Goal: Task Accomplishment & Management: Manage account settings

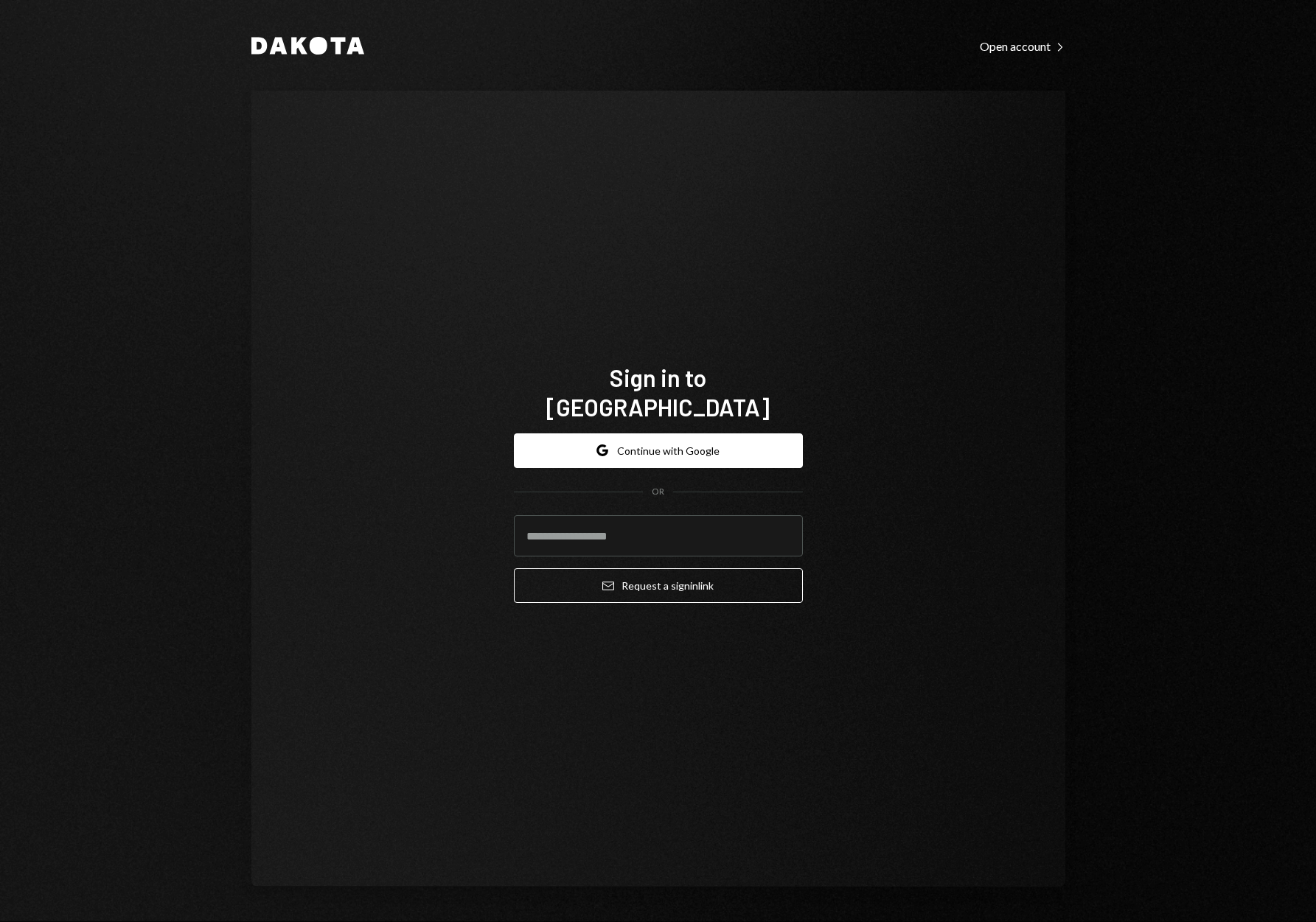
type input "**********"
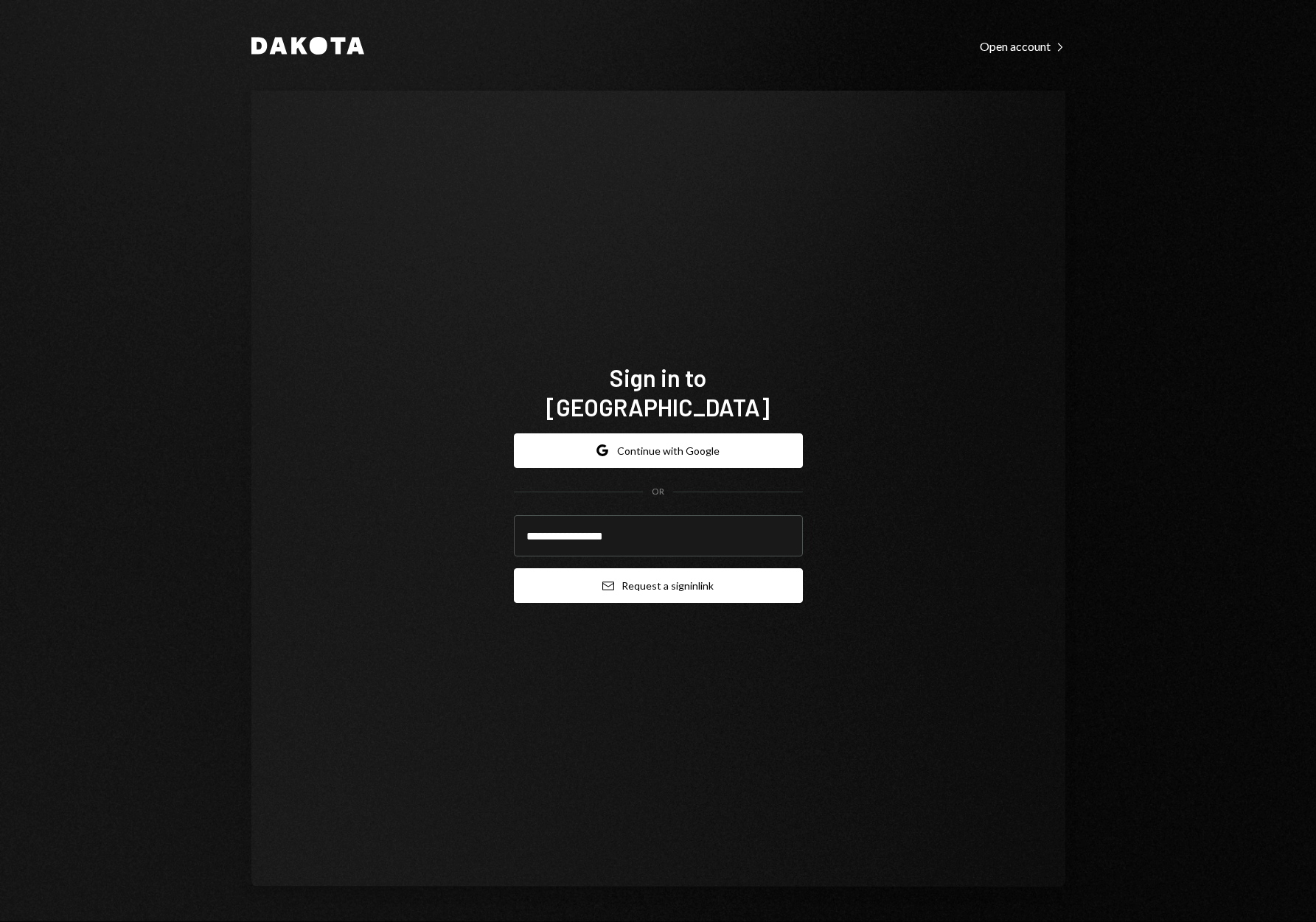
click at [645, 568] on button "Email Request a sign in link" at bounding box center [658, 585] width 289 height 35
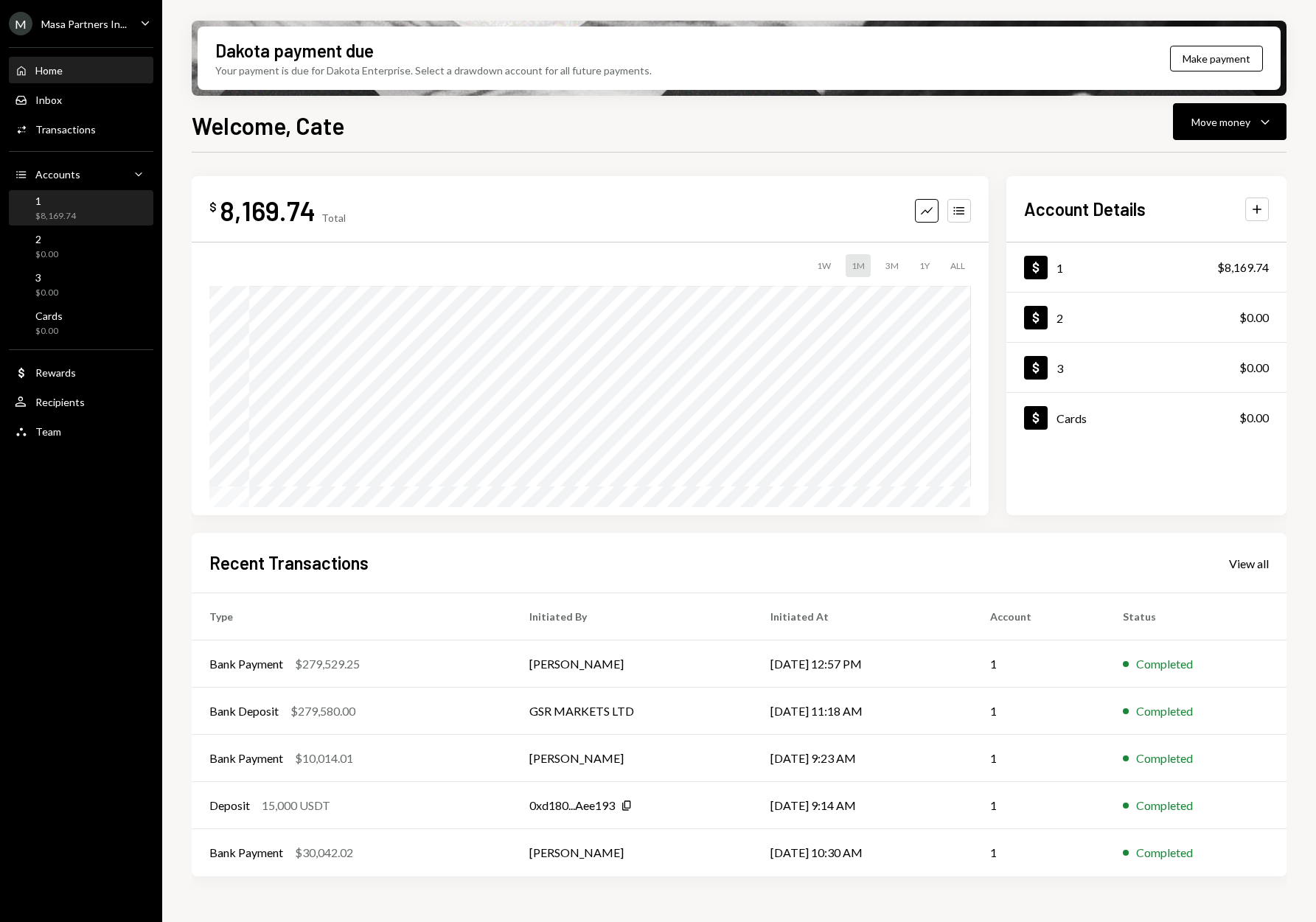
click at [78, 209] on div "1 $8,169.74" at bounding box center [80, 209] width 132 height 28
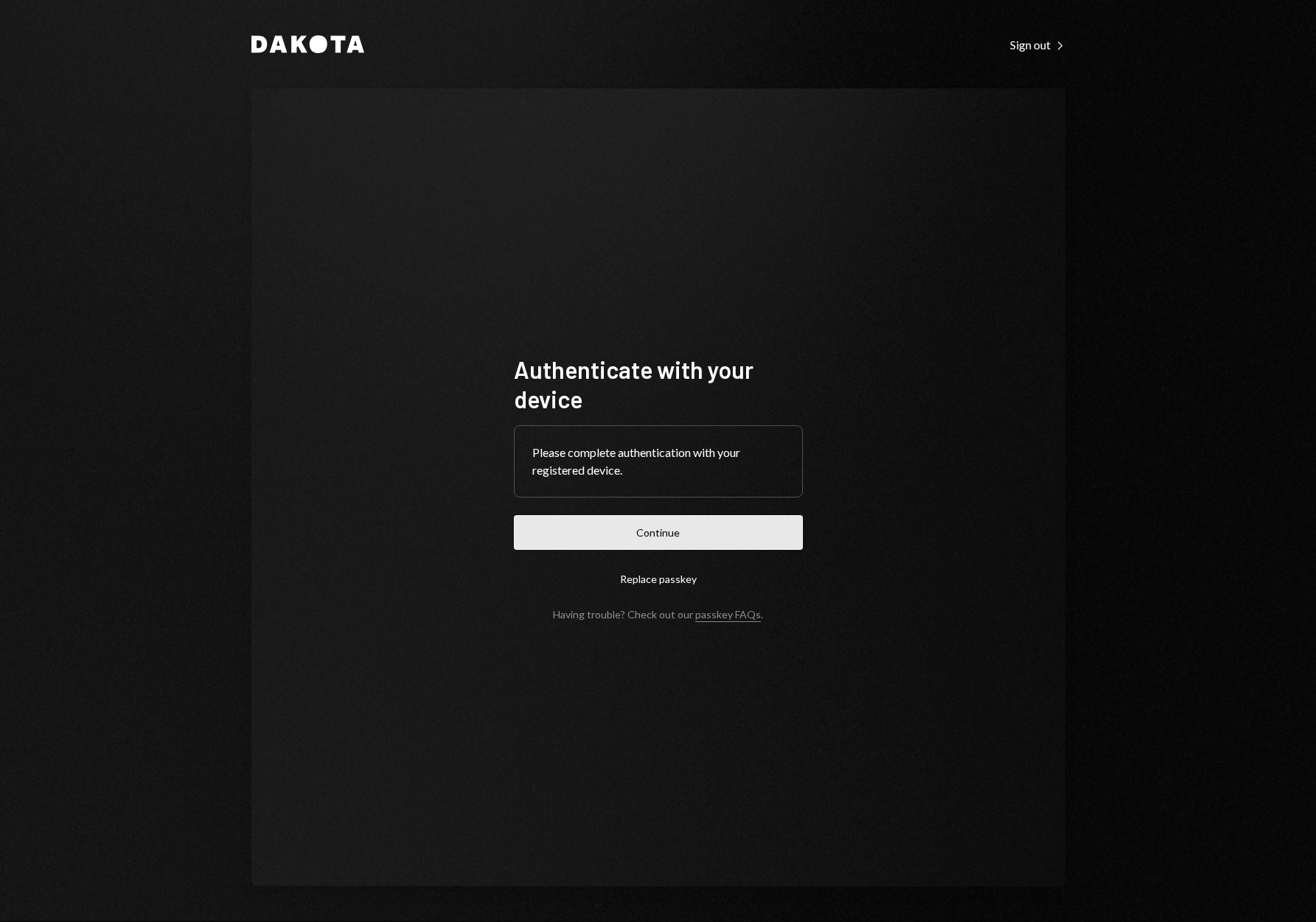
click at [639, 543] on button "Continue" at bounding box center [658, 532] width 289 height 35
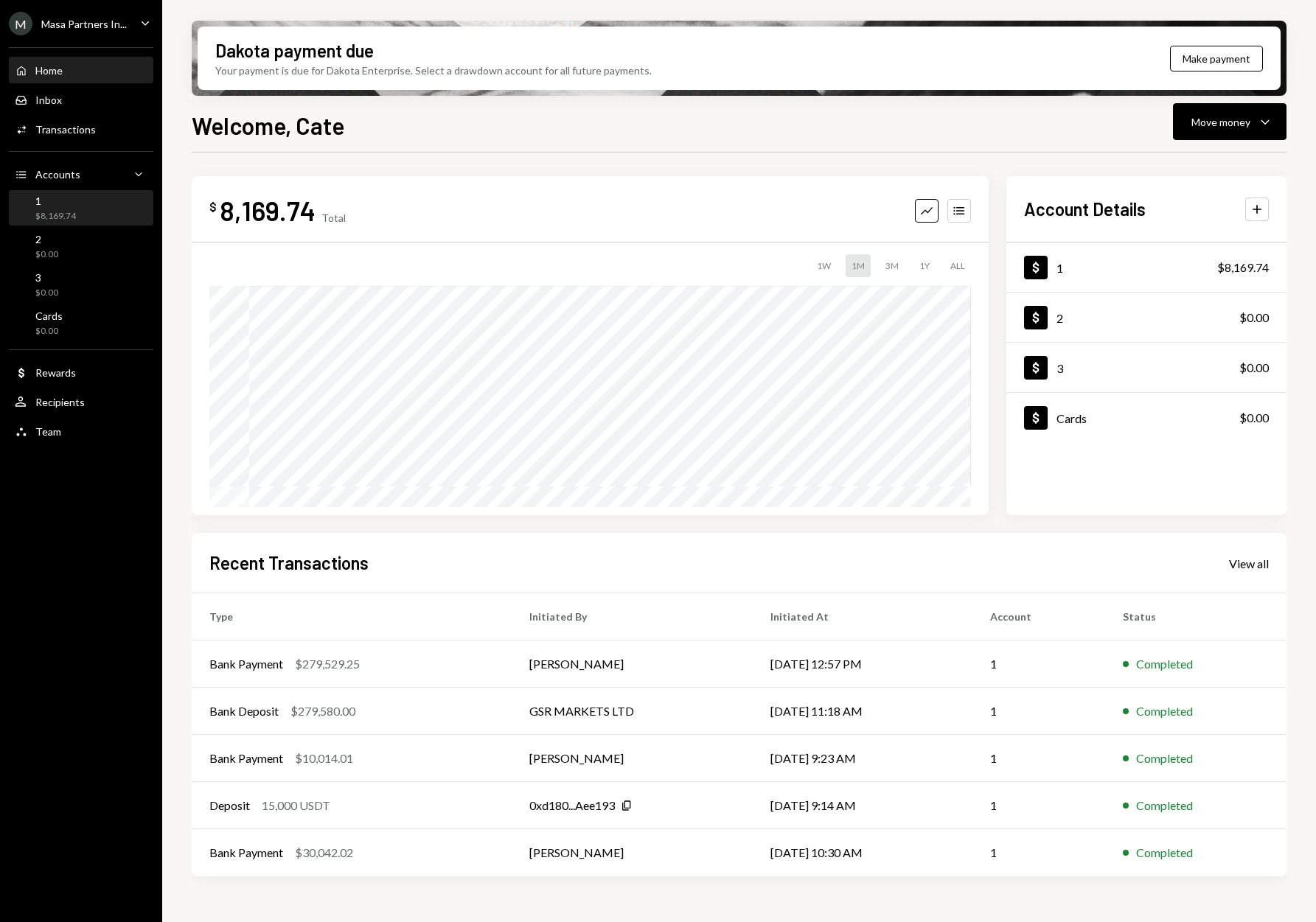
click at [84, 214] on div "1 $8,169.74" at bounding box center [80, 209] width 132 height 28
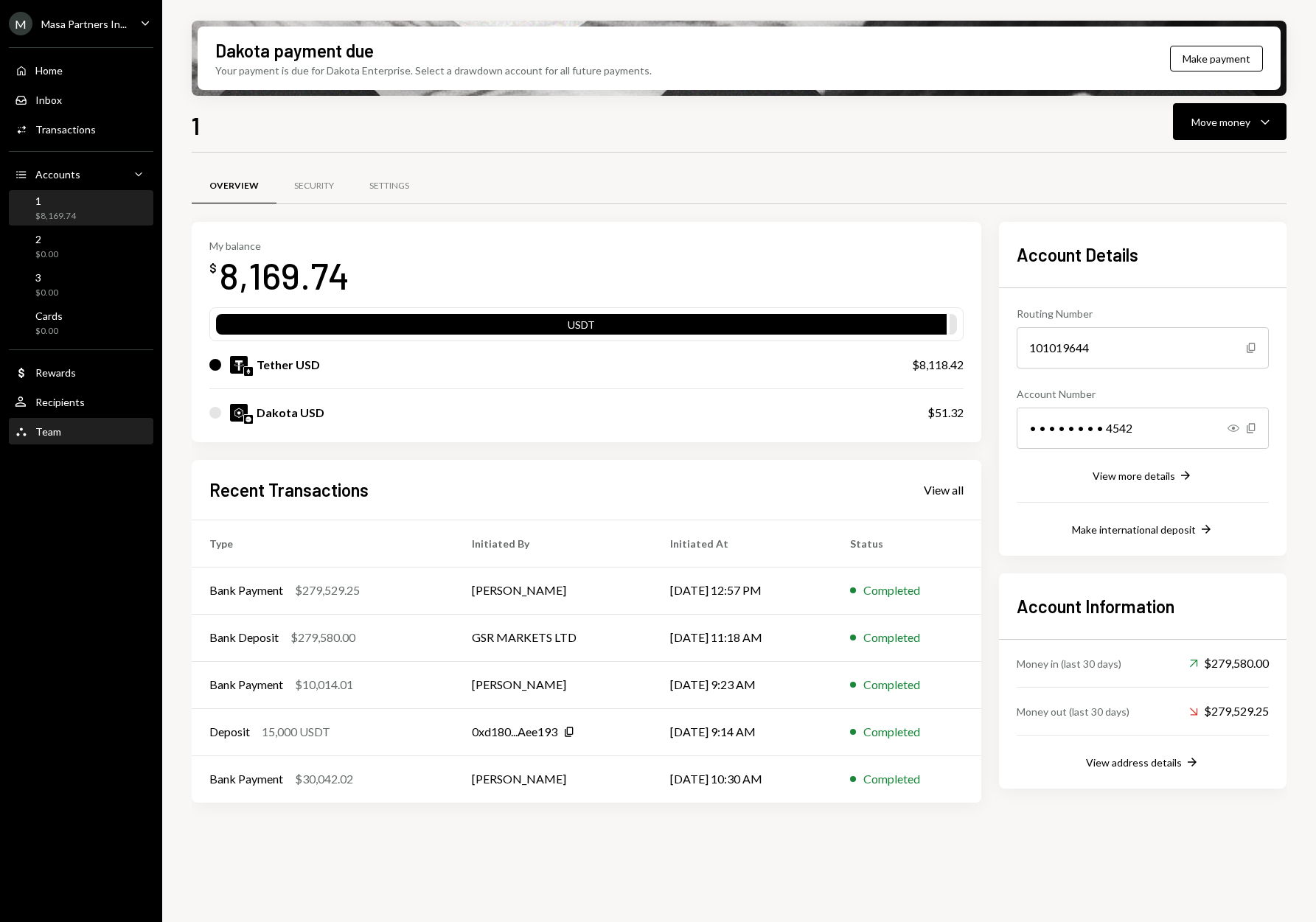
click at [55, 438] on div "Team Team" at bounding box center [80, 432] width 132 height 25
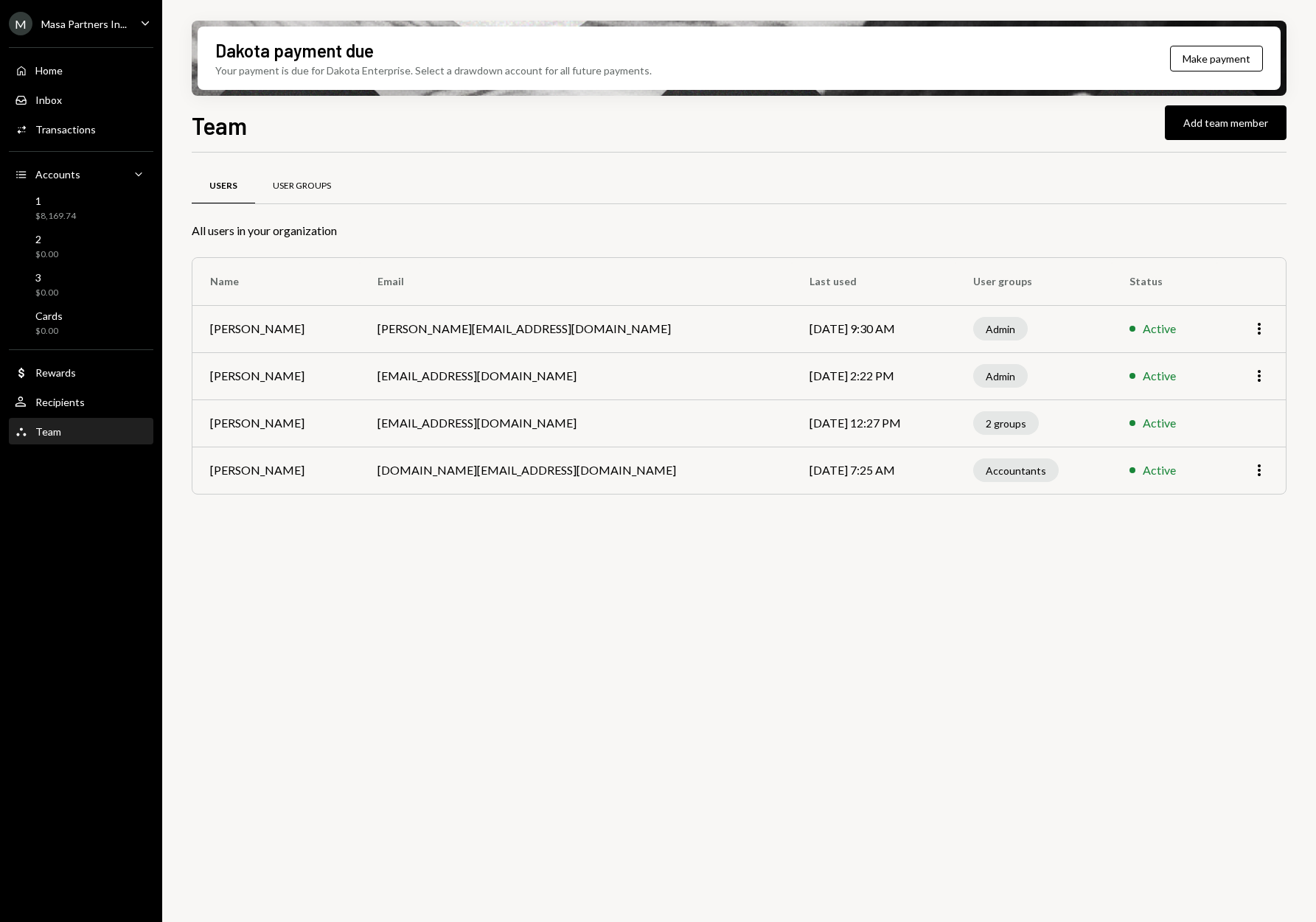
click at [293, 175] on div "User Groups" at bounding box center [301, 187] width 93 height 36
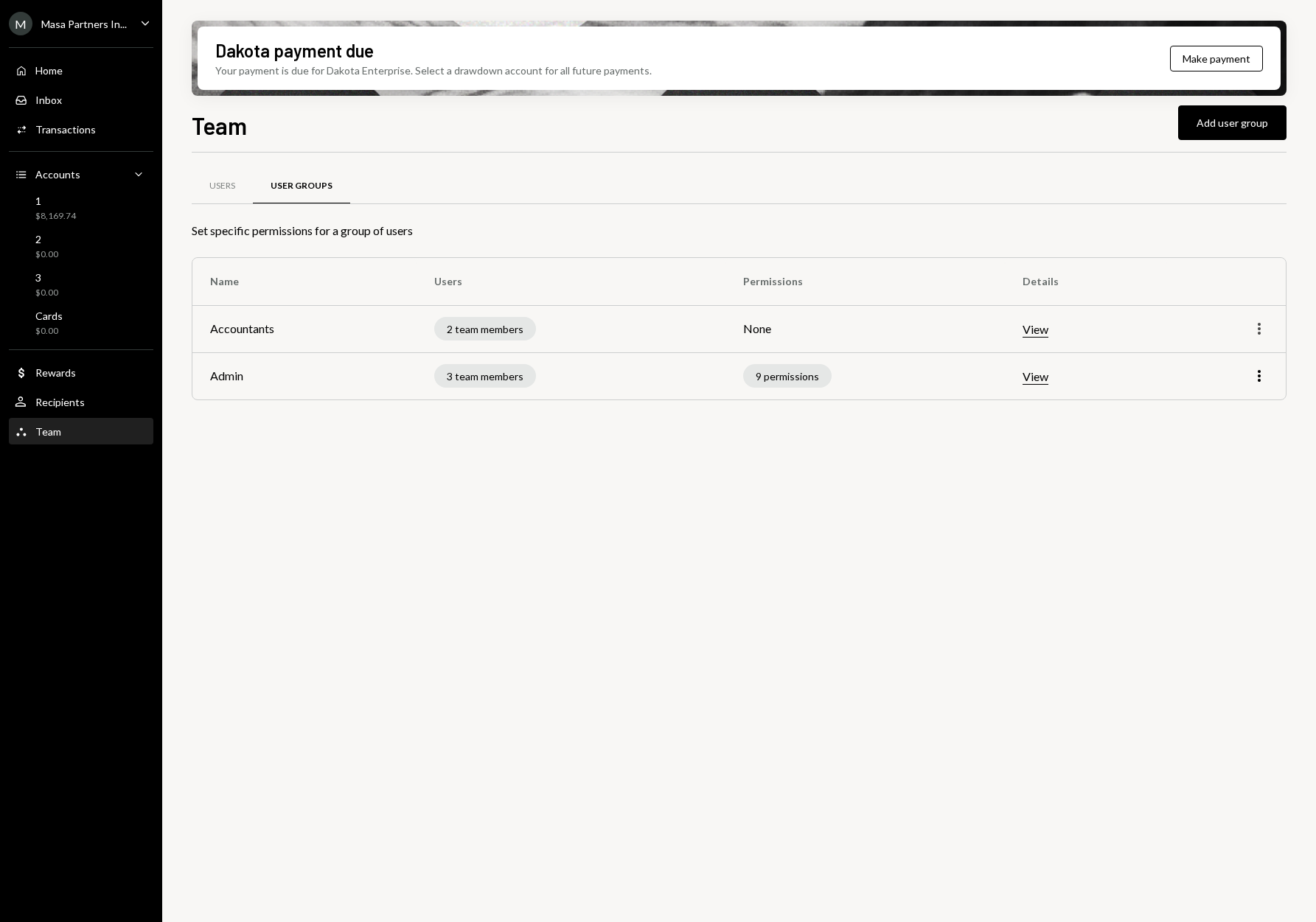
click at [1258, 325] on icon "More" at bounding box center [1259, 329] width 18 height 18
click at [1234, 361] on div "Edit" at bounding box center [1225, 360] width 74 height 26
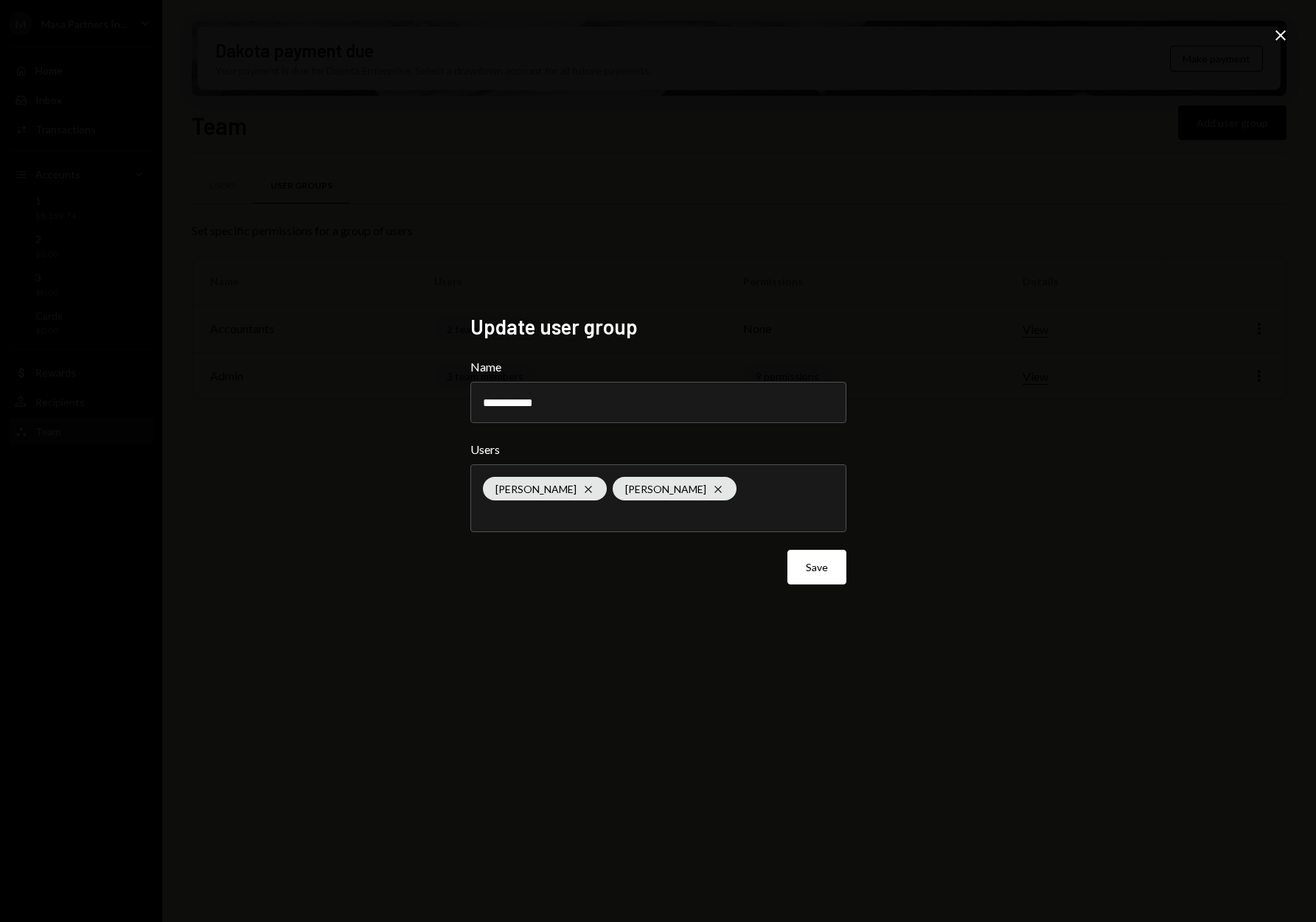
click at [704, 342] on div "**********" at bounding box center [658, 461] width 376 height 295
click at [840, 579] on button "Save" at bounding box center [817, 567] width 59 height 35
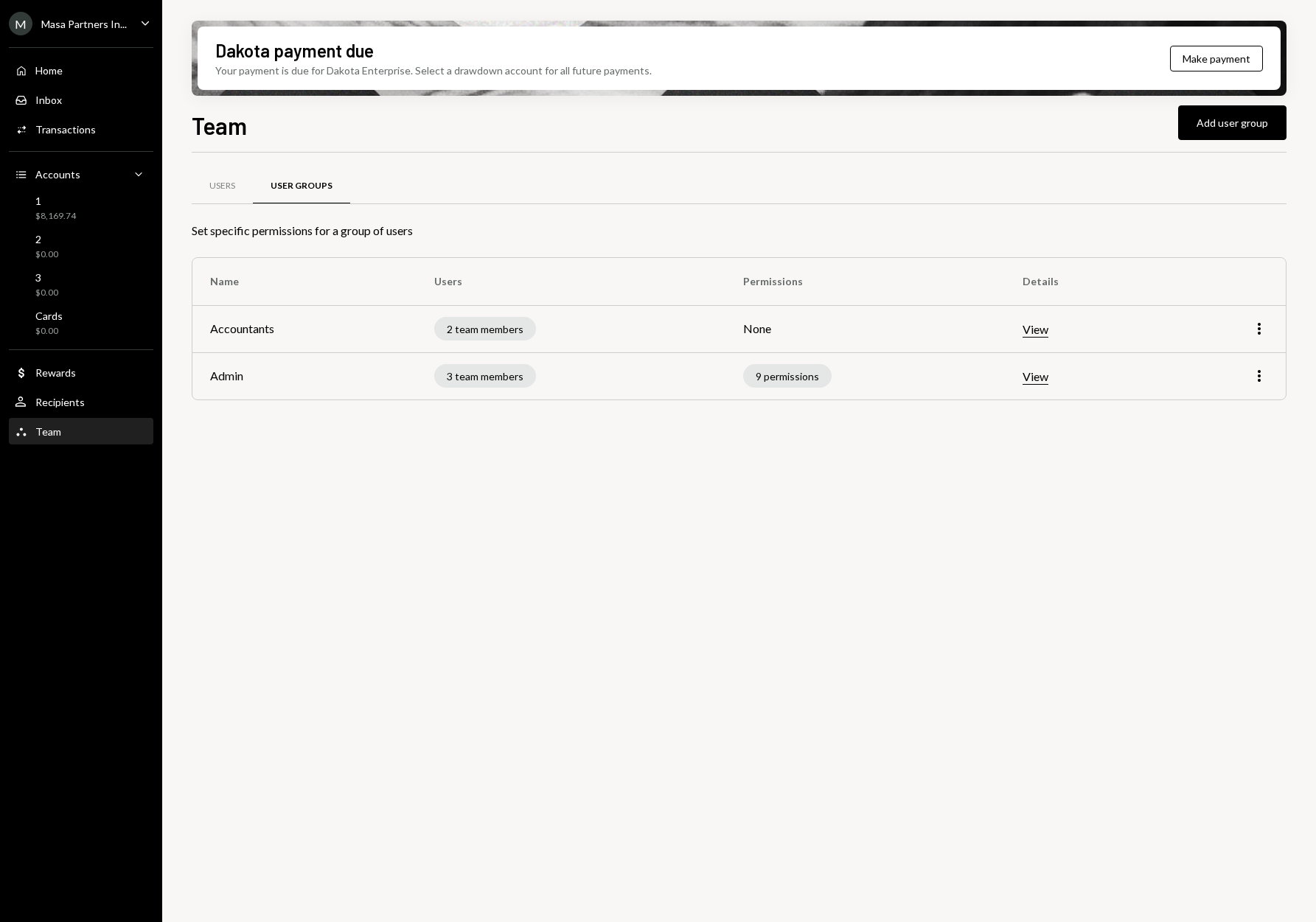
click at [1250, 332] on div "More" at bounding box center [1259, 329] width 18 height 18
click at [1212, 119] on button "Add user group" at bounding box center [1232, 123] width 109 height 35
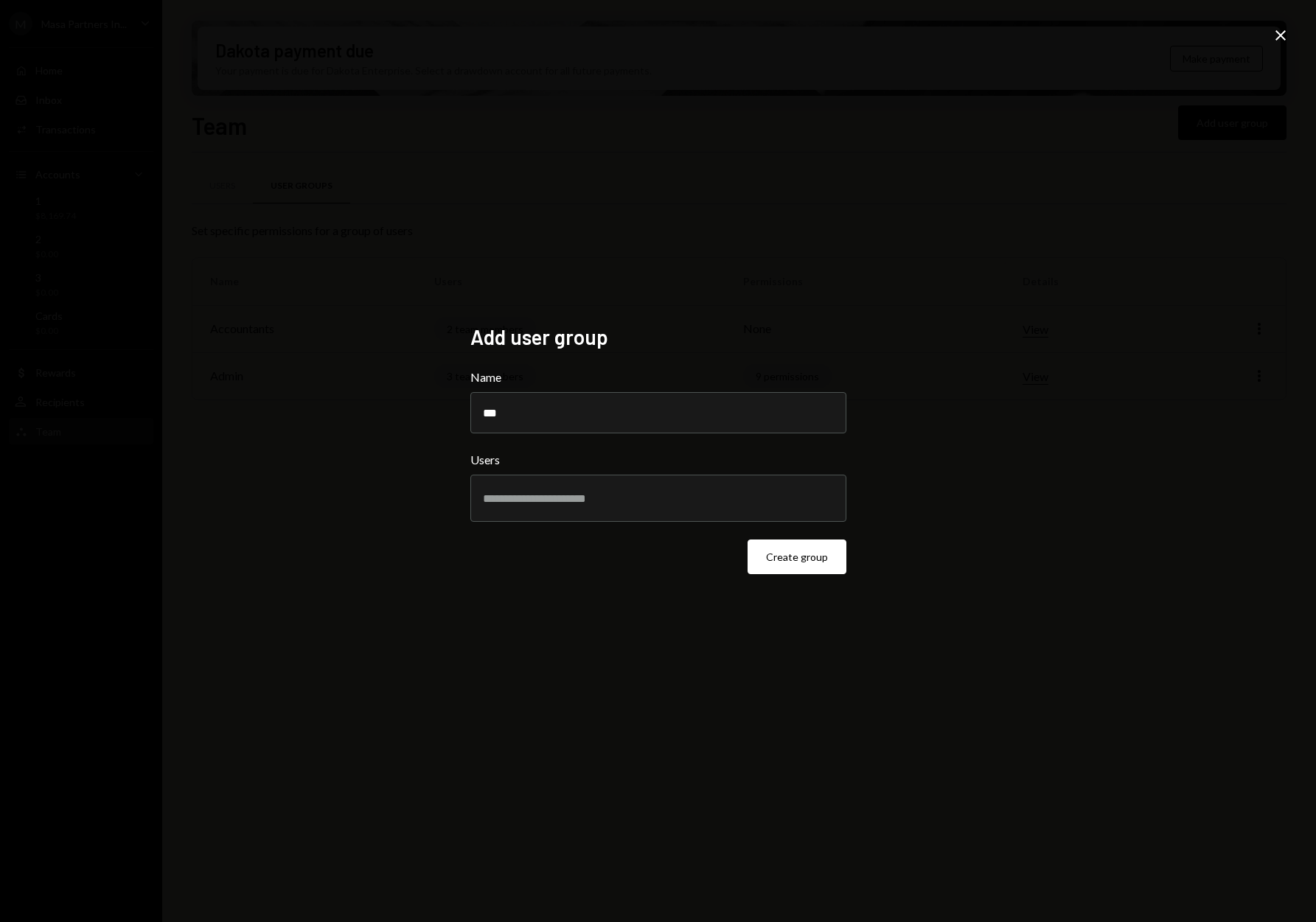
type input "***"
click at [600, 501] on input "text" at bounding box center [658, 498] width 351 height 13
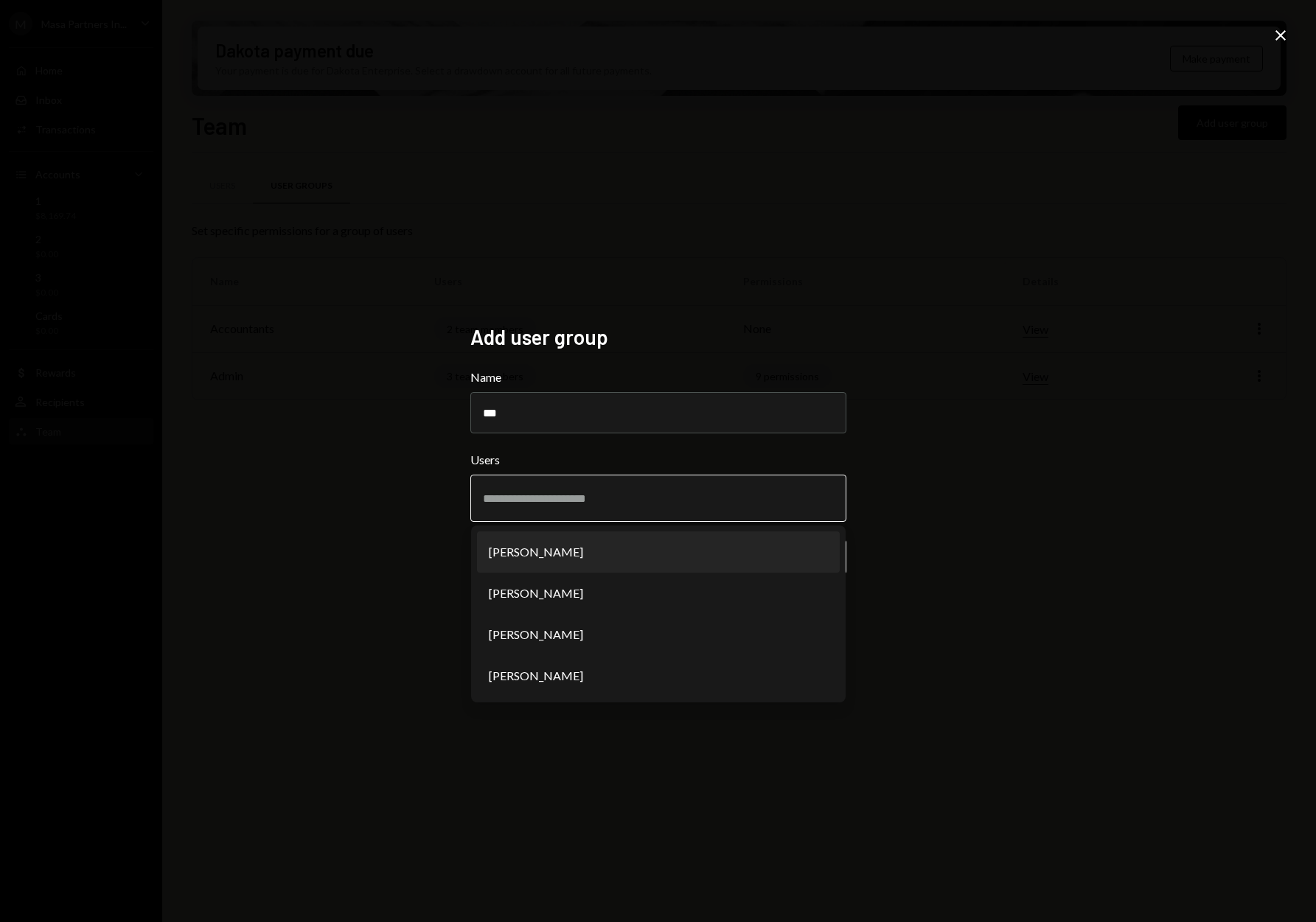
click at [589, 552] on li "Chelsea Su" at bounding box center [658, 552] width 363 height 41
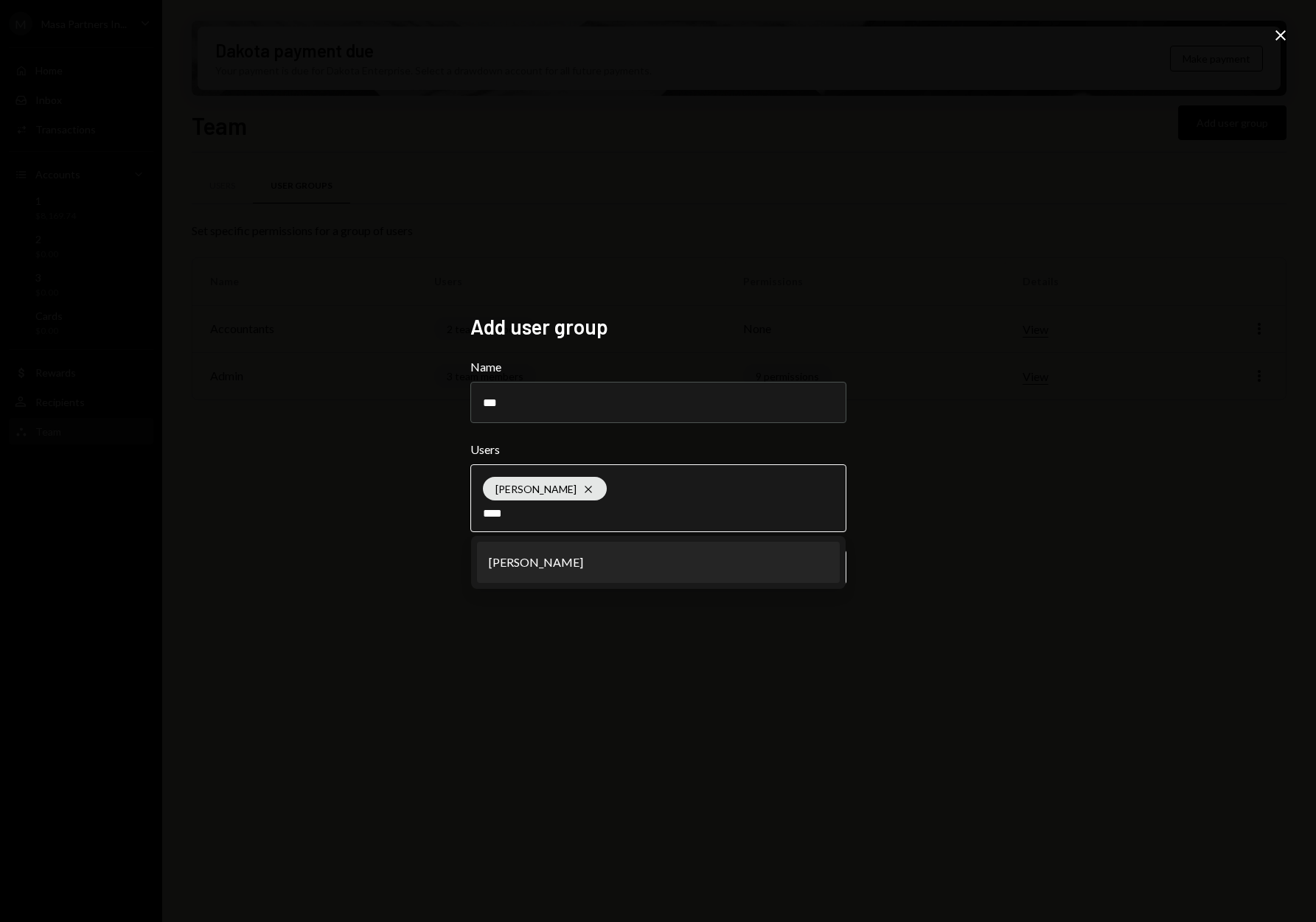
type input "****"
drag, startPoint x: 655, startPoint y: 582, endPoint x: 671, endPoint y: 581, distance: 16.0
click at [655, 582] on li "Cate Rung" at bounding box center [658, 562] width 363 height 41
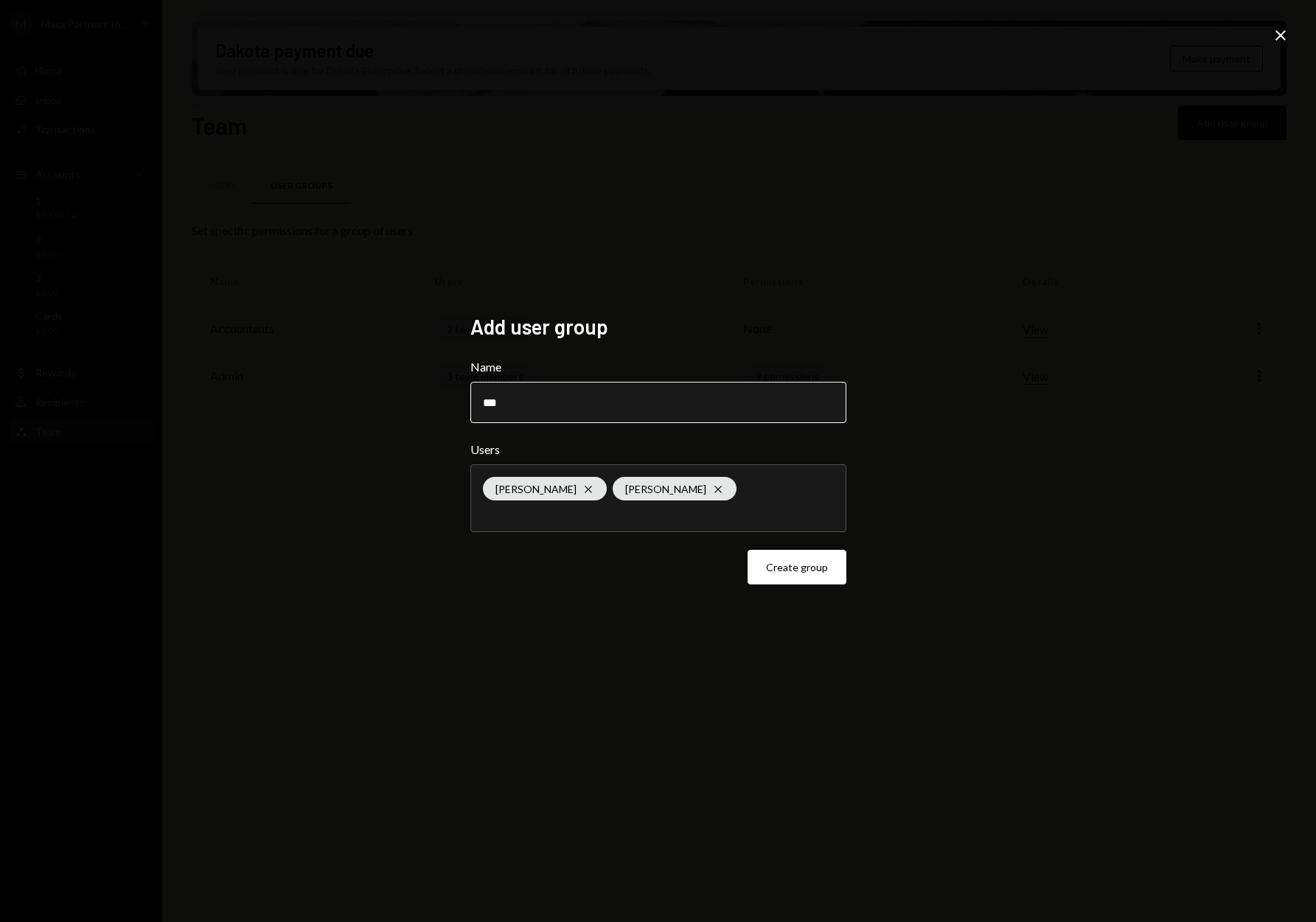
click at [523, 406] on input "***" at bounding box center [658, 403] width 376 height 41
type input "****"
click at [794, 577] on button "Create group" at bounding box center [797, 567] width 99 height 35
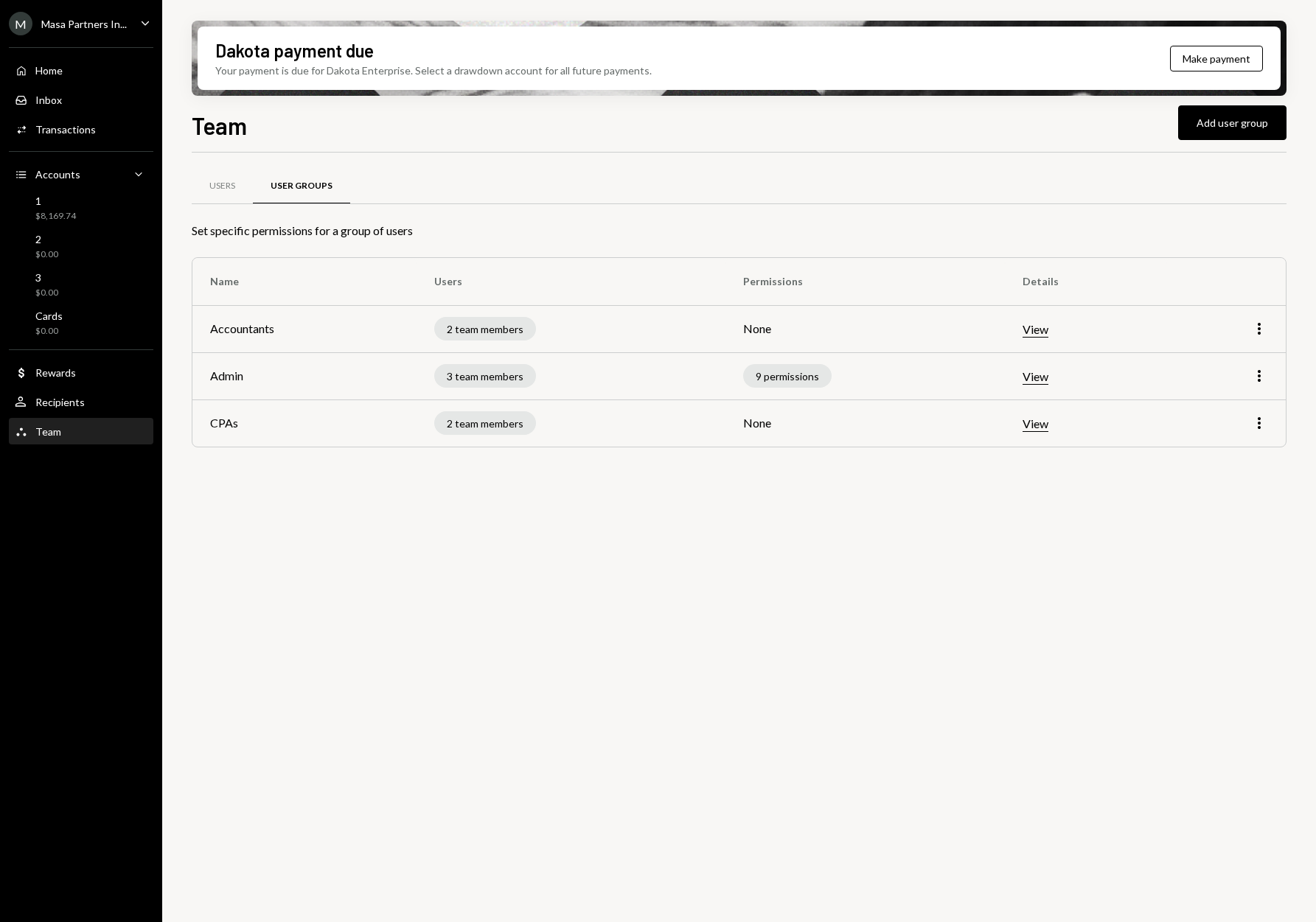
click at [754, 329] on td "None" at bounding box center [865, 329] width 279 height 47
click at [275, 330] on td "Accountants" at bounding box center [304, 329] width 224 height 47
click at [1280, 325] on td "More" at bounding box center [1226, 329] width 119 height 47
click at [1264, 329] on icon "More" at bounding box center [1259, 329] width 18 height 18
click at [1039, 332] on button "View" at bounding box center [1036, 330] width 26 height 15
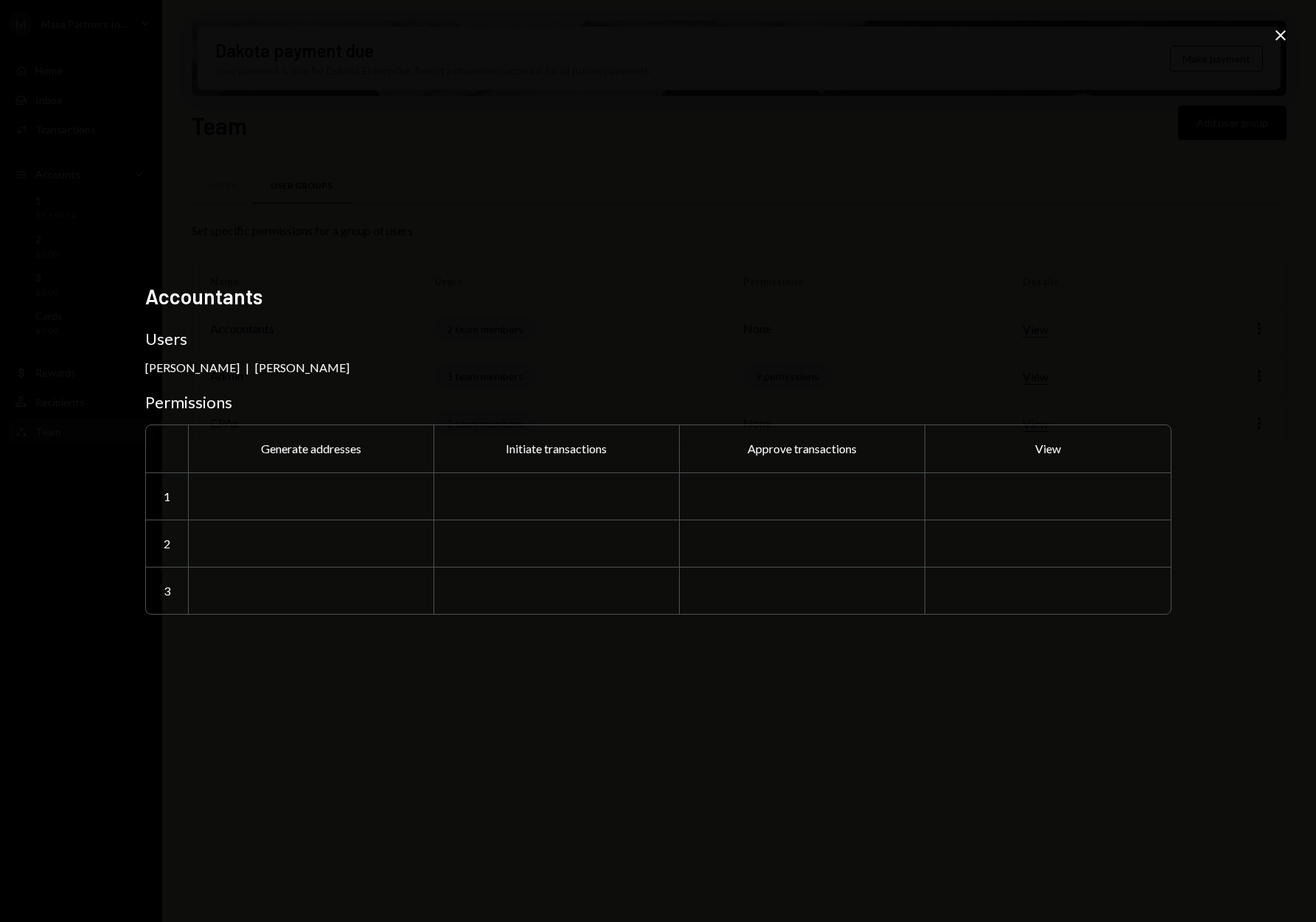
click at [261, 507] on div at bounding box center [311, 496] width 245 height 47
click at [1282, 37] on icon at bounding box center [1280, 35] width 11 height 11
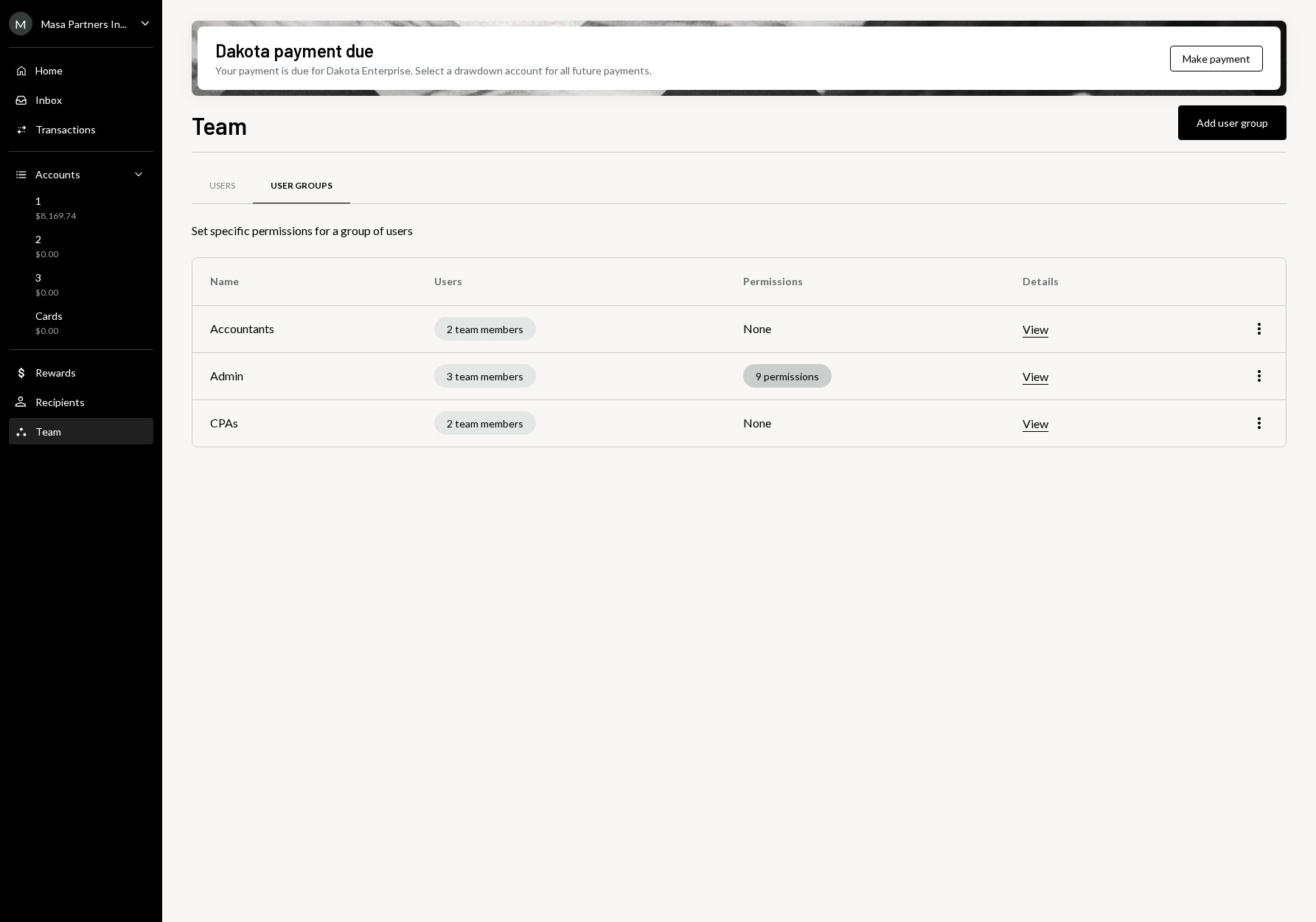
click at [781, 366] on div "9 permissions" at bounding box center [787, 376] width 88 height 24
click at [779, 371] on div "9 permissions" at bounding box center [787, 376] width 88 height 24
click at [213, 175] on div "Users" at bounding box center [222, 187] width 61 height 36
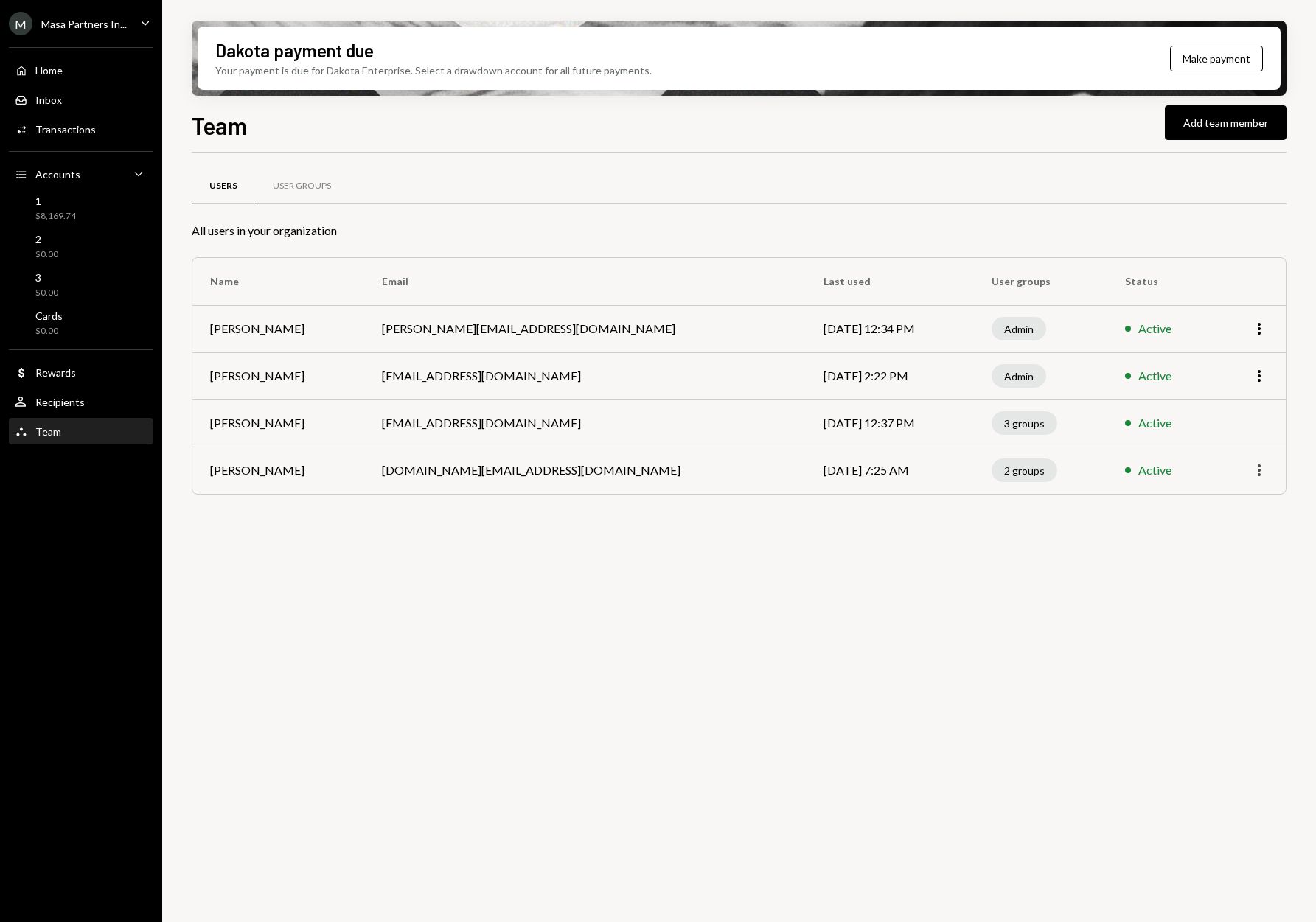
click at [1257, 467] on icon "More" at bounding box center [1259, 471] width 18 height 18
click at [995, 535] on div "Users User Groups All users in your organization Name Email Last used User grou…" at bounding box center [739, 545] width 1095 height 786
click at [1208, 123] on button "Add team member" at bounding box center [1226, 123] width 122 height 35
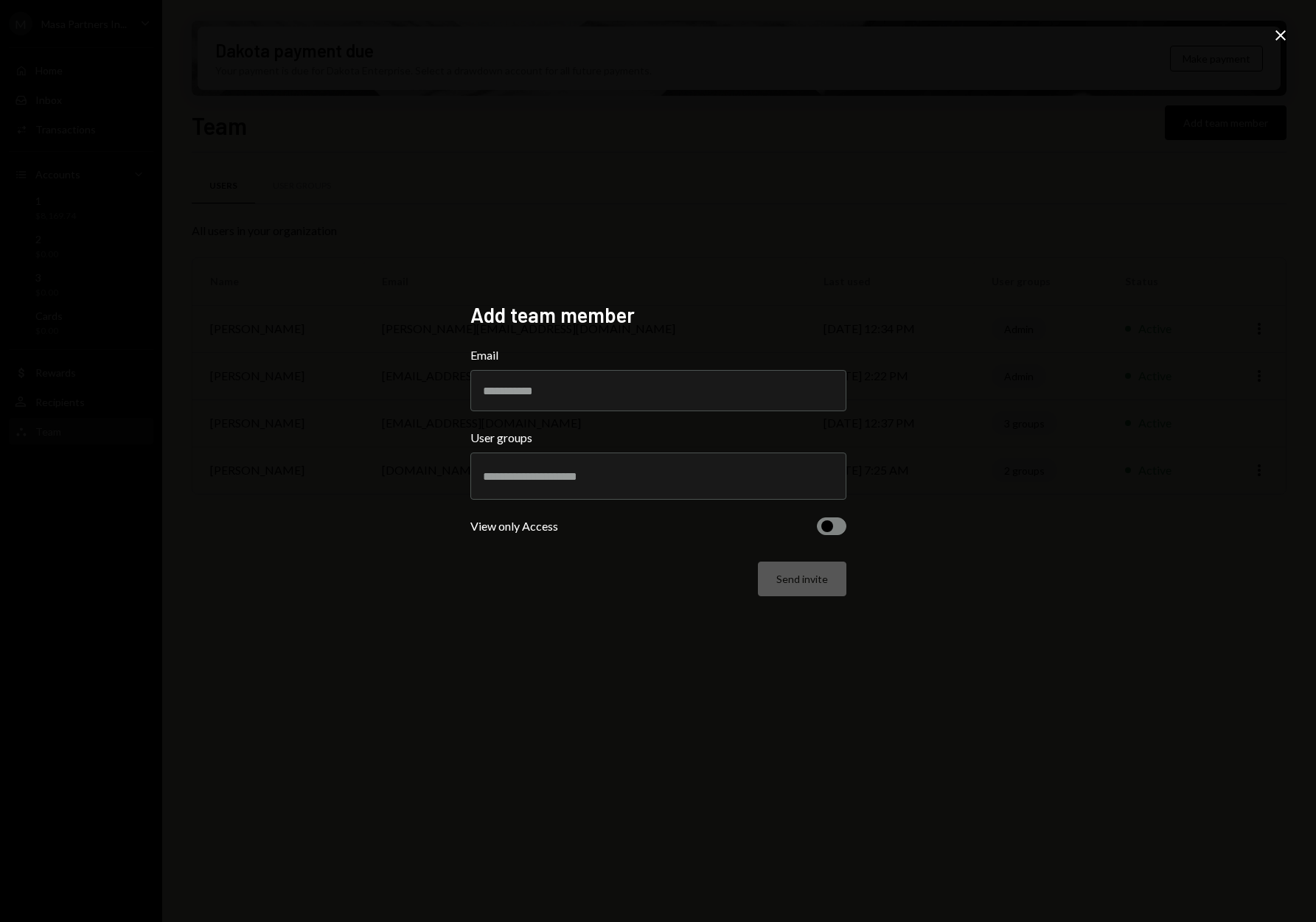
click at [825, 525] on span "button" at bounding box center [827, 526] width 12 height 12
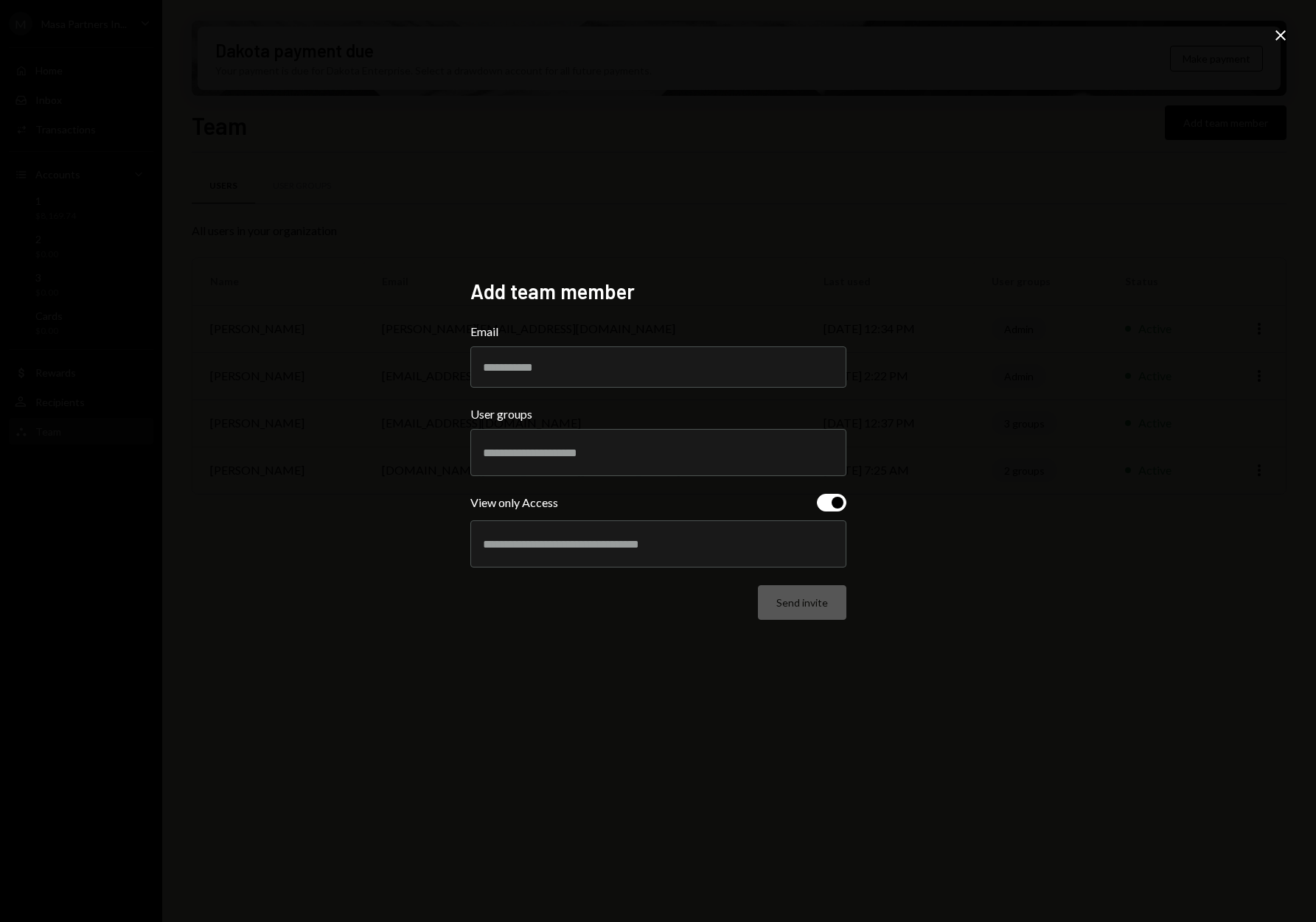
click at [832, 505] on span "button" at bounding box center [838, 502] width 12 height 12
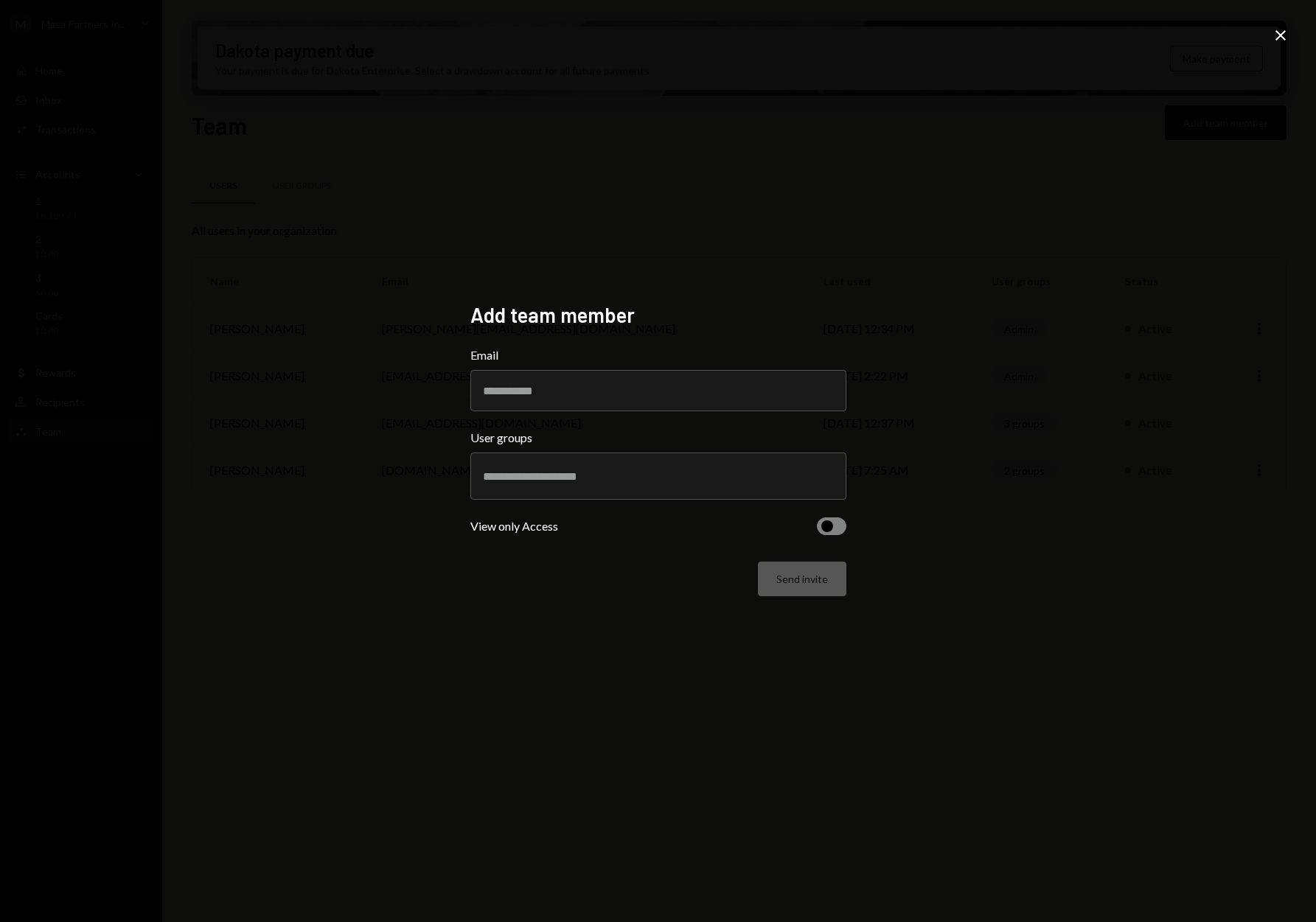
click at [825, 530] on span "button" at bounding box center [827, 526] width 12 height 12
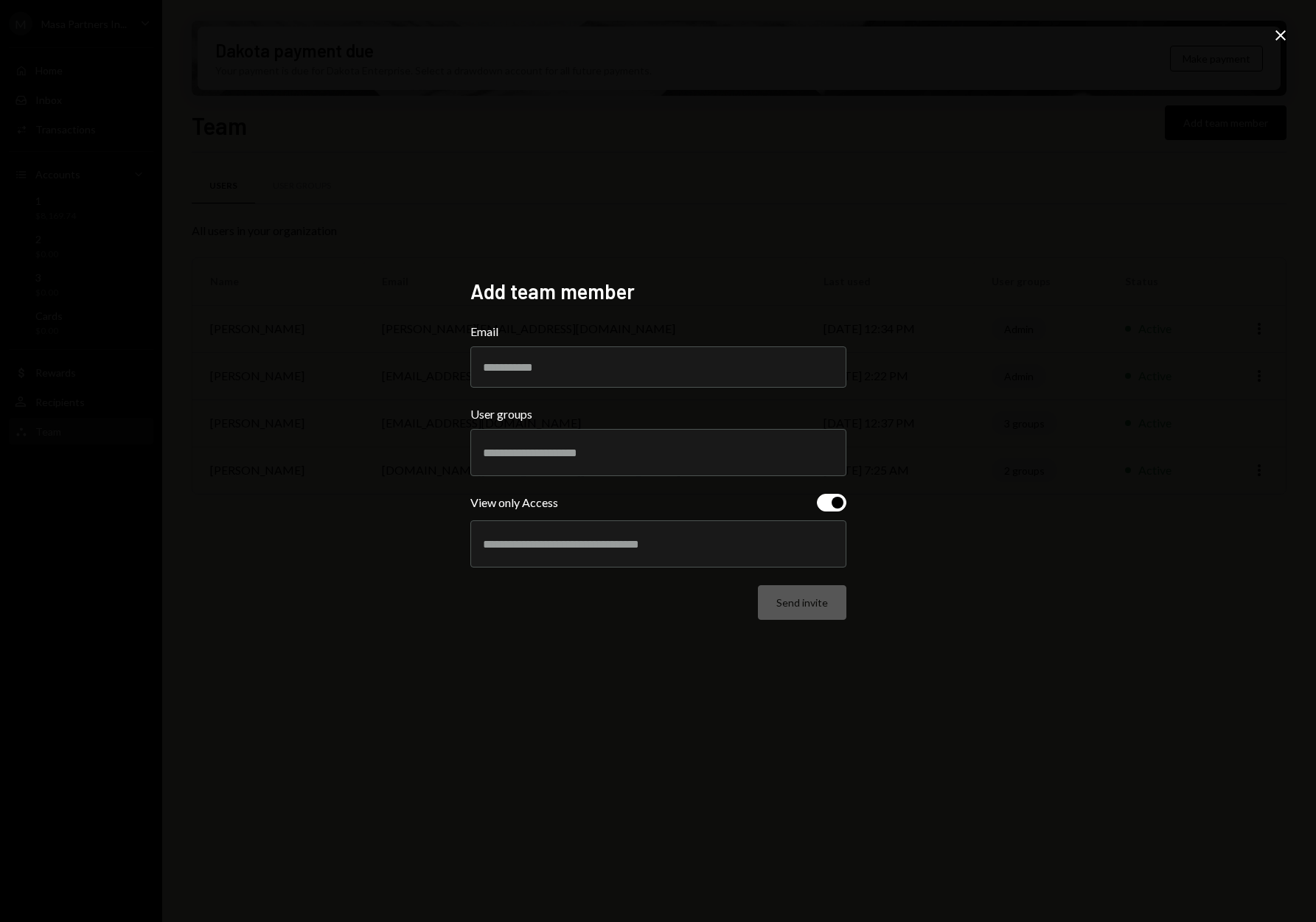
click at [723, 558] on div at bounding box center [658, 544] width 351 height 37
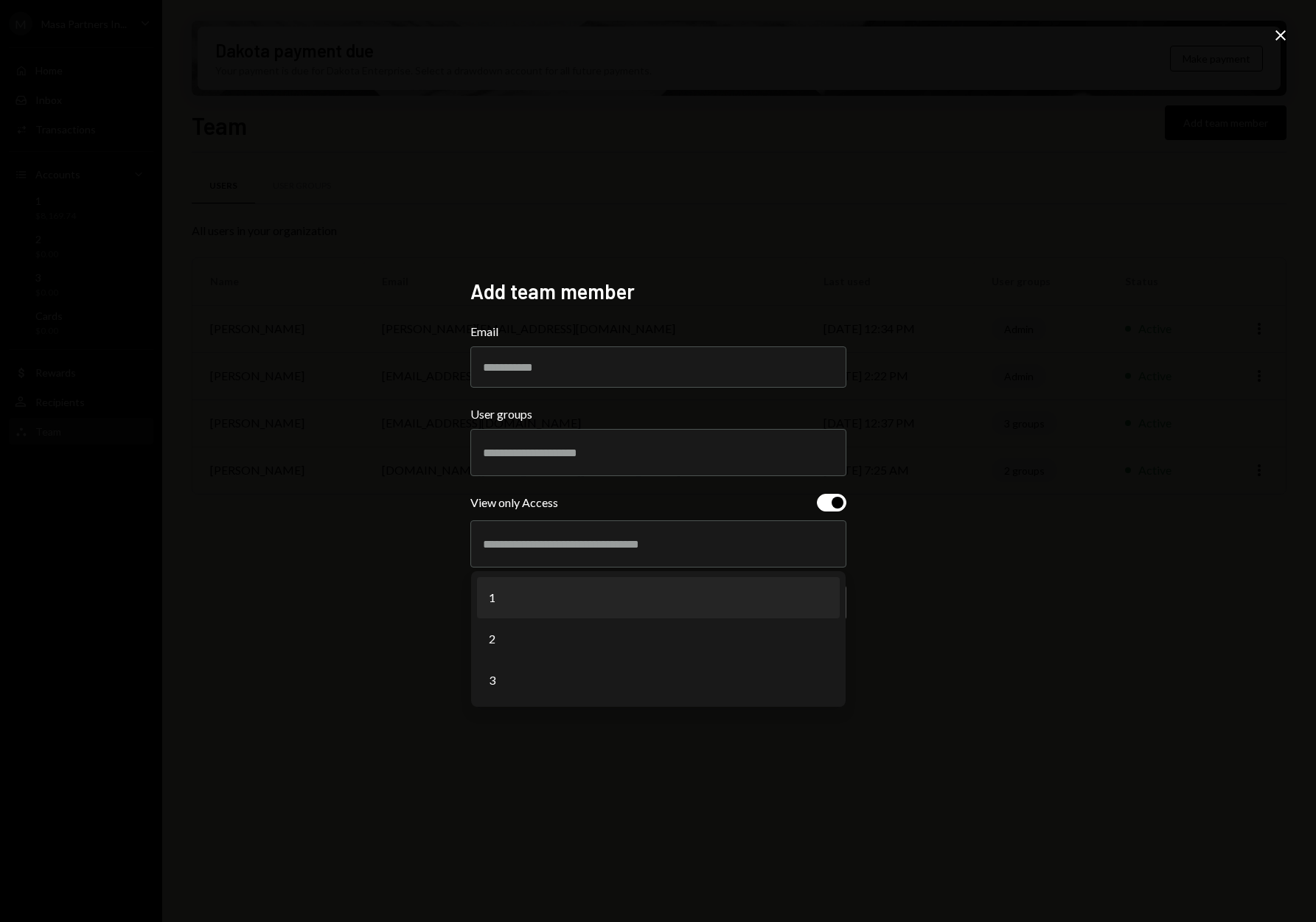
click at [920, 545] on div "Add team member Email User groups View only Access 1 2 3 Send invite Close" at bounding box center [658, 461] width 1316 height 922
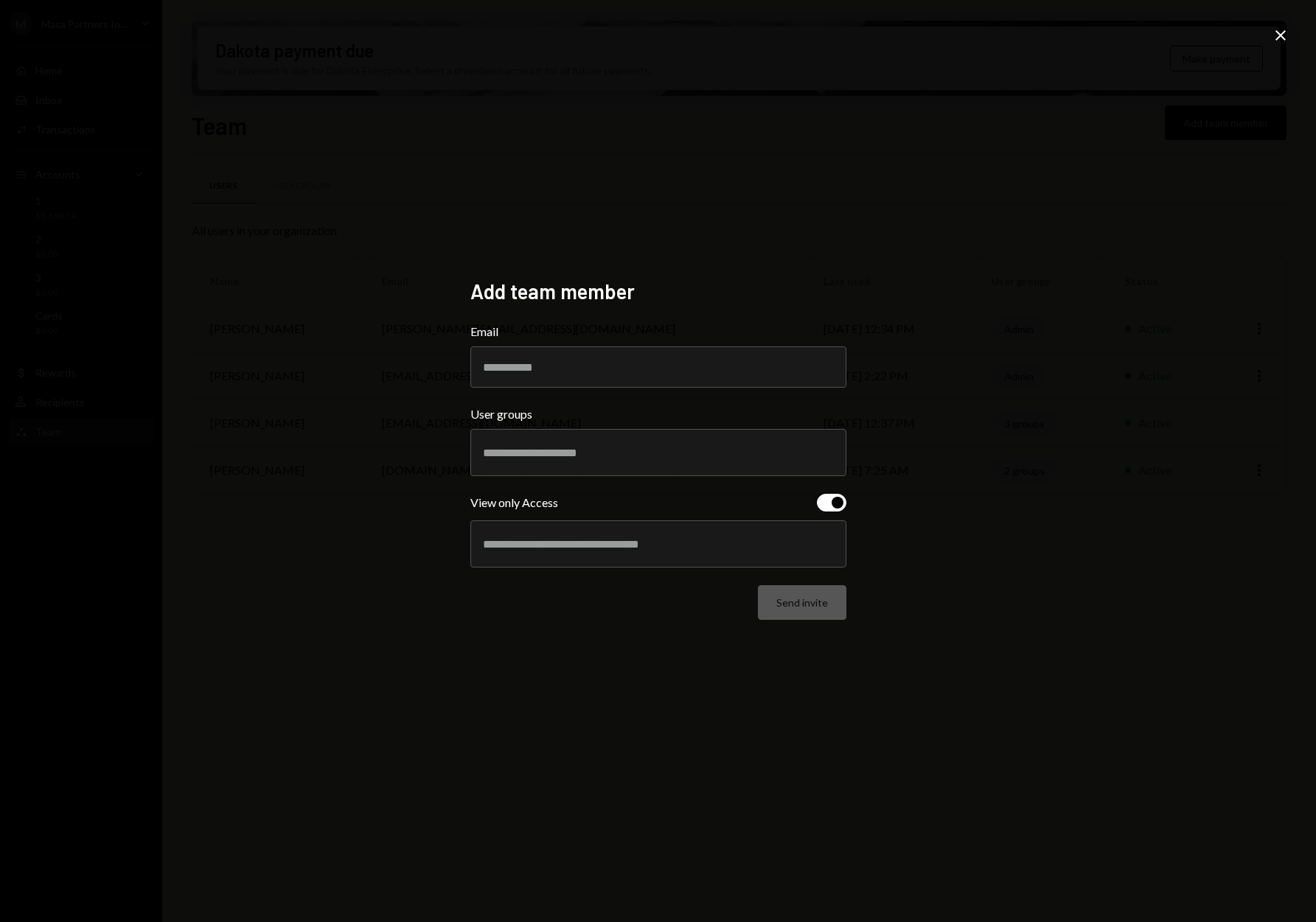
click at [615, 558] on div at bounding box center [658, 544] width 351 height 37
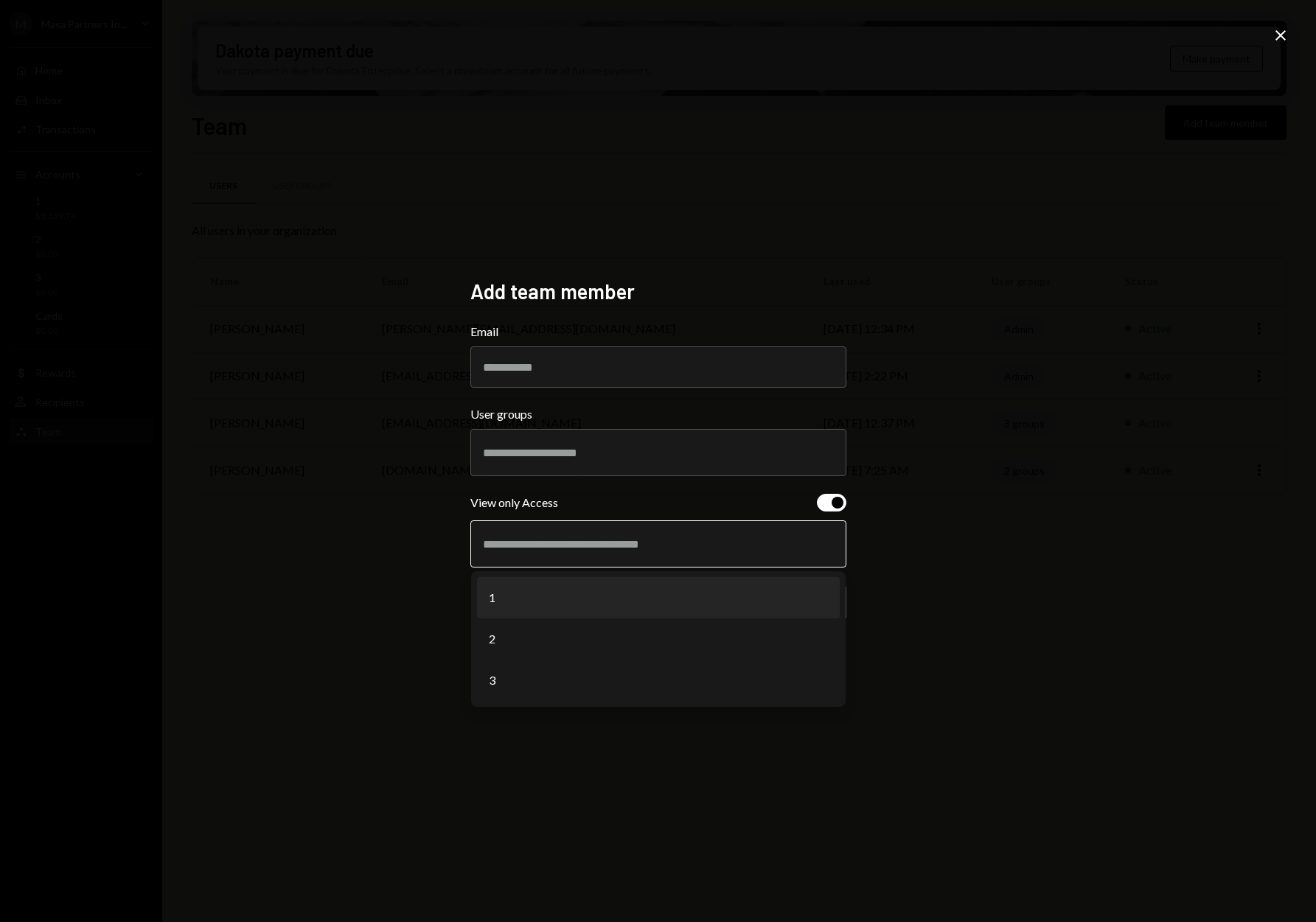
click at [602, 593] on li "1" at bounding box center [658, 597] width 363 height 41
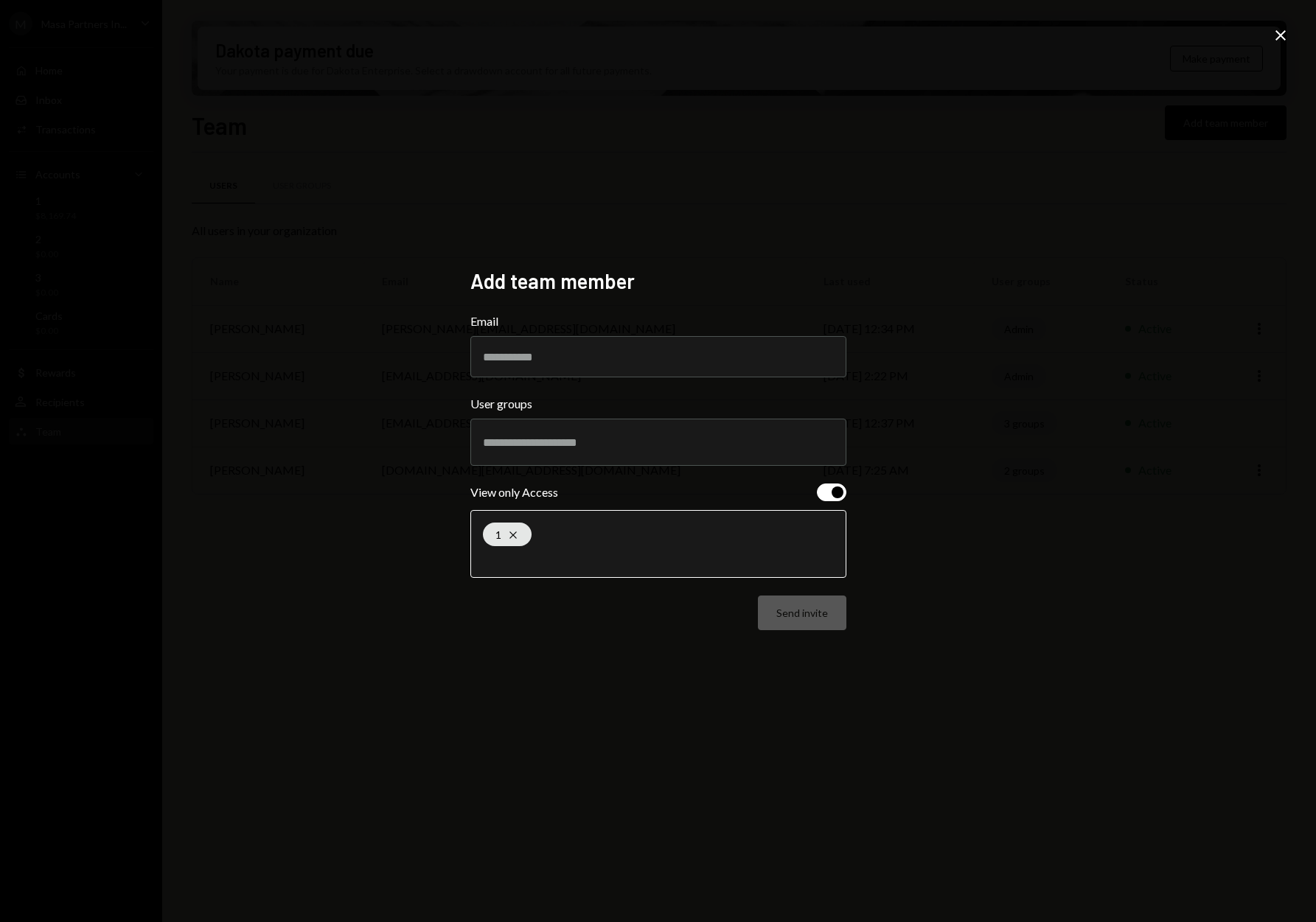
click at [524, 565] on input "text" at bounding box center [658, 558] width 351 height 13
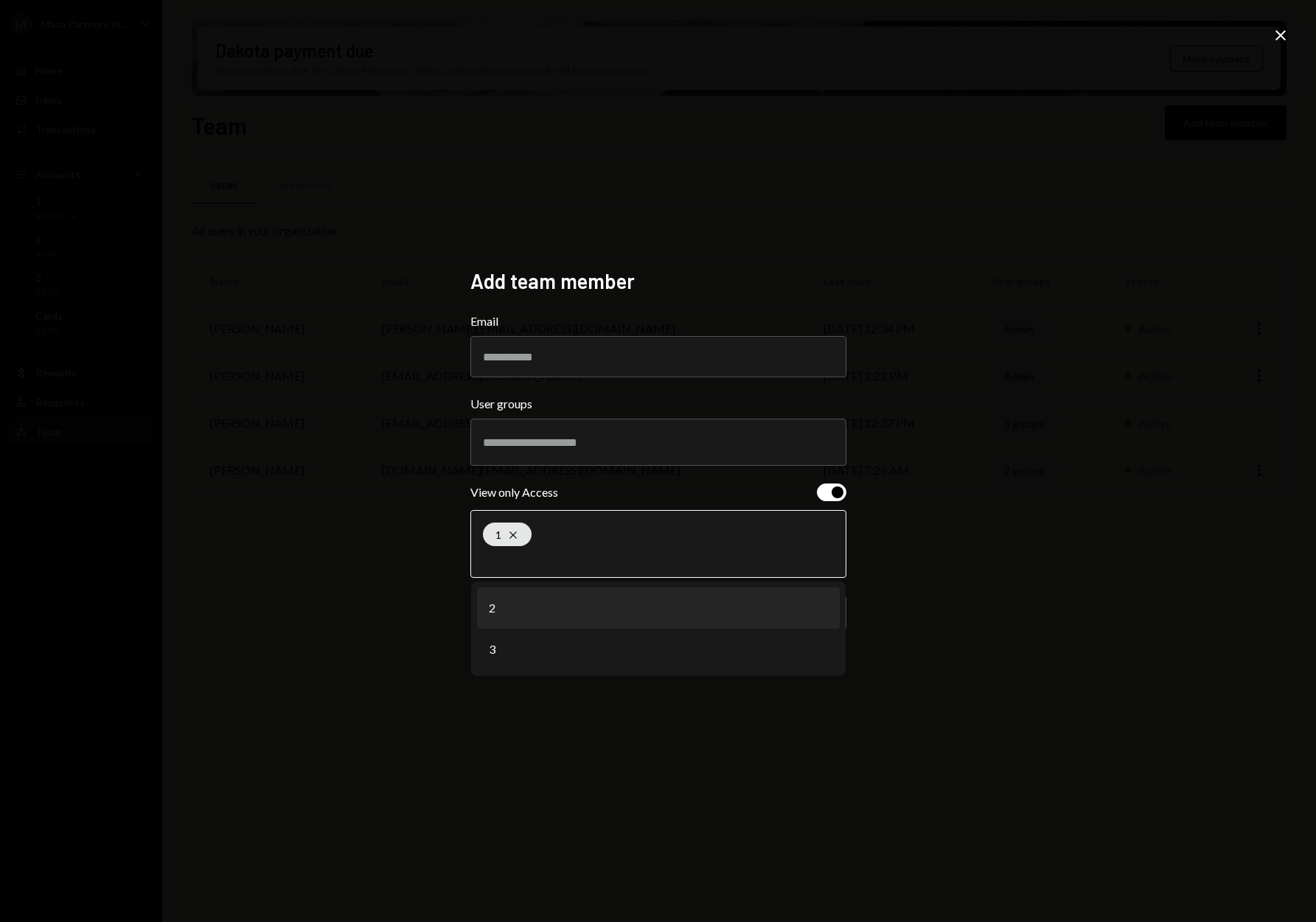
click at [509, 605] on li "2" at bounding box center [658, 608] width 363 height 41
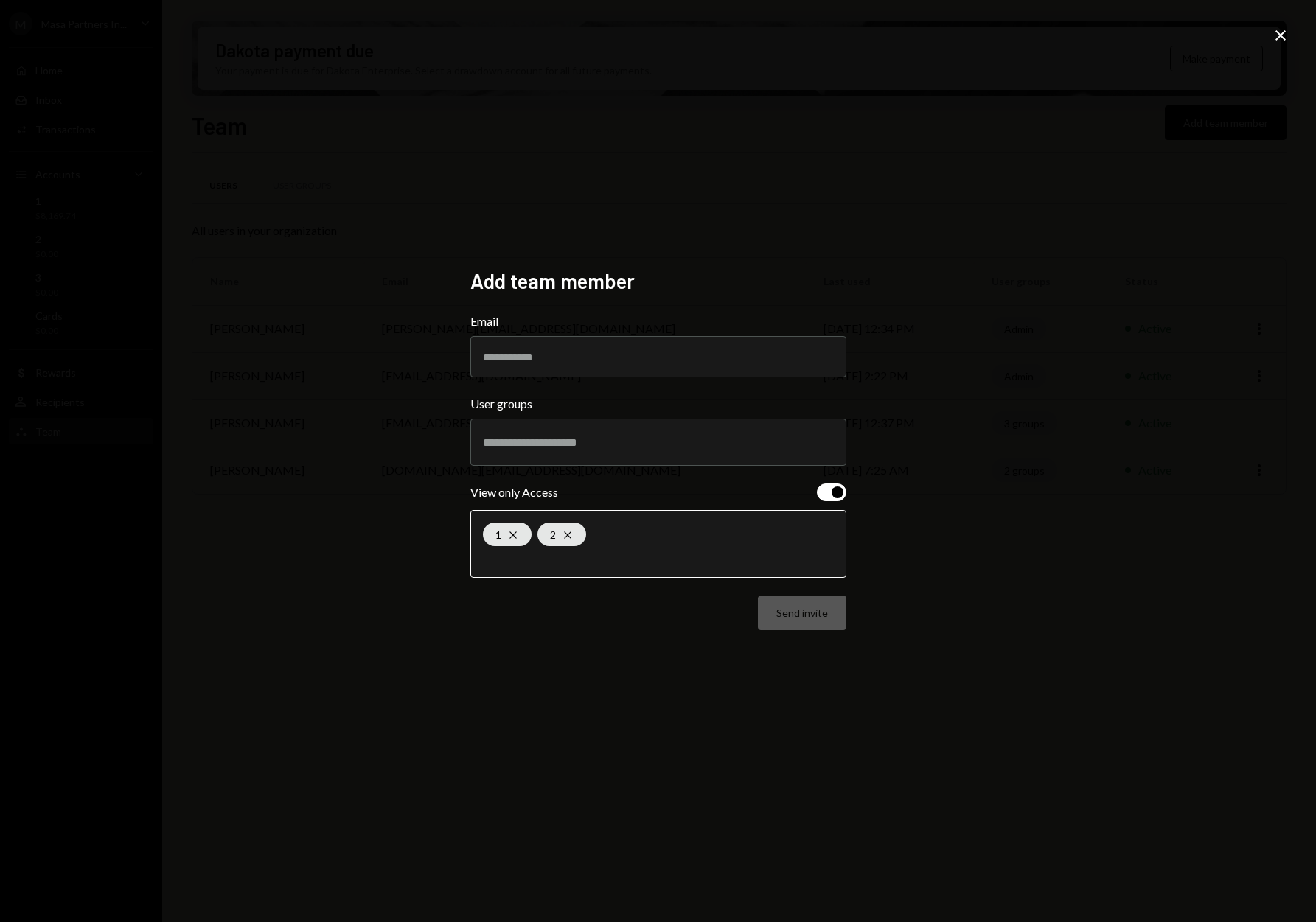
click at [520, 560] on input "text" at bounding box center [658, 558] width 351 height 13
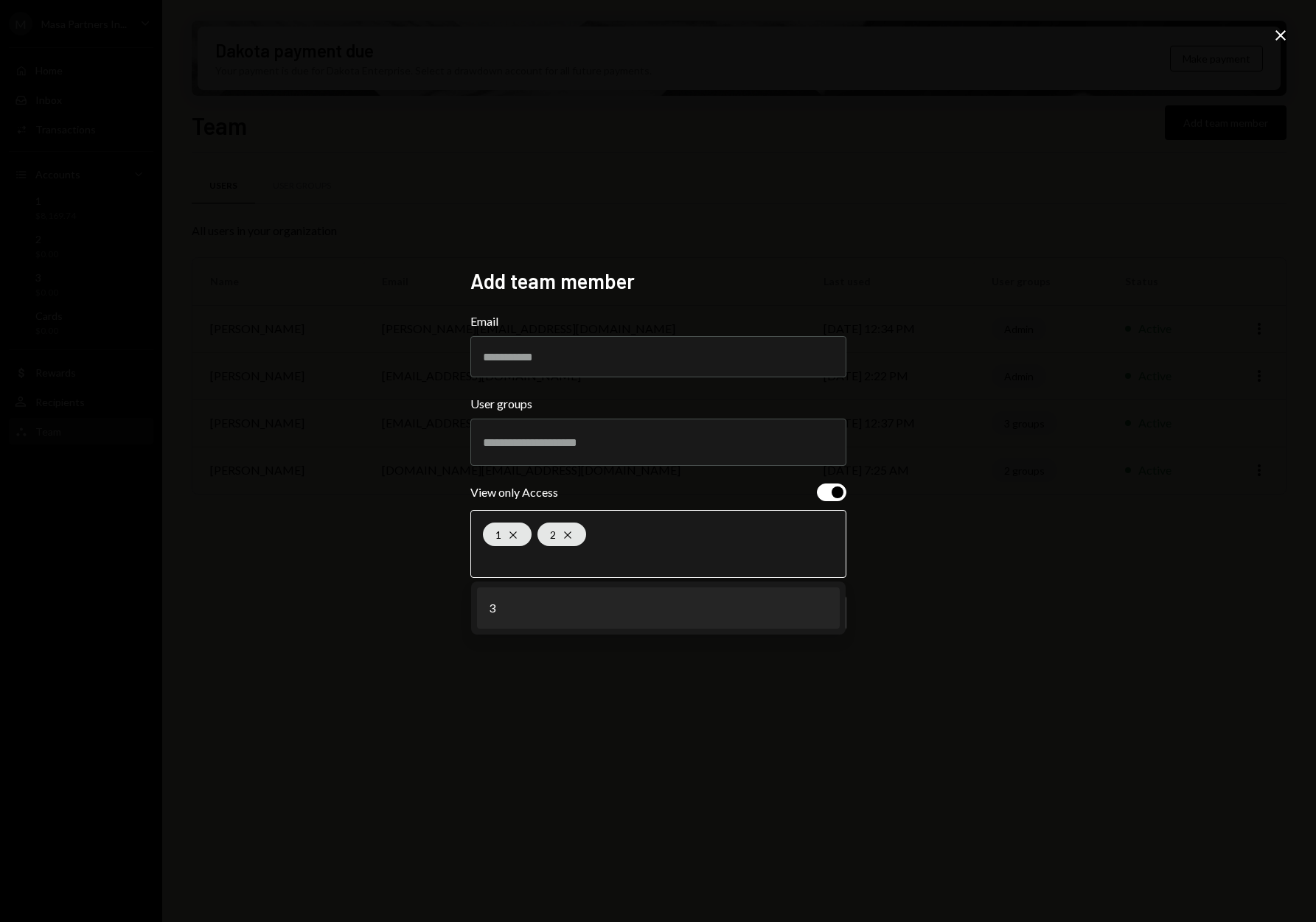
click at [533, 610] on li "3" at bounding box center [658, 608] width 363 height 41
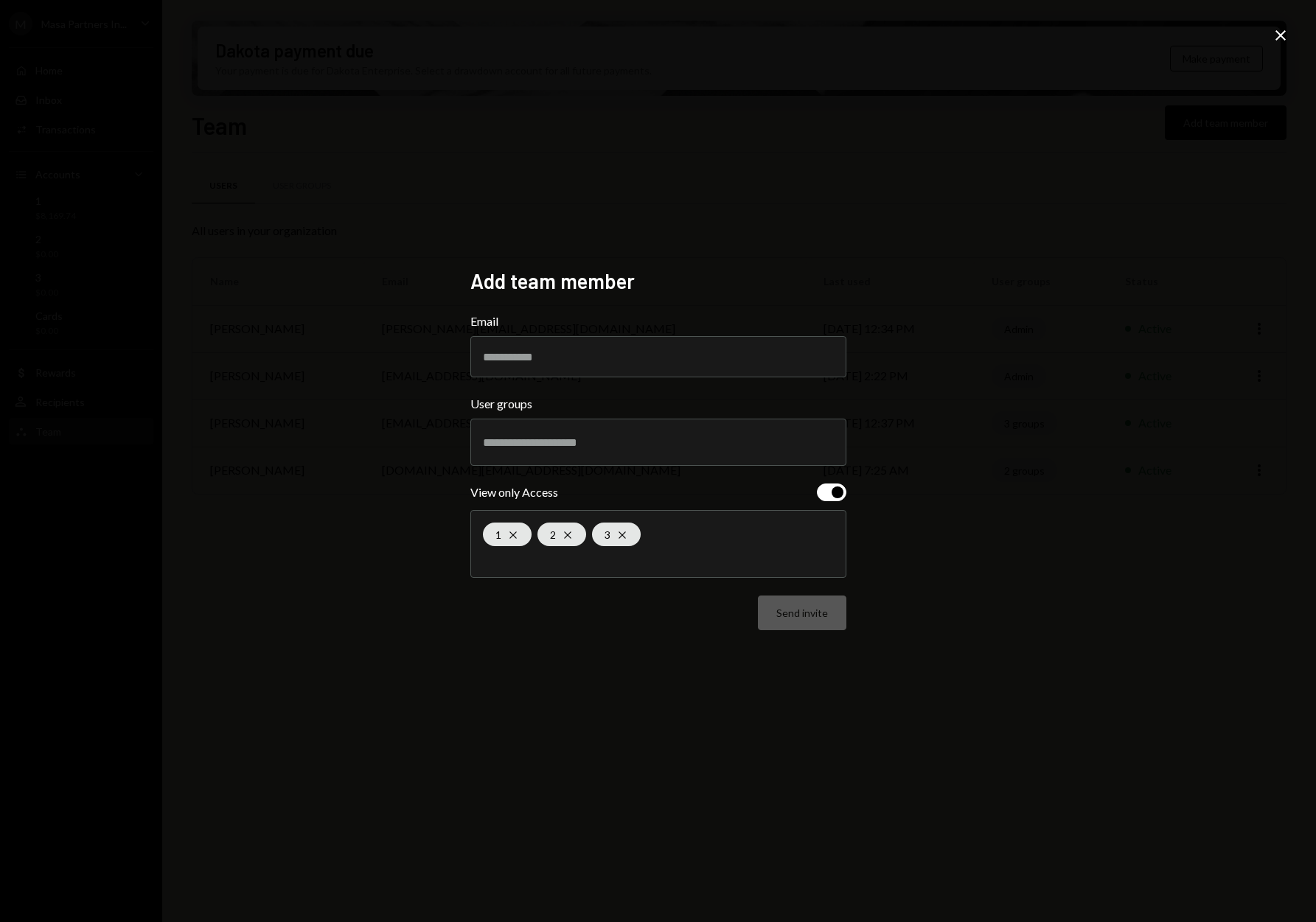
click at [1279, 34] on icon at bounding box center [1280, 35] width 11 height 11
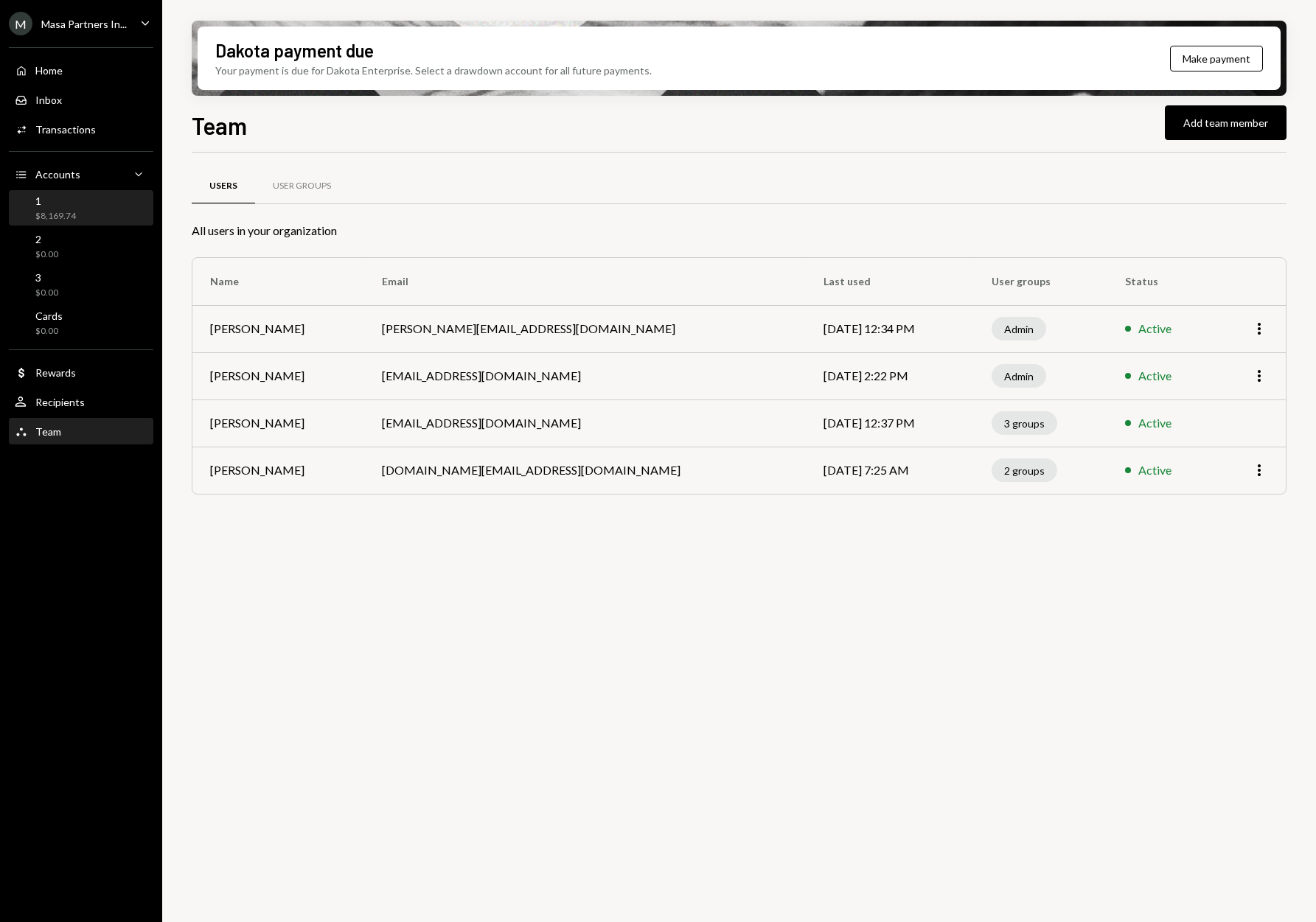
click at [65, 207] on div "1 $8,169.74" at bounding box center [56, 209] width 41 height 28
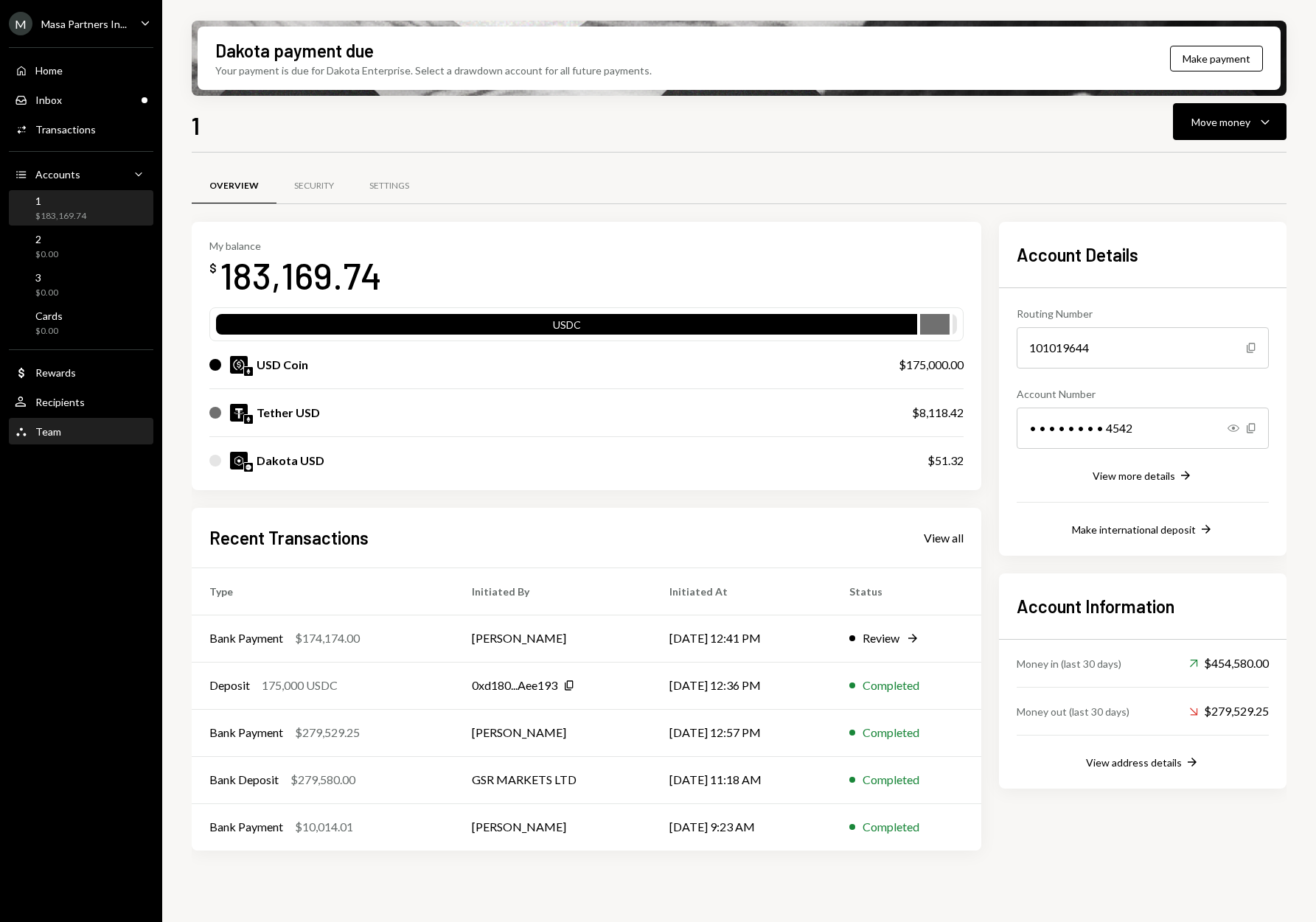
click at [27, 428] on icon "Team" at bounding box center [21, 432] width 13 height 13
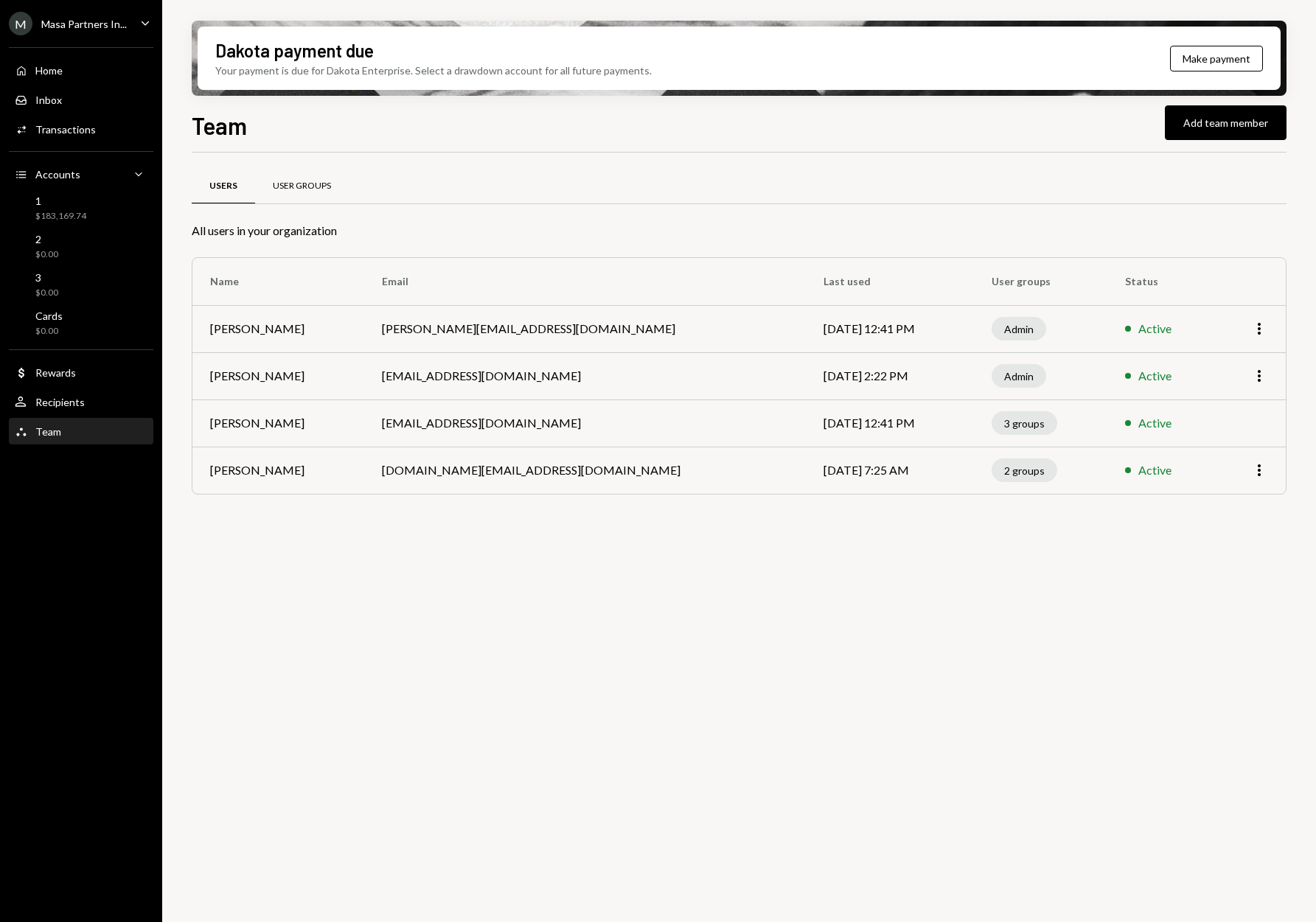
click at [306, 178] on div "User Groups" at bounding box center [301, 187] width 93 height 36
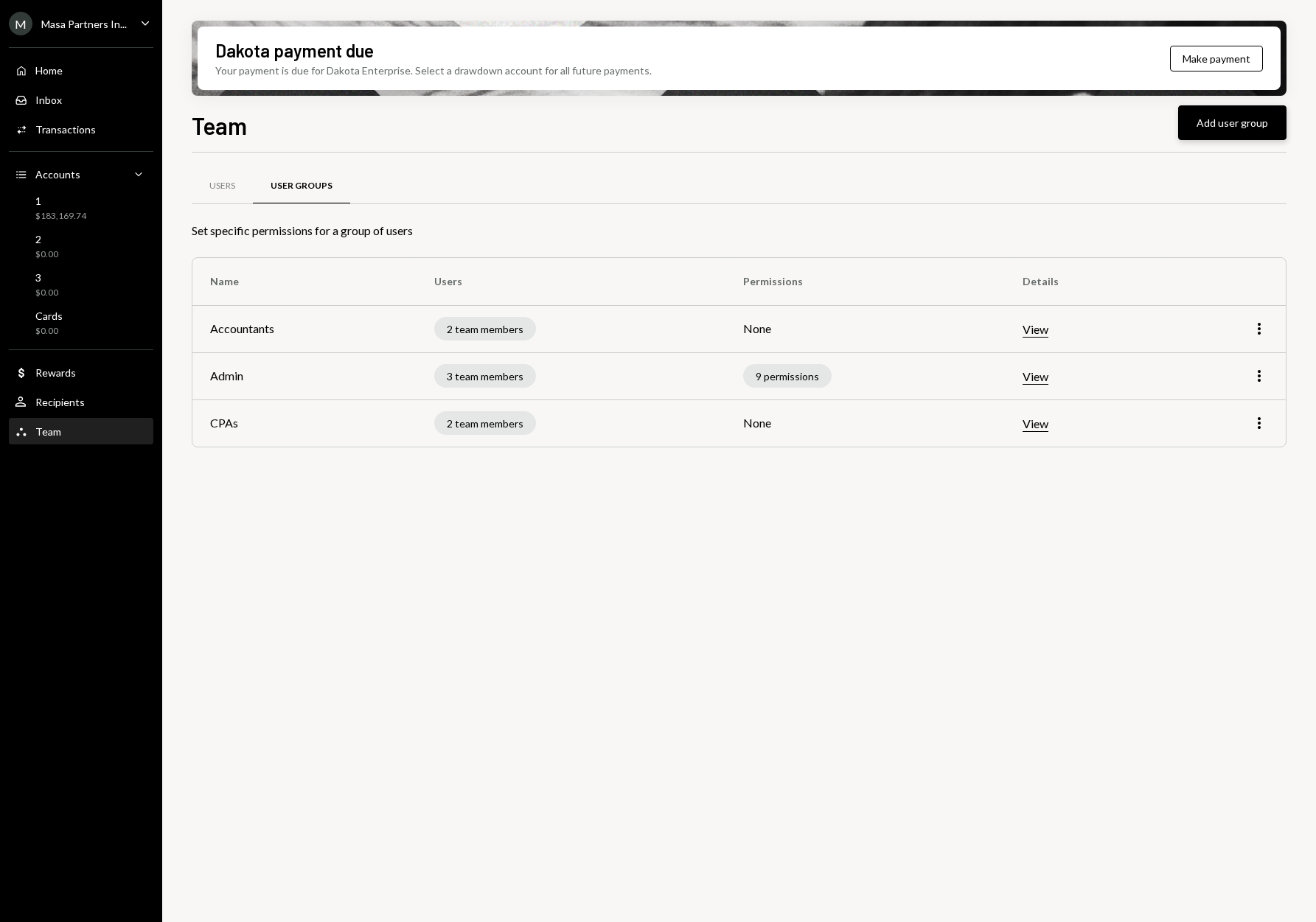
click at [1217, 130] on button "Add user group" at bounding box center [1232, 123] width 109 height 35
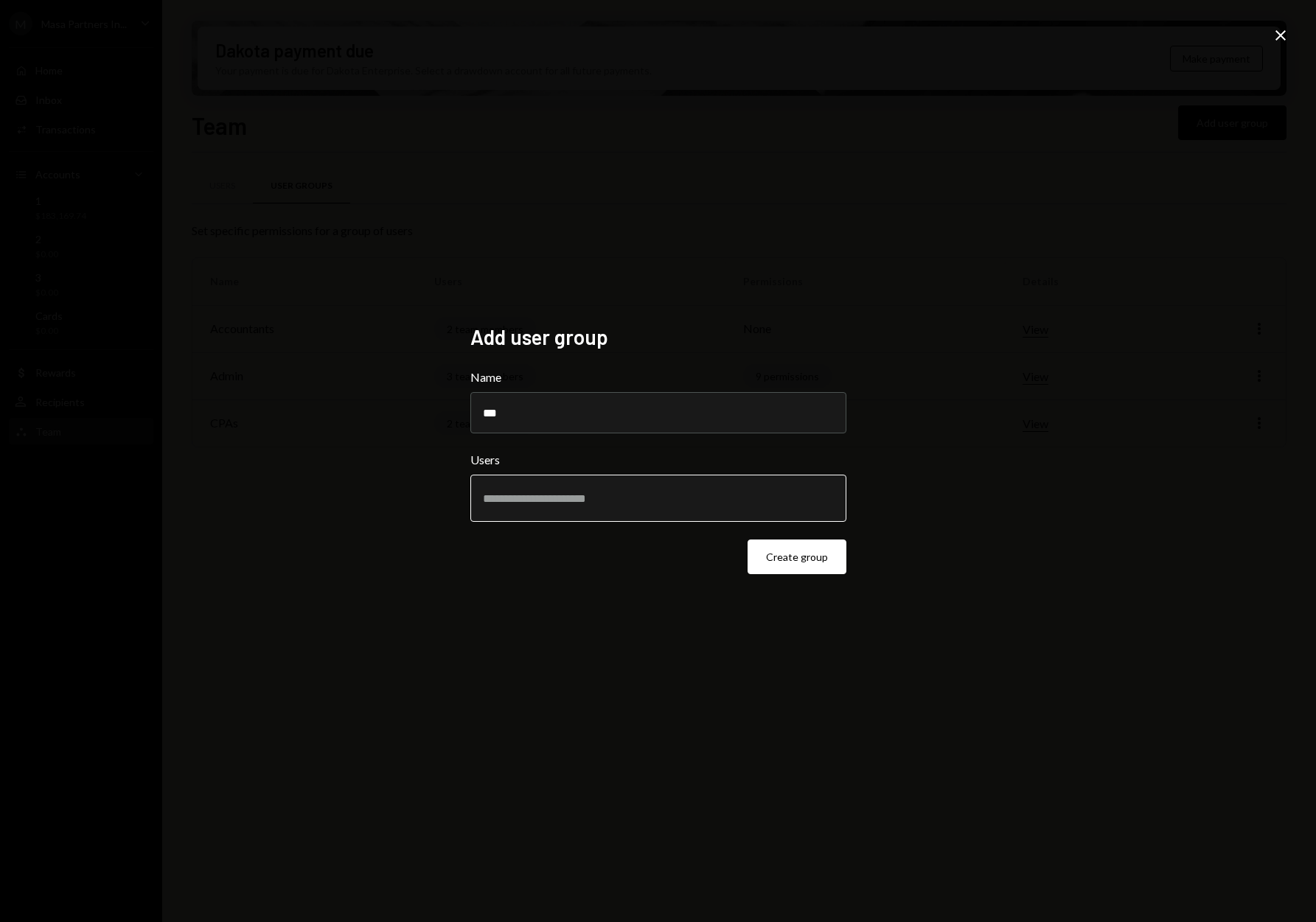
click at [750, 502] on input "text" at bounding box center [658, 498] width 351 height 13
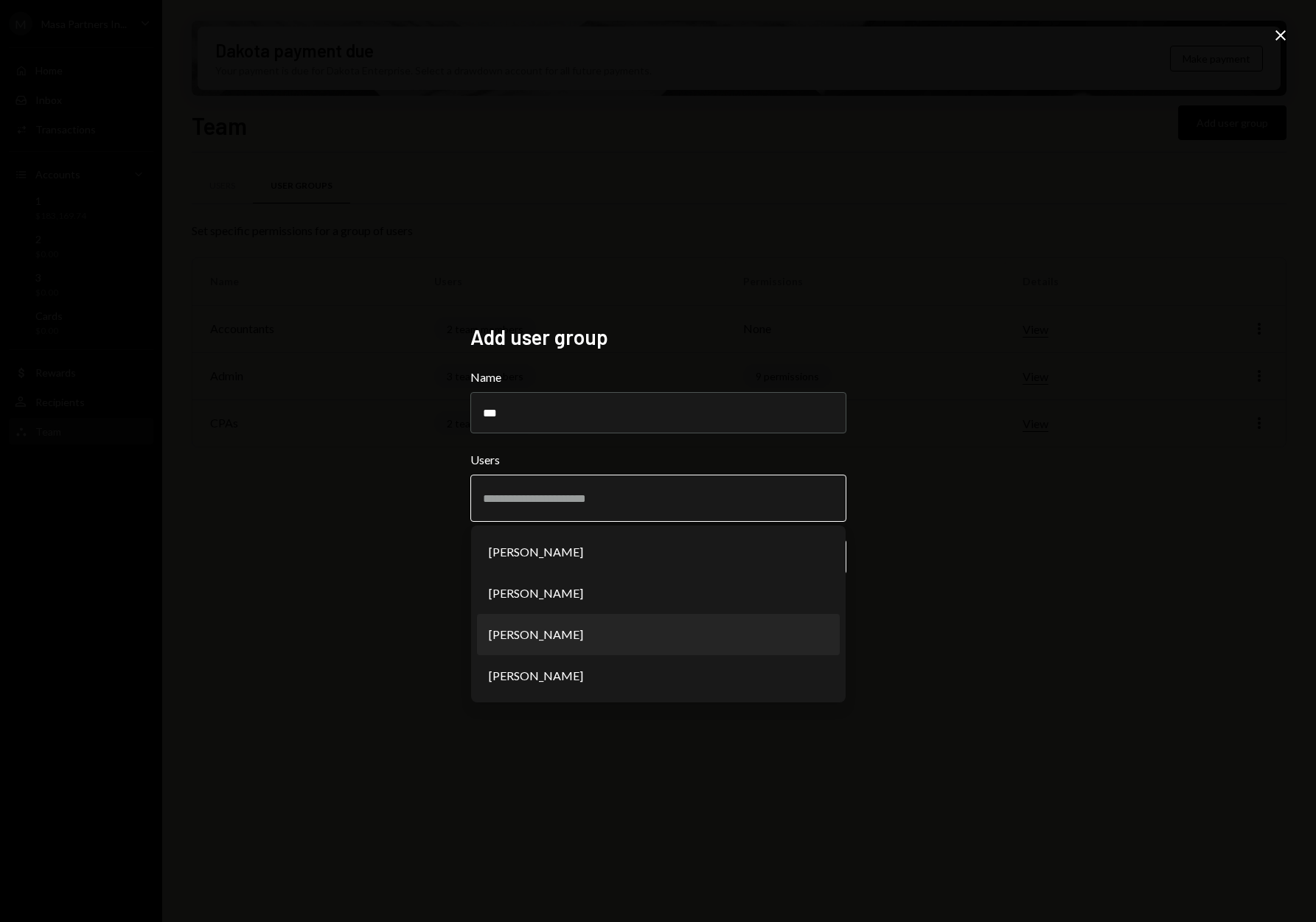
click at [645, 623] on li "[PERSON_NAME]" at bounding box center [658, 635] width 363 height 41
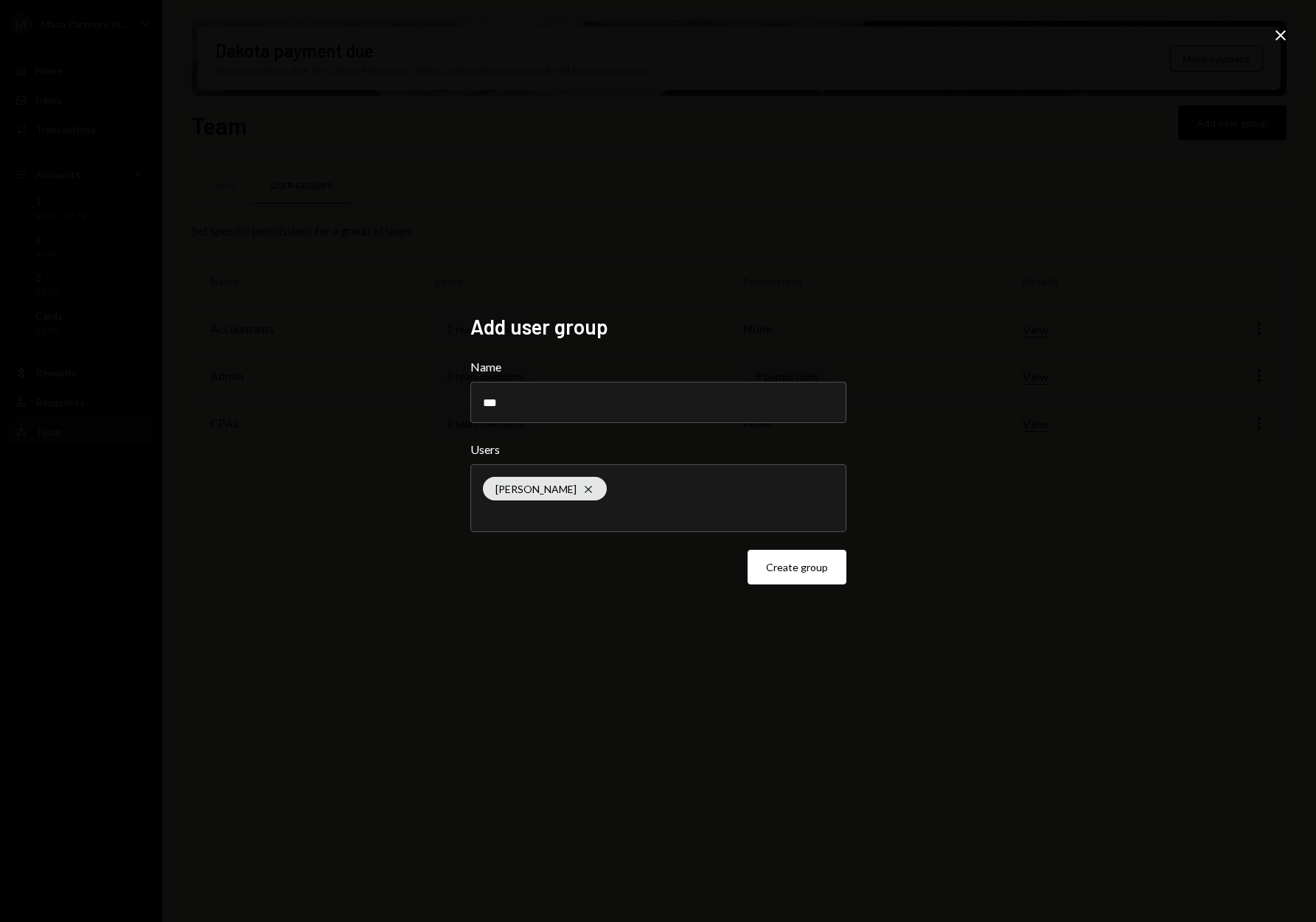
drag, startPoint x: 511, startPoint y: 404, endPoint x: 463, endPoint y: 400, distance: 48.2
click at [463, 400] on div "Add user group Name *** Users Chelsea Su Cross Create group" at bounding box center [658, 461] width 412 height 330
type input "*********"
click at [820, 576] on button "Create group" at bounding box center [797, 567] width 99 height 35
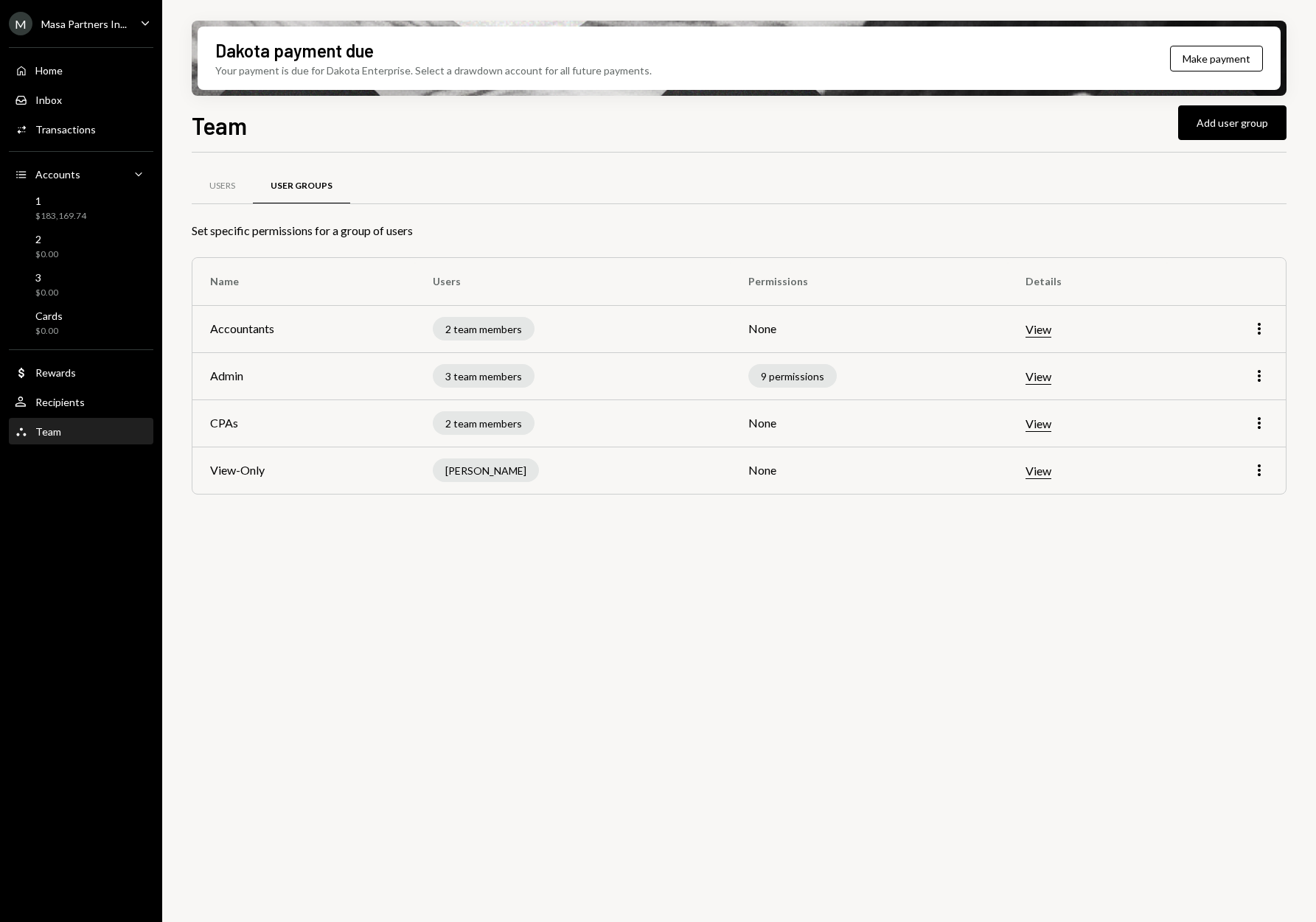
click at [89, 23] on div "Masa Partners In..." at bounding box center [84, 24] width 85 height 12
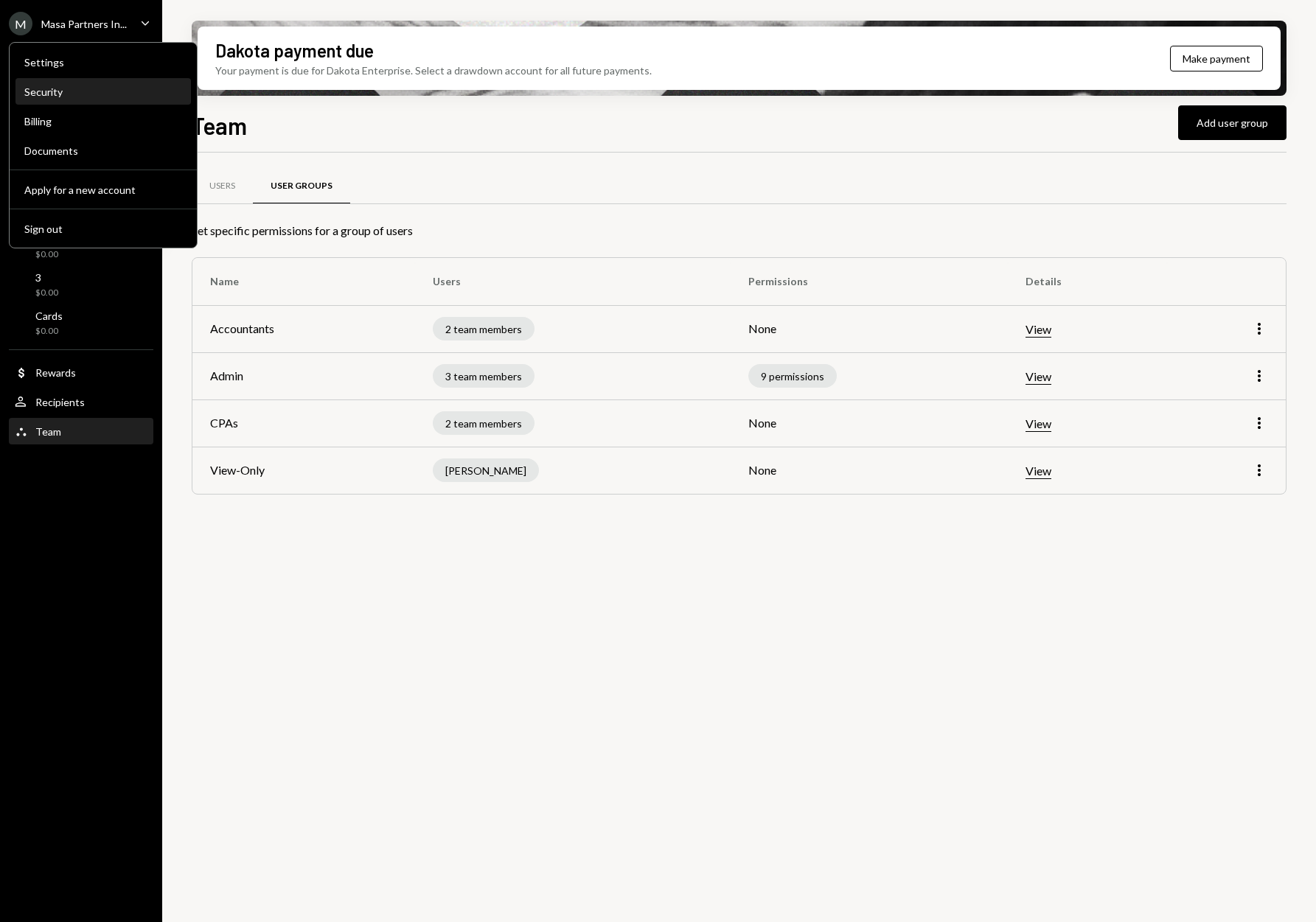
click at [63, 92] on div "Security" at bounding box center [103, 91] width 157 height 12
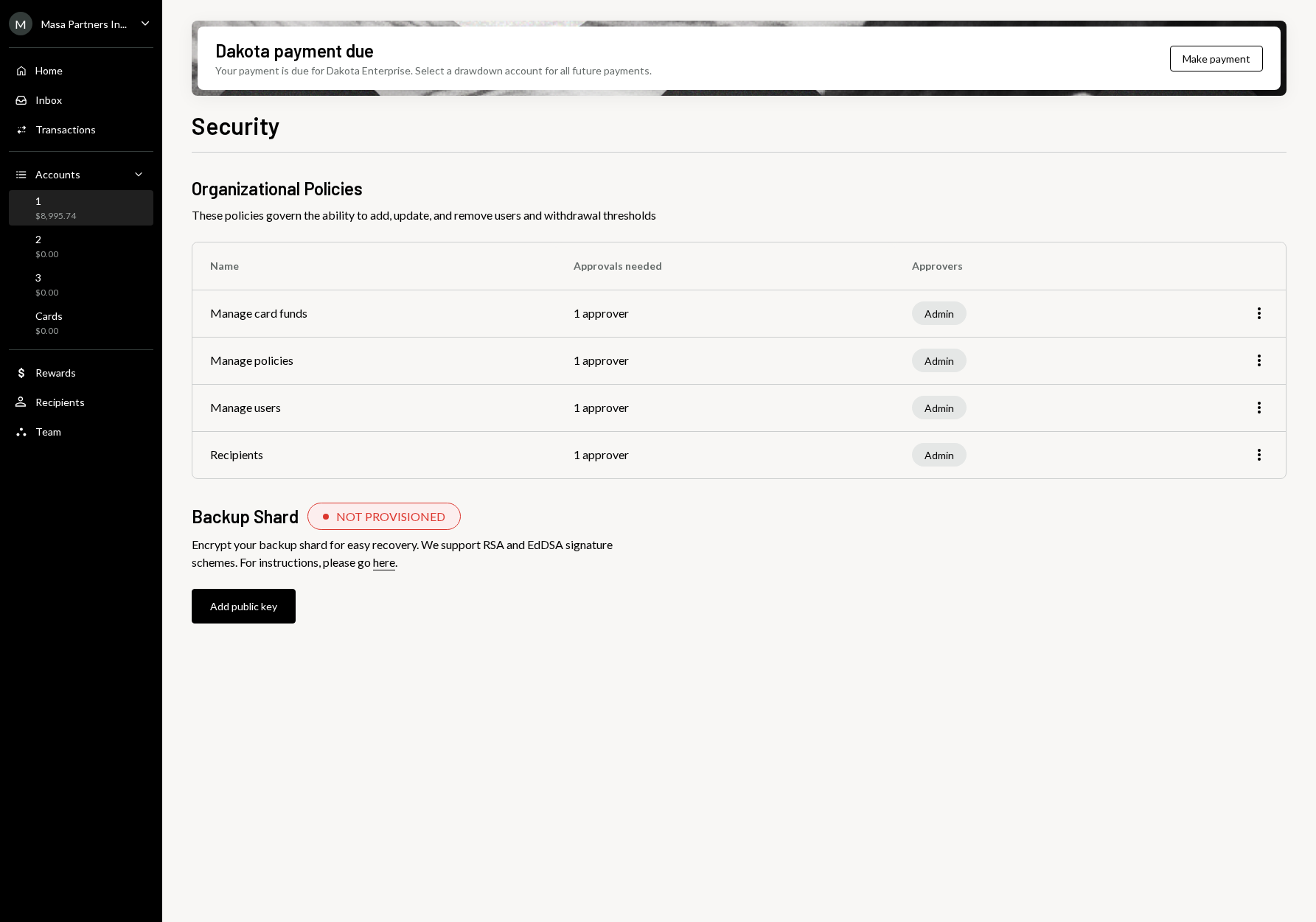
click at [62, 215] on div "$8,995.74" at bounding box center [56, 216] width 41 height 12
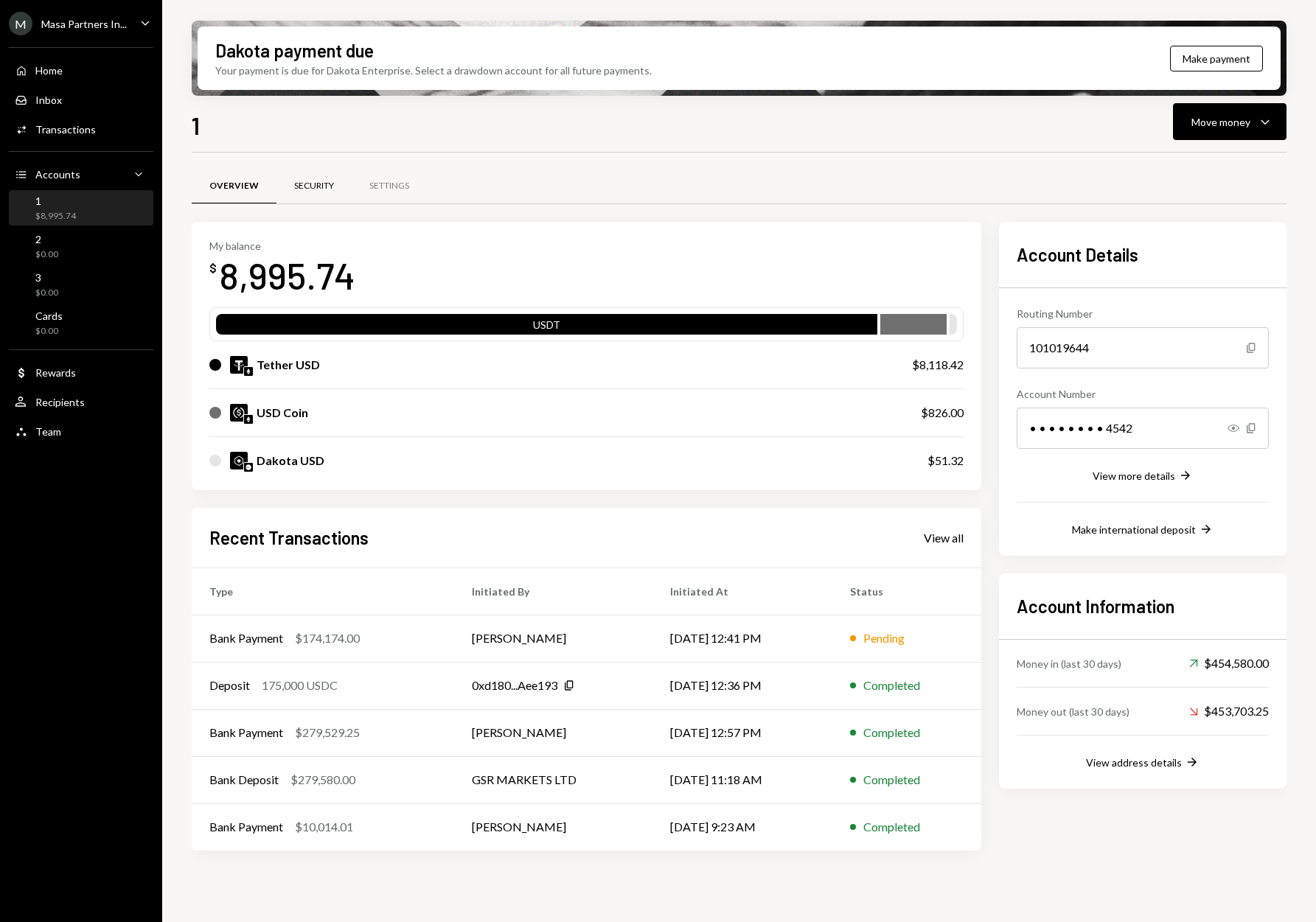
click at [299, 185] on div "Security" at bounding box center [313, 186] width 40 height 12
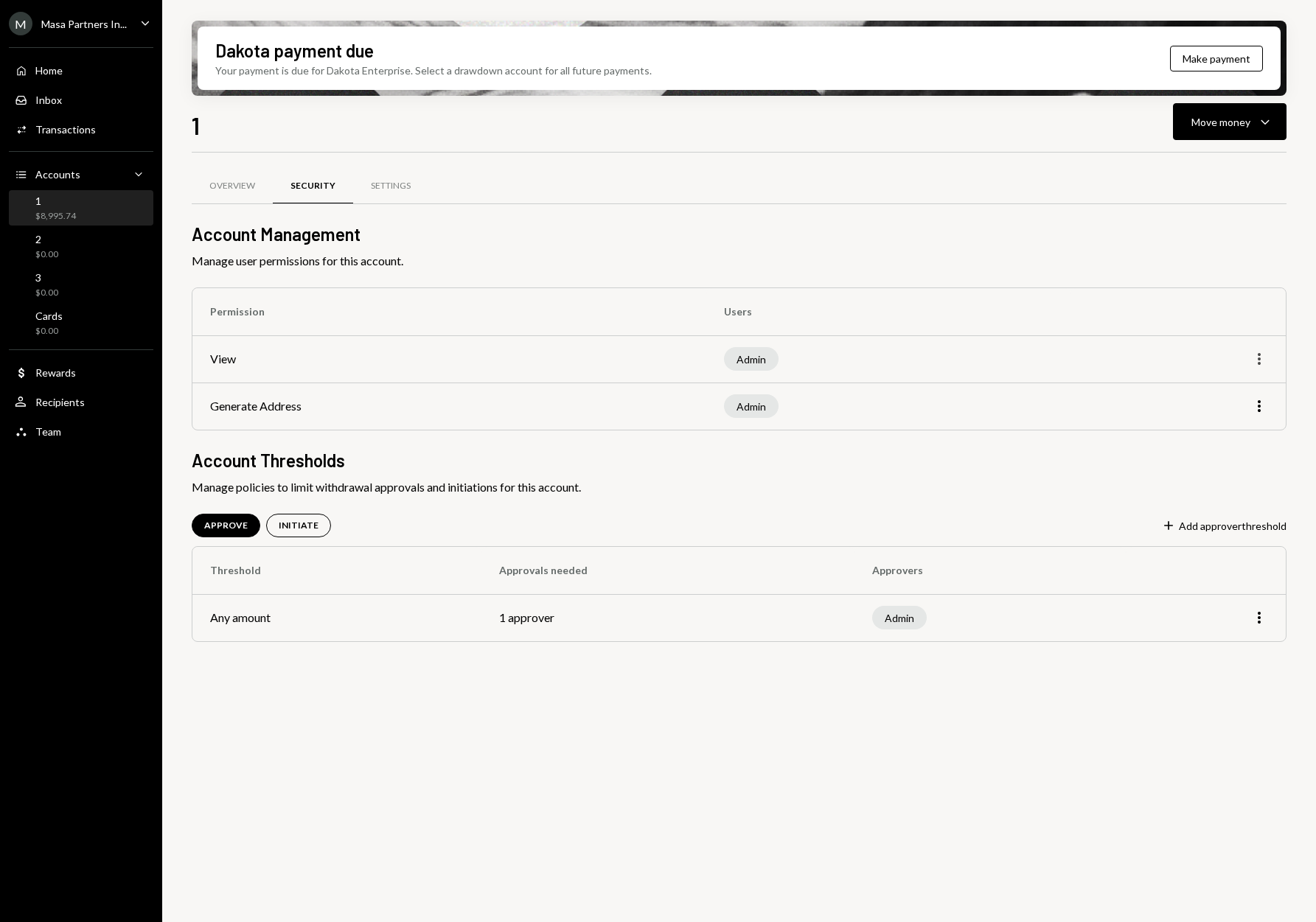
click at [1258, 361] on icon "More" at bounding box center [1259, 359] width 18 height 18
click at [1219, 394] on div "Edit" at bounding box center [1225, 390] width 74 height 26
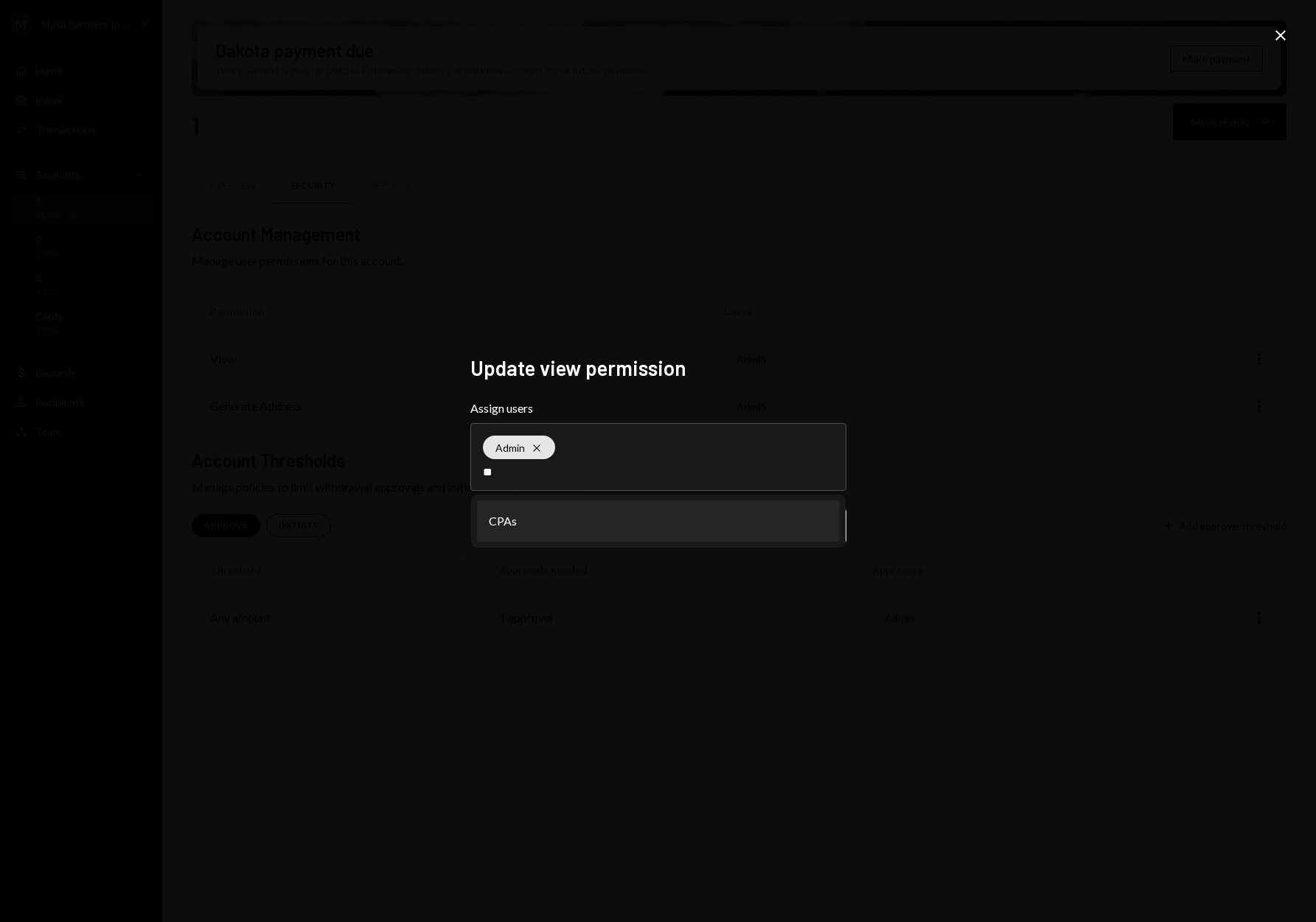
type input "*"
type input "**"
click at [603, 527] on li "Accountants" at bounding box center [658, 521] width 363 height 41
type input "***"
click at [581, 534] on li "CPAs" at bounding box center [658, 521] width 363 height 41
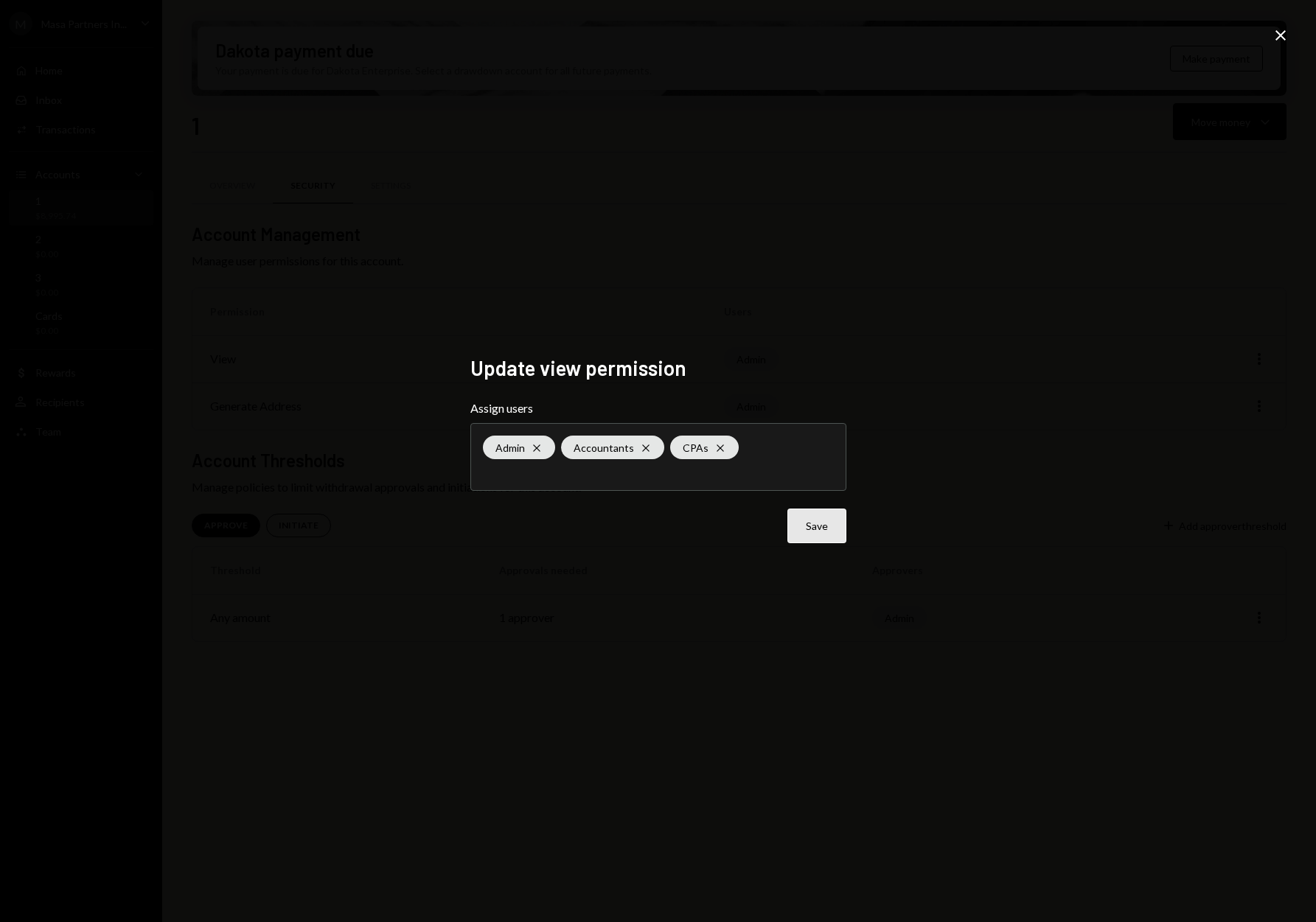
click at [825, 529] on button "Save" at bounding box center [817, 526] width 59 height 35
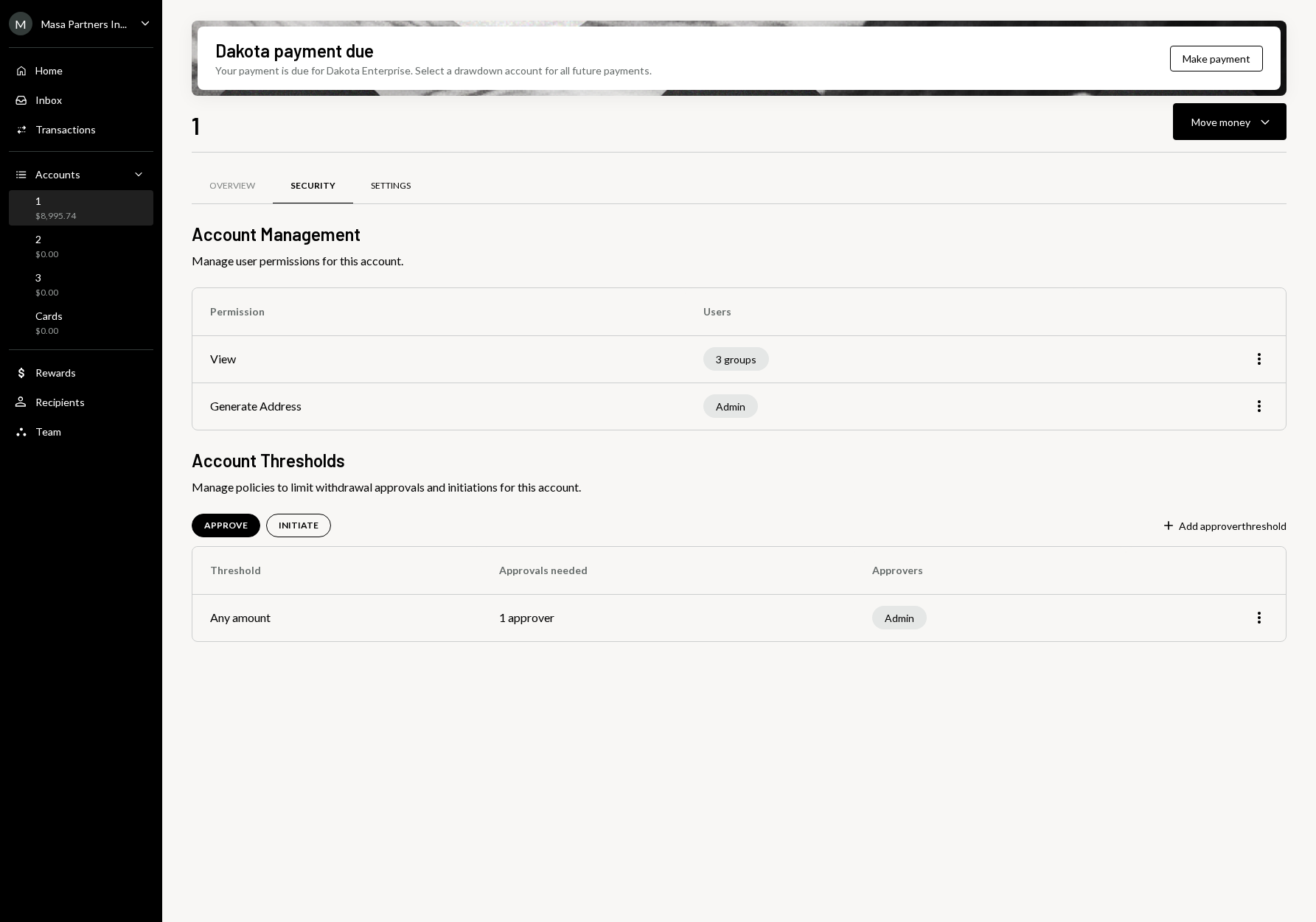
click at [392, 189] on div "Settings" at bounding box center [390, 186] width 40 height 12
click at [392, 187] on div "Settings" at bounding box center [390, 186] width 40 height 12
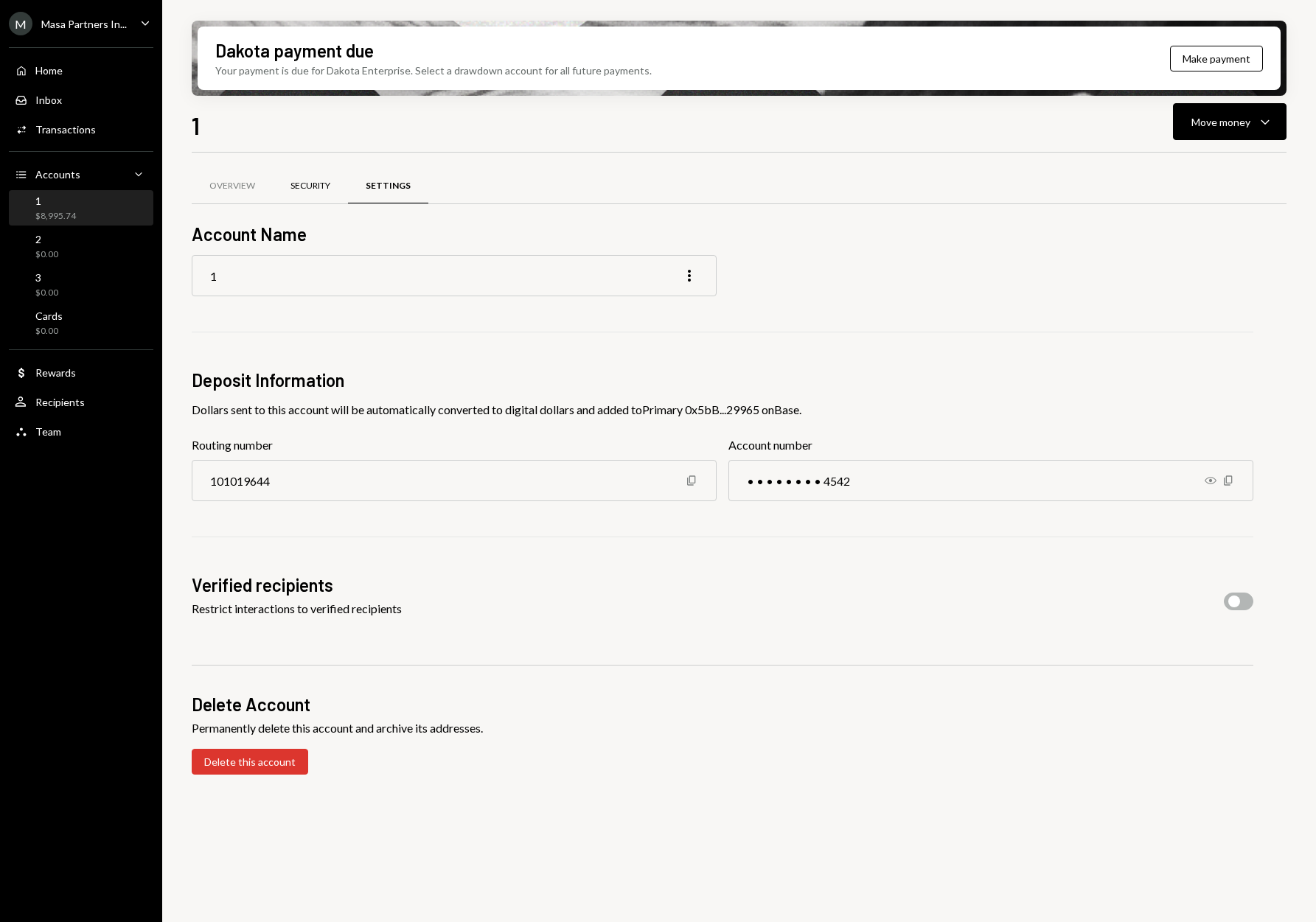
click at [313, 183] on div "Security" at bounding box center [310, 186] width 40 height 12
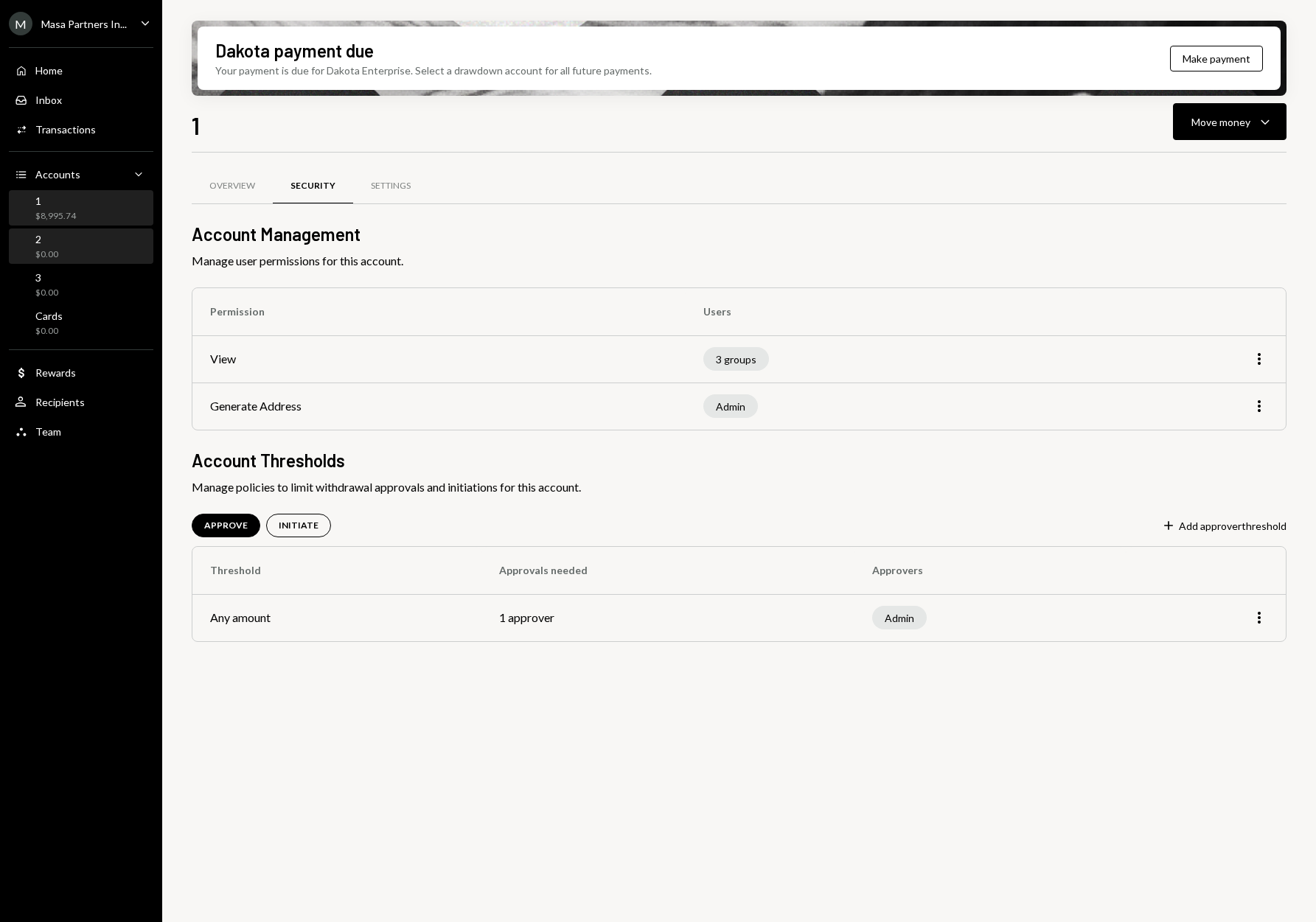
click at [49, 253] on div "$0.00" at bounding box center [47, 254] width 23 height 12
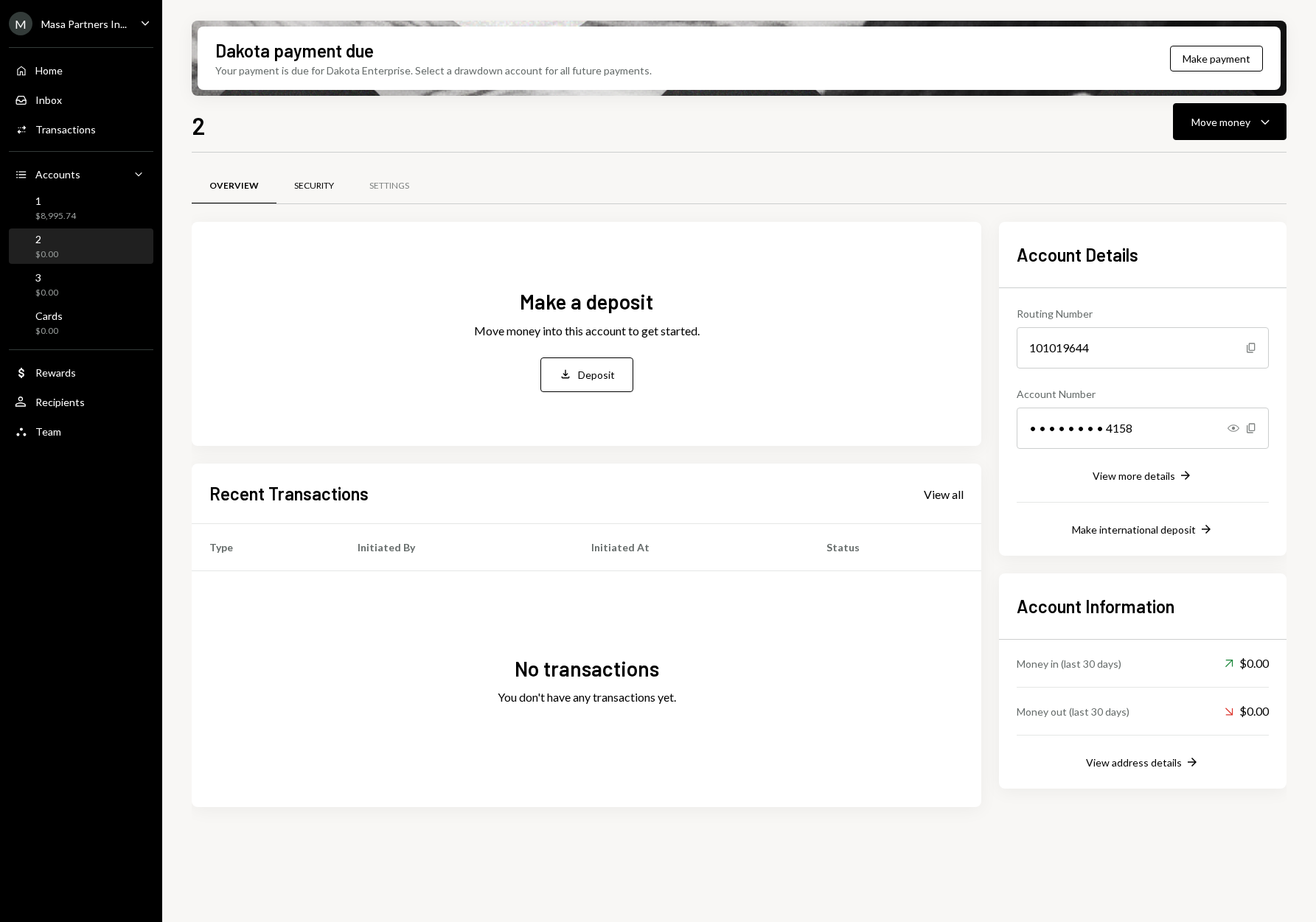
click at [301, 186] on div "Security" at bounding box center [313, 186] width 40 height 12
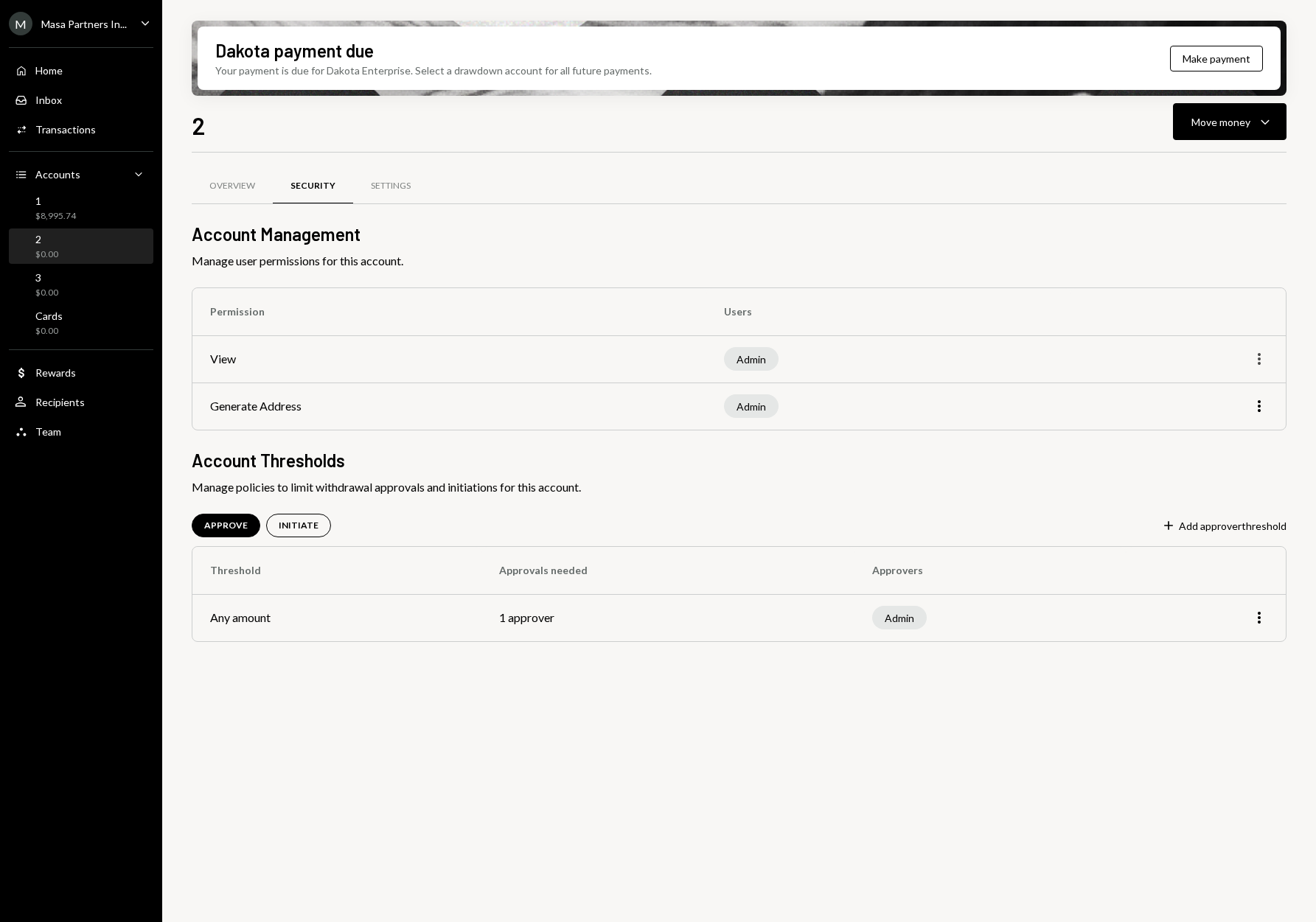
click at [1258, 359] on icon "button" at bounding box center [1260, 359] width 3 height 12
click at [1230, 395] on div "Edit" at bounding box center [1225, 390] width 74 height 26
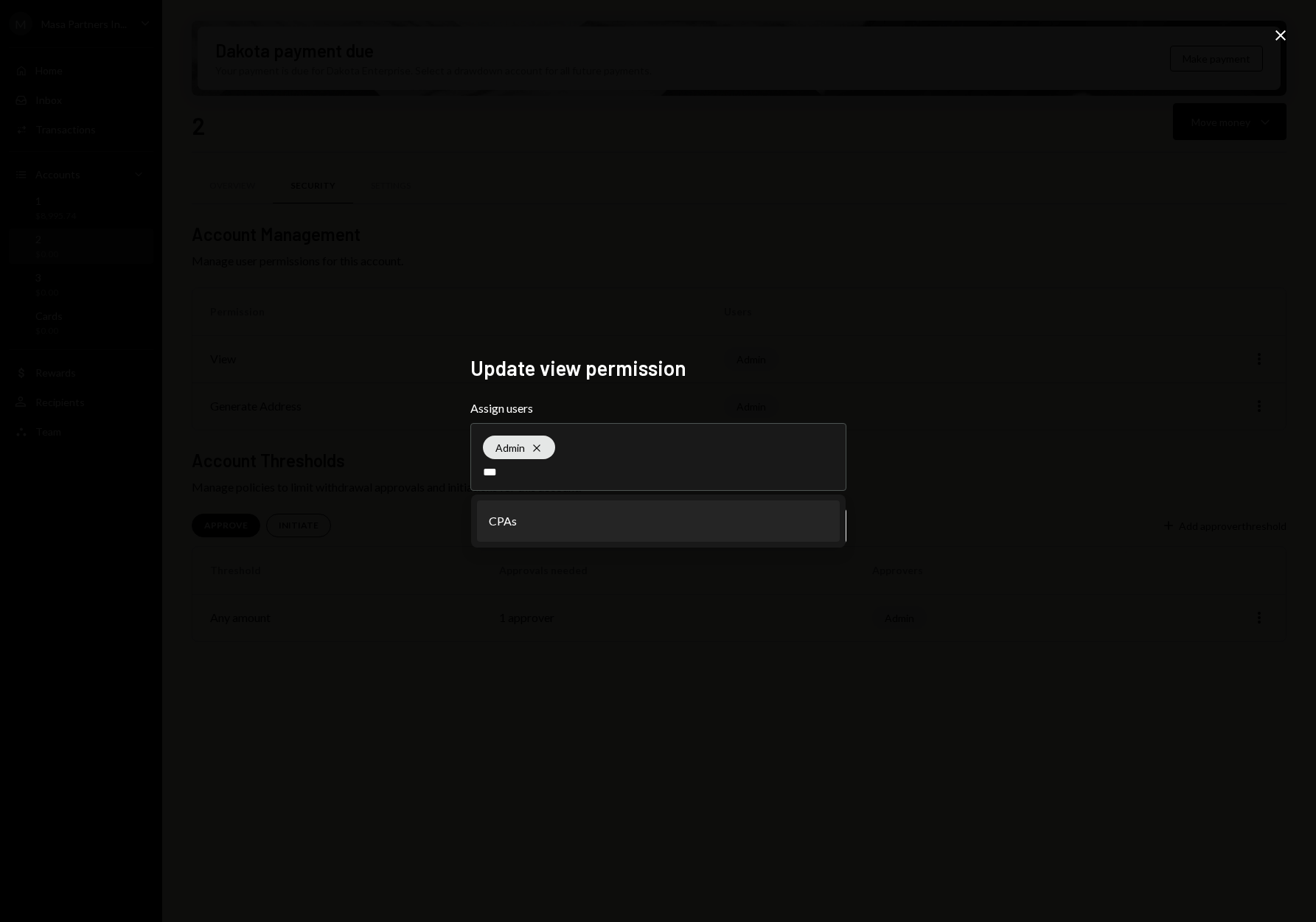
type input "***"
click at [645, 519] on li "CPAs" at bounding box center [658, 521] width 363 height 41
type input "***"
click at [623, 533] on li "Accountants" at bounding box center [658, 521] width 363 height 41
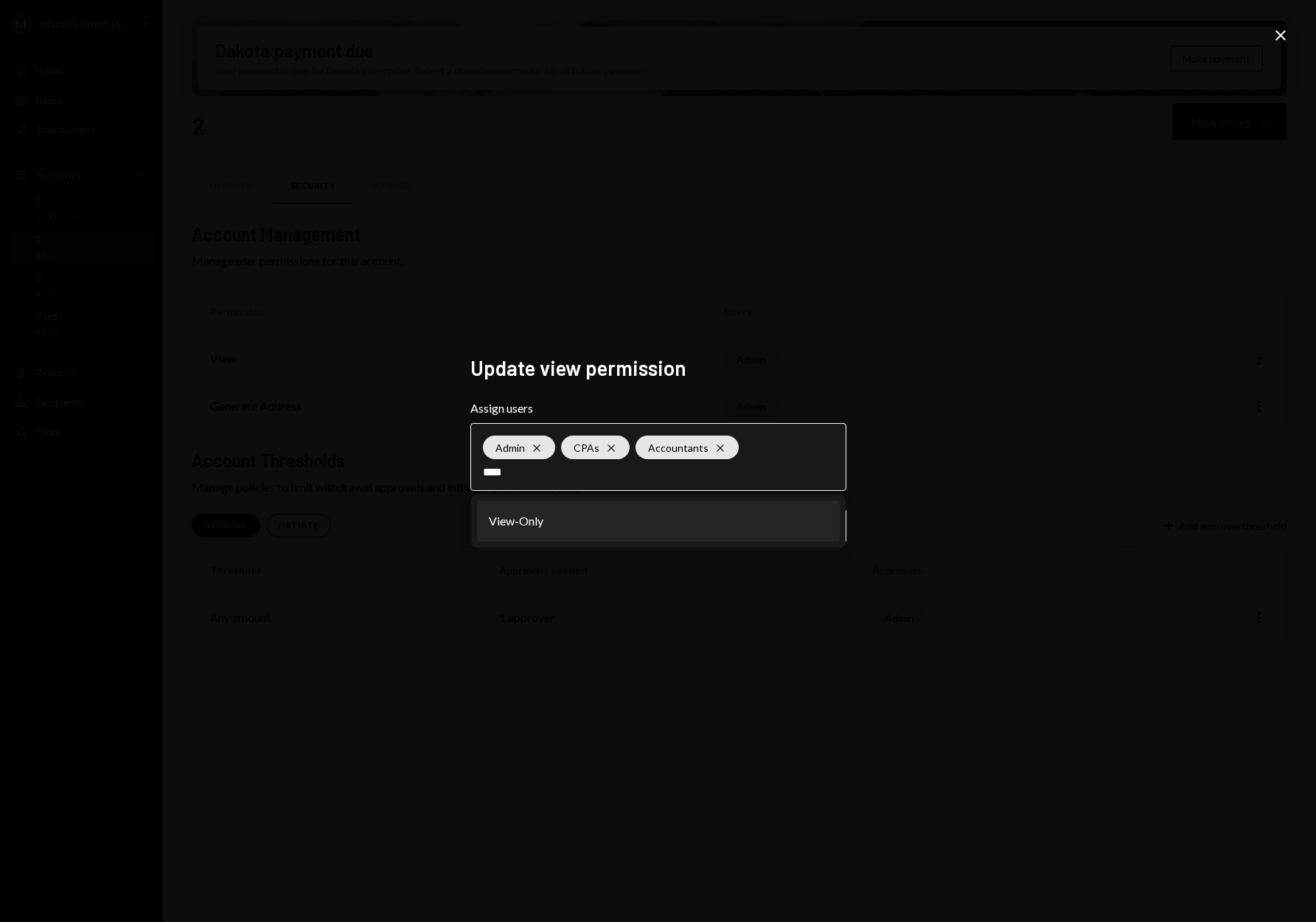
type input "****"
click at [714, 527] on li "View-Only" at bounding box center [658, 521] width 363 height 41
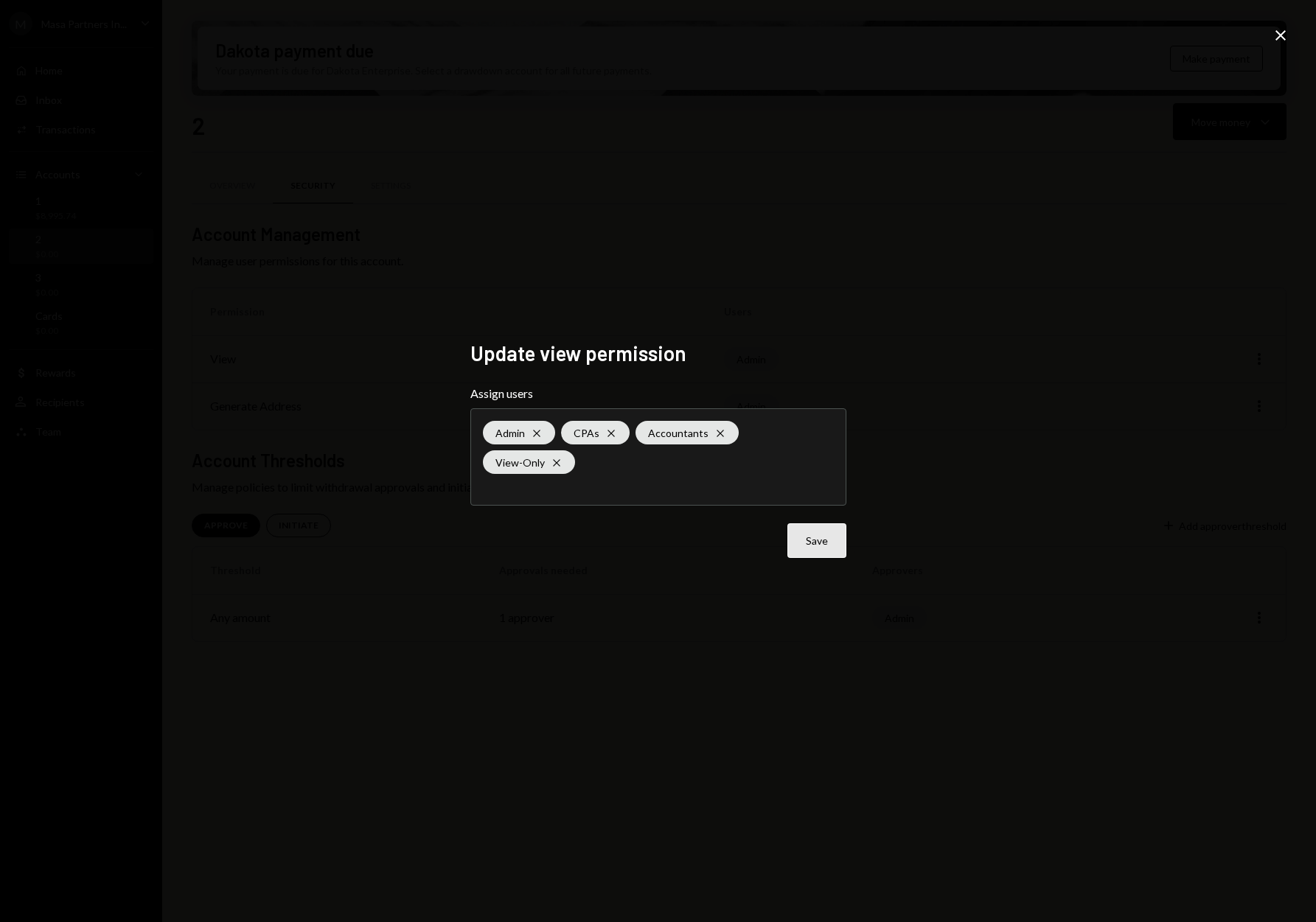
click at [839, 528] on button "Save" at bounding box center [817, 541] width 59 height 35
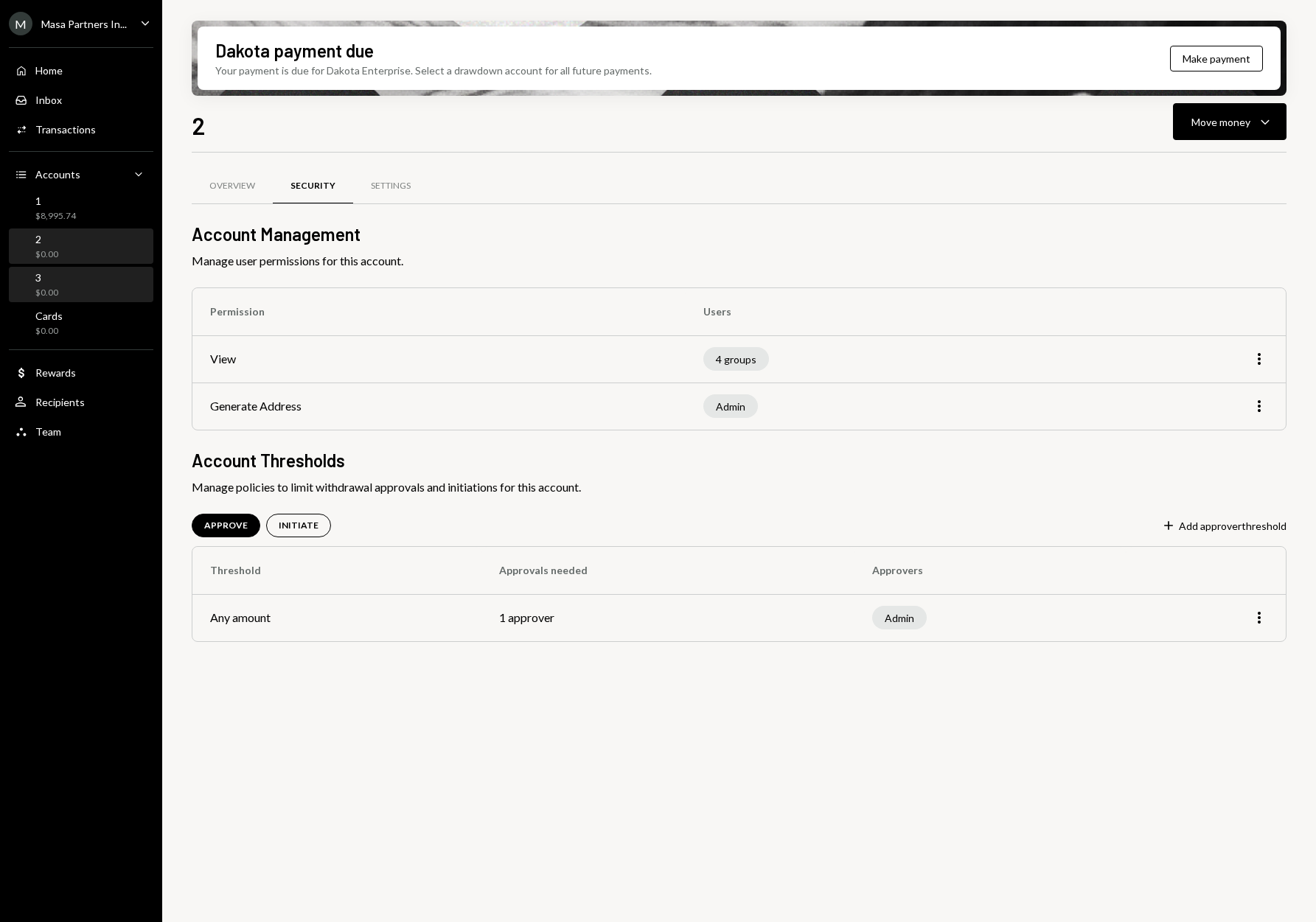
click at [54, 281] on div "3" at bounding box center [47, 277] width 23 height 12
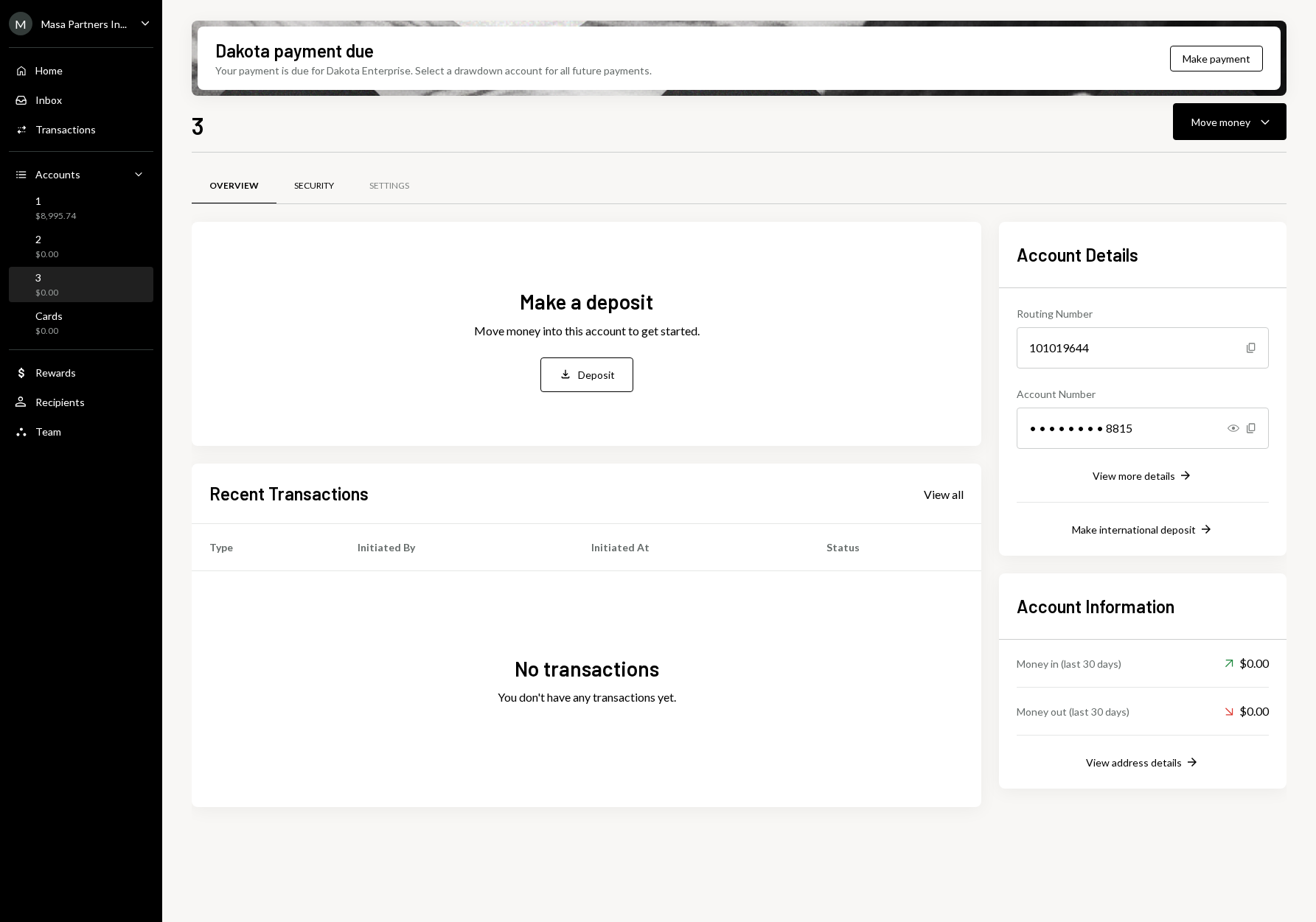
click at [305, 190] on div "Security" at bounding box center [313, 186] width 40 height 12
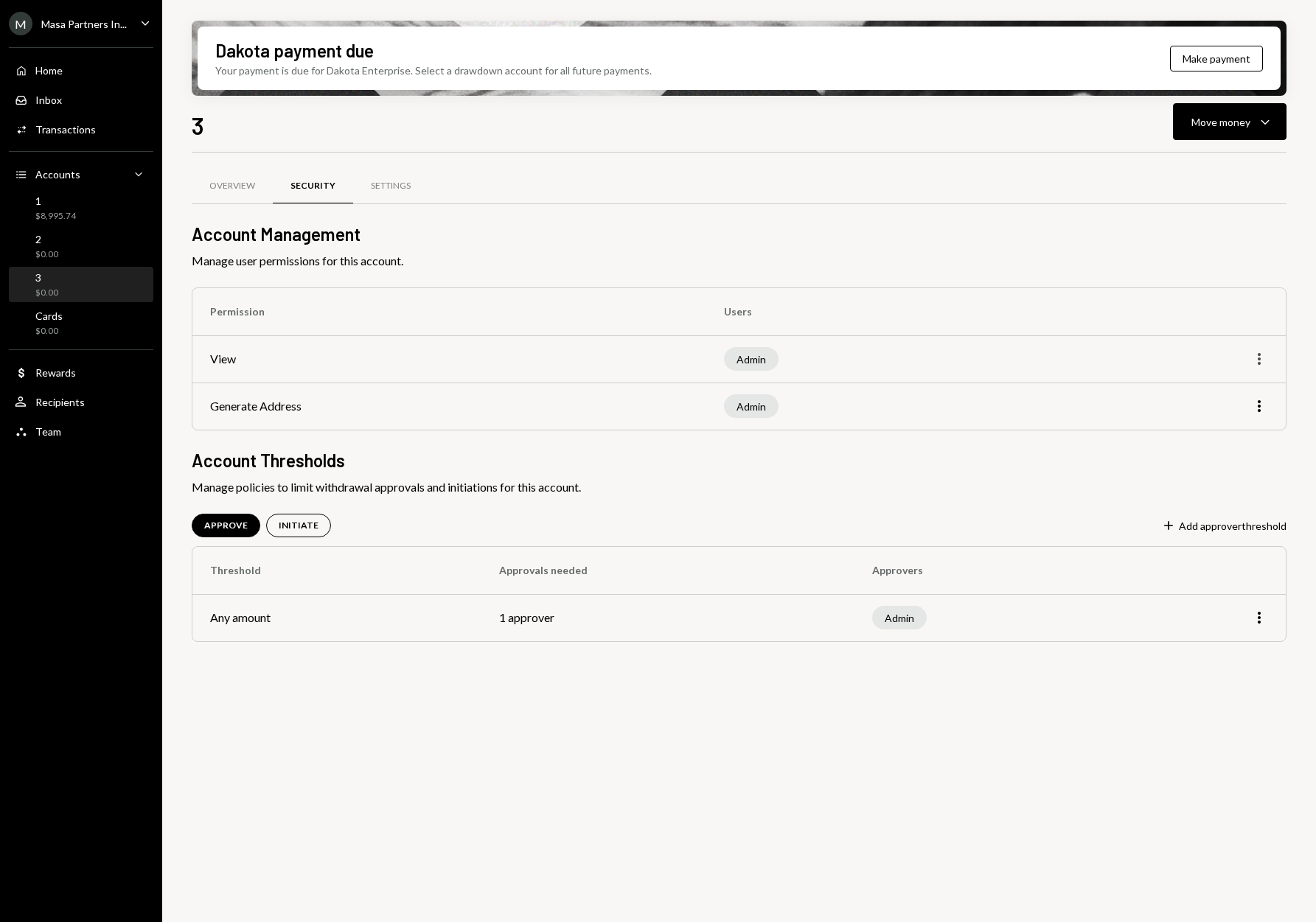
click at [1253, 357] on icon "More" at bounding box center [1259, 359] width 18 height 18
click at [1252, 388] on div "Edit" at bounding box center [1225, 390] width 74 height 26
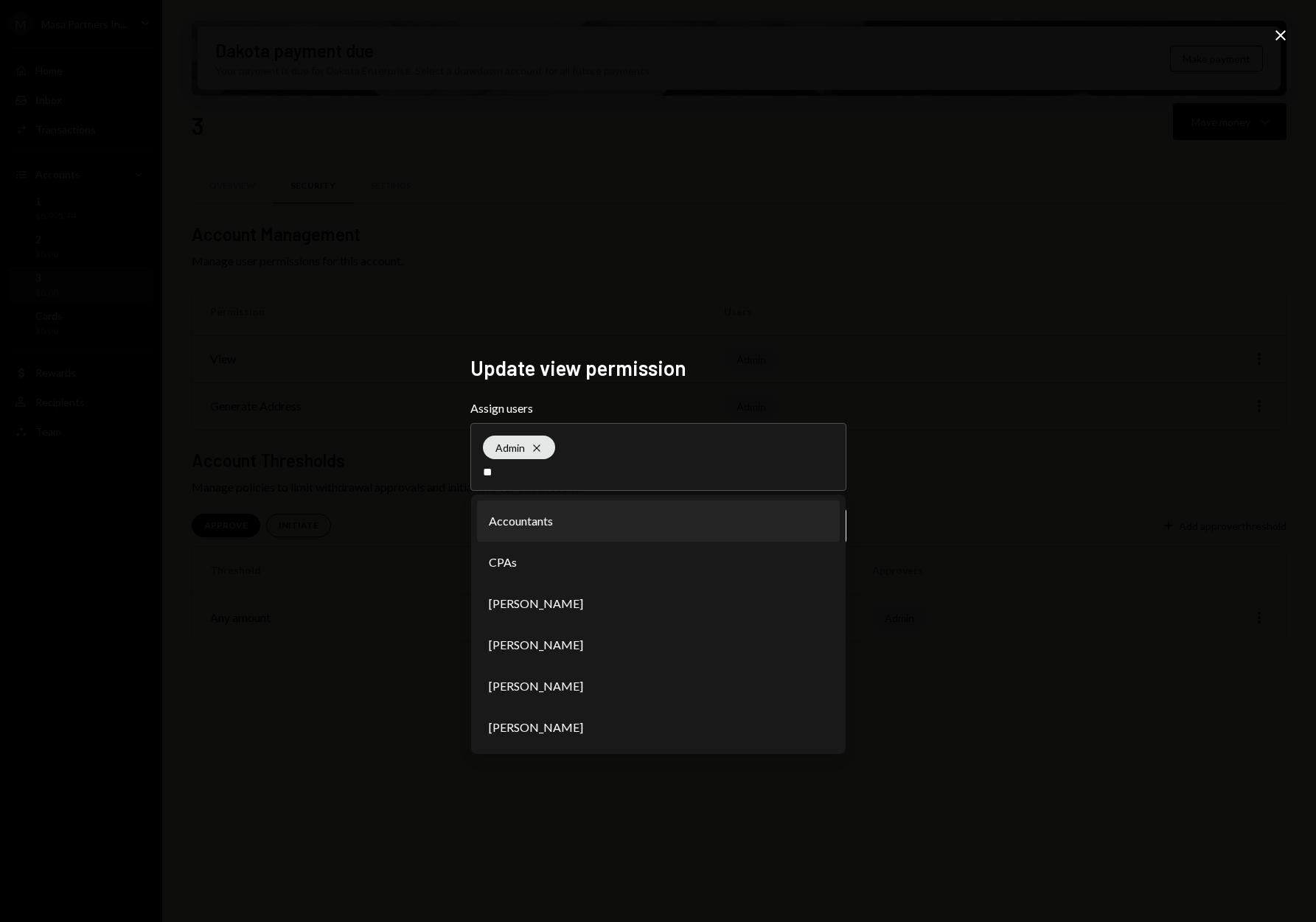
type input "***"
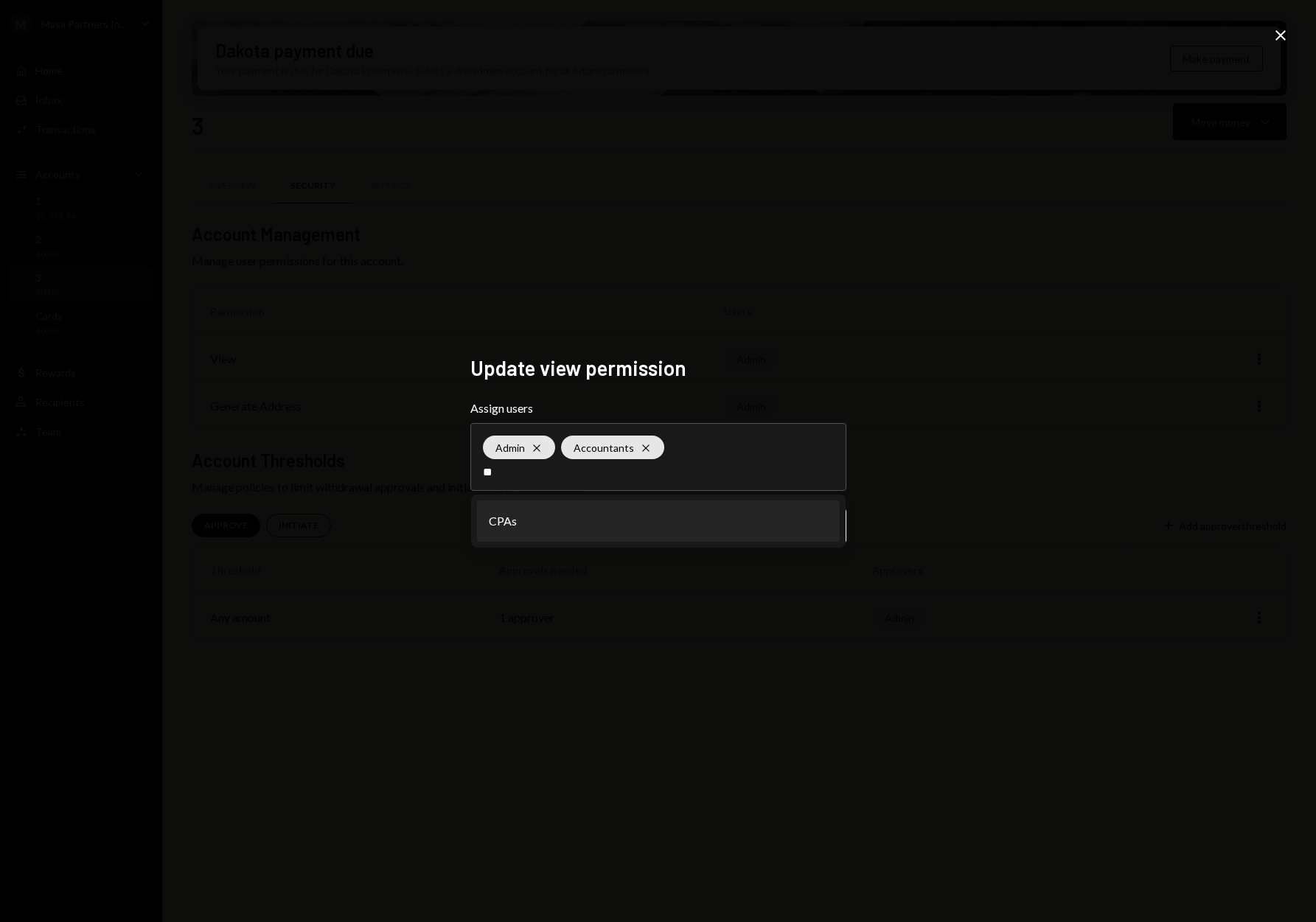
type input "***"
click at [776, 528] on li "View-Only" at bounding box center [658, 521] width 363 height 41
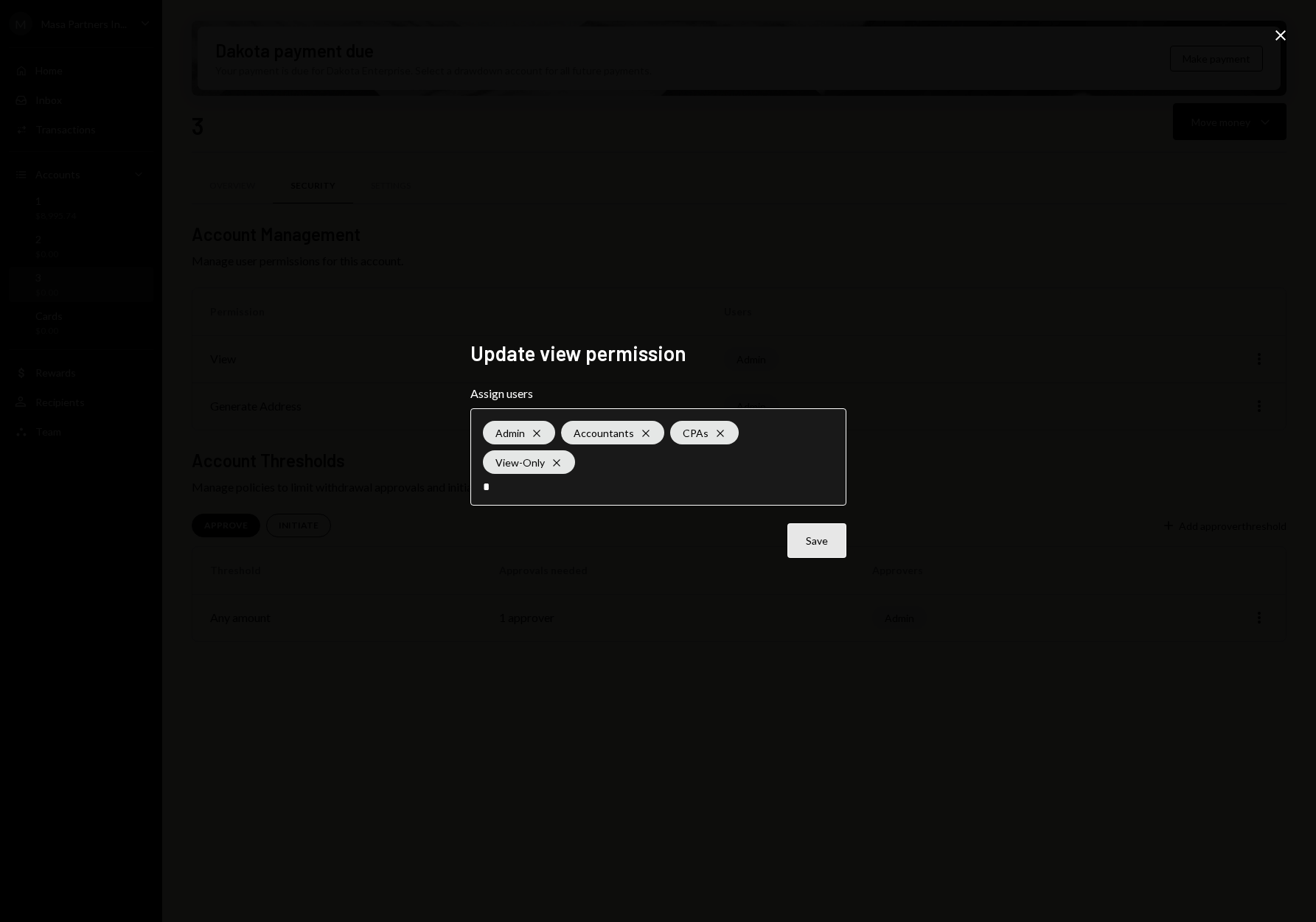
type input "*"
click at [787, 523] on button "Save" at bounding box center [817, 541] width 59 height 35
type input "*"
click at [840, 539] on div "Save" at bounding box center [658, 541] width 376 height 35
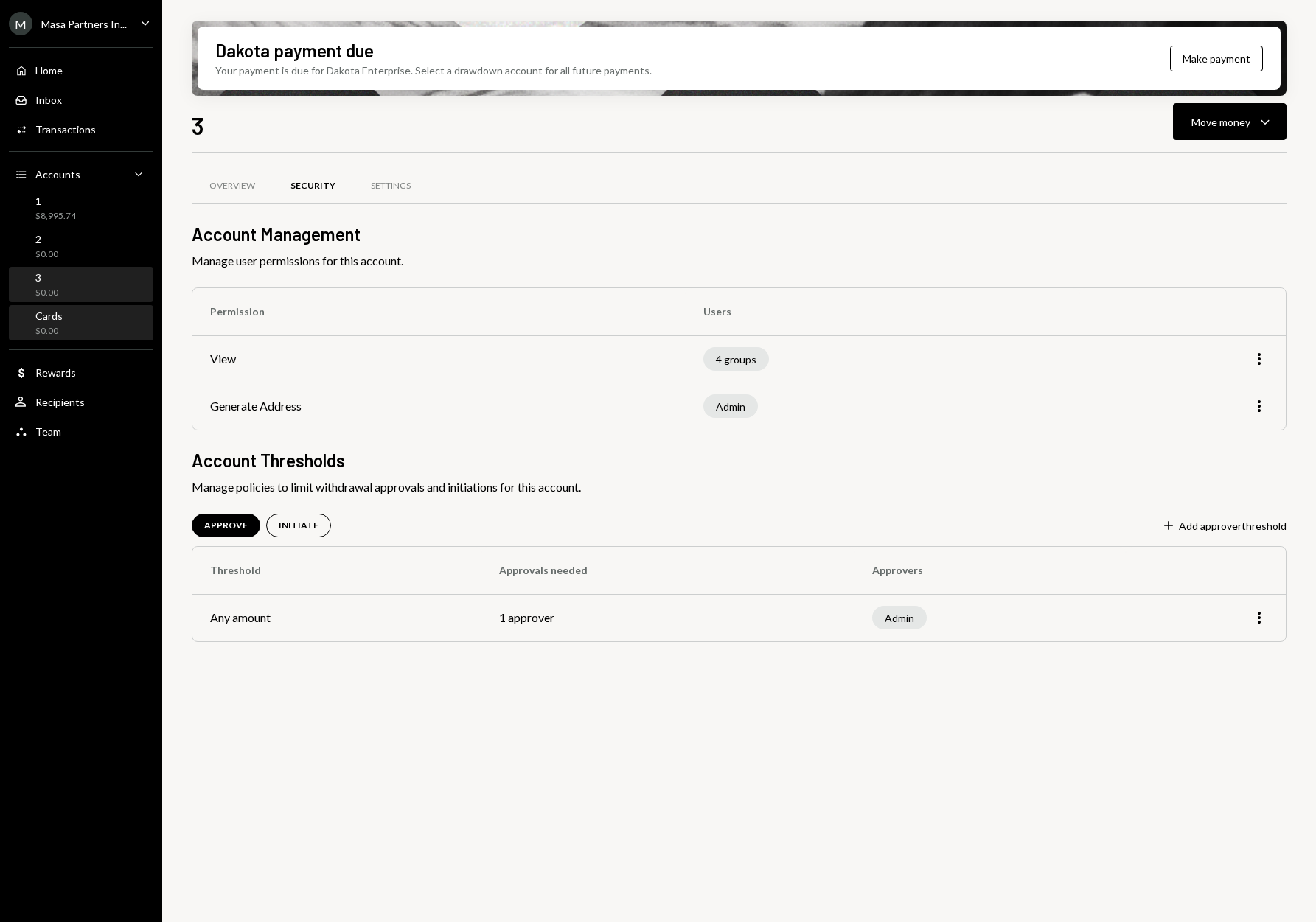
click at [41, 322] on div "Cards $0.00" at bounding box center [50, 323] width 28 height 28
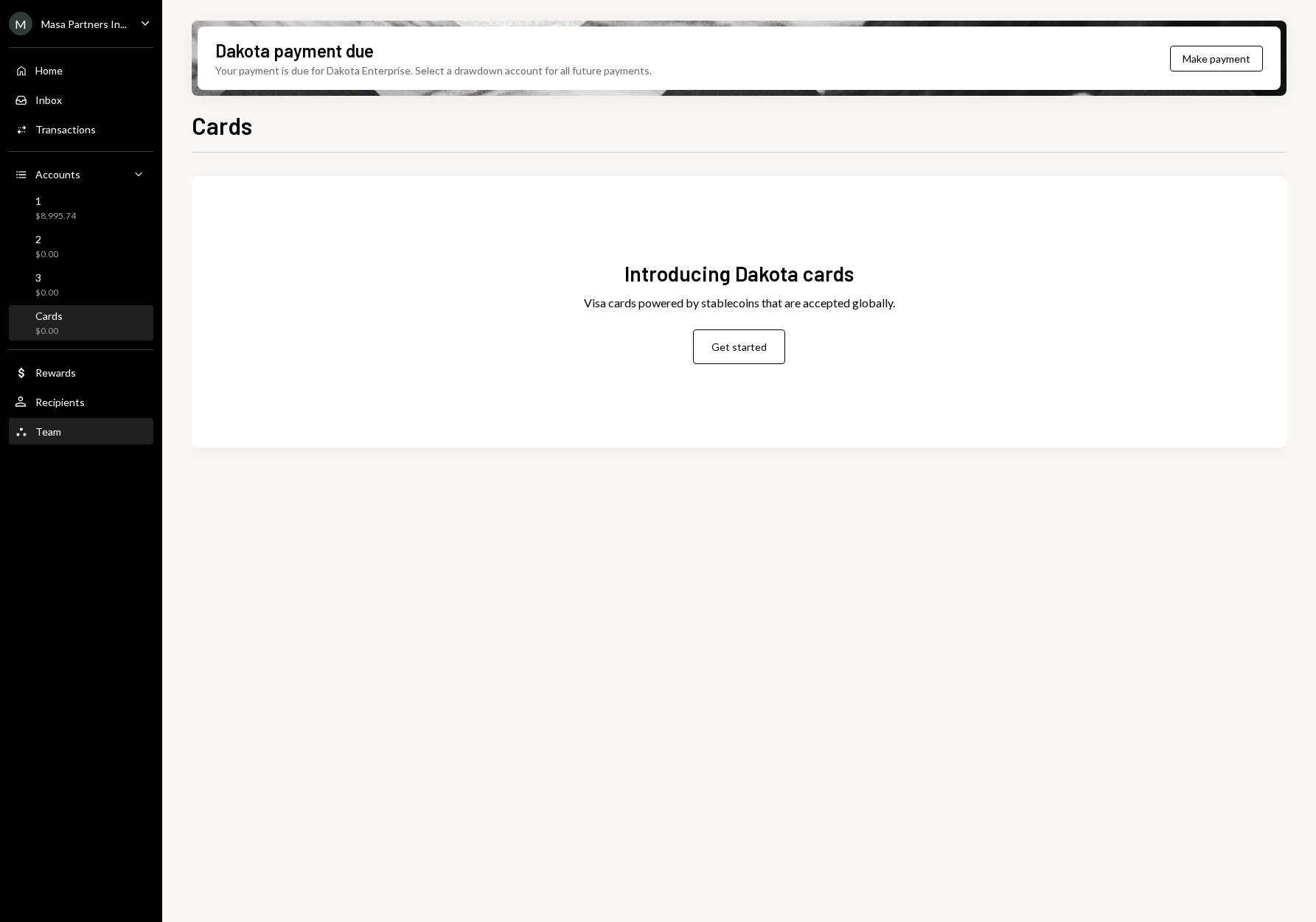
click at [75, 425] on div "Team Team" at bounding box center [80, 432] width 132 height 13
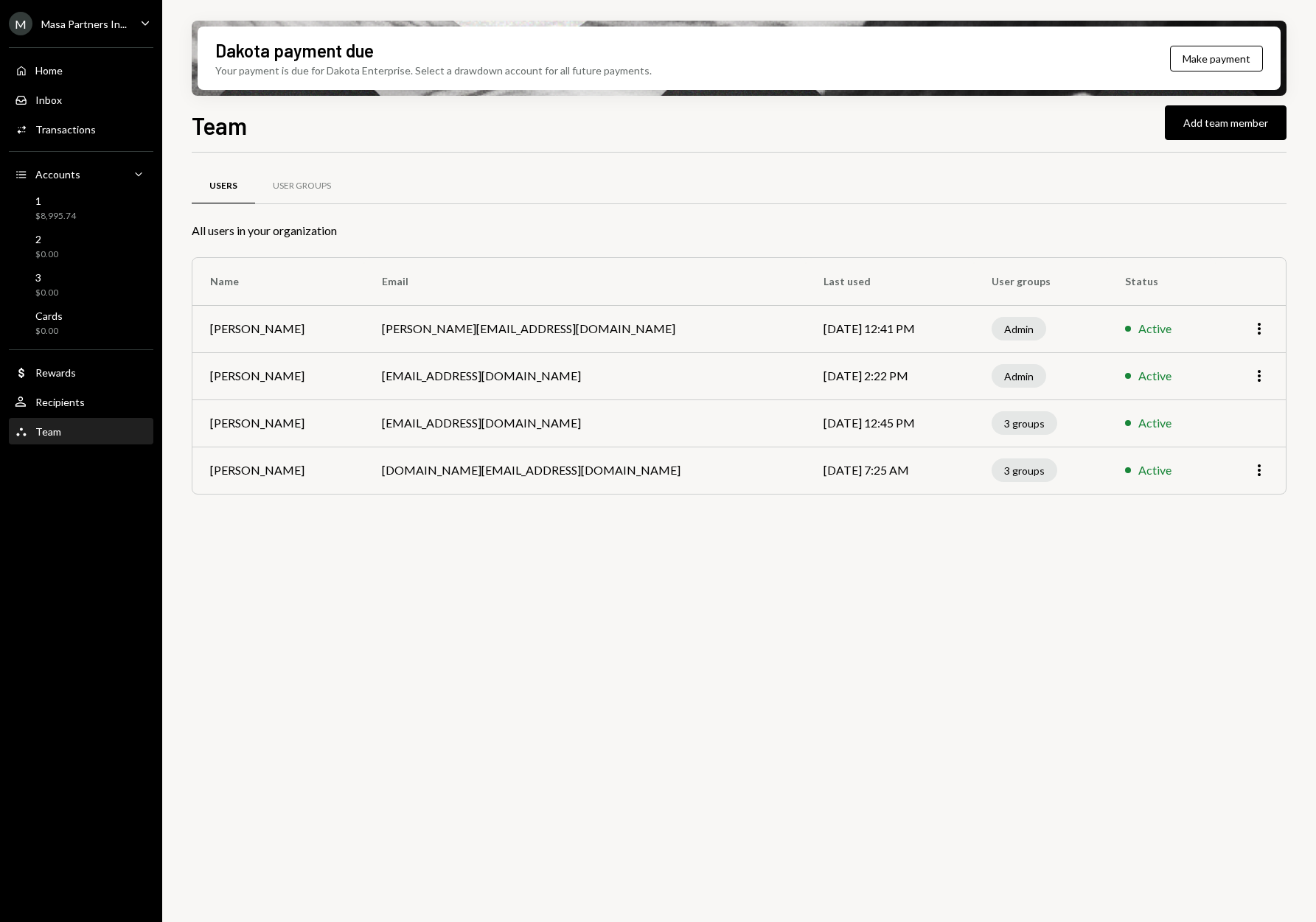
click at [97, 26] on div "Masa Partners In..." at bounding box center [84, 24] width 85 height 12
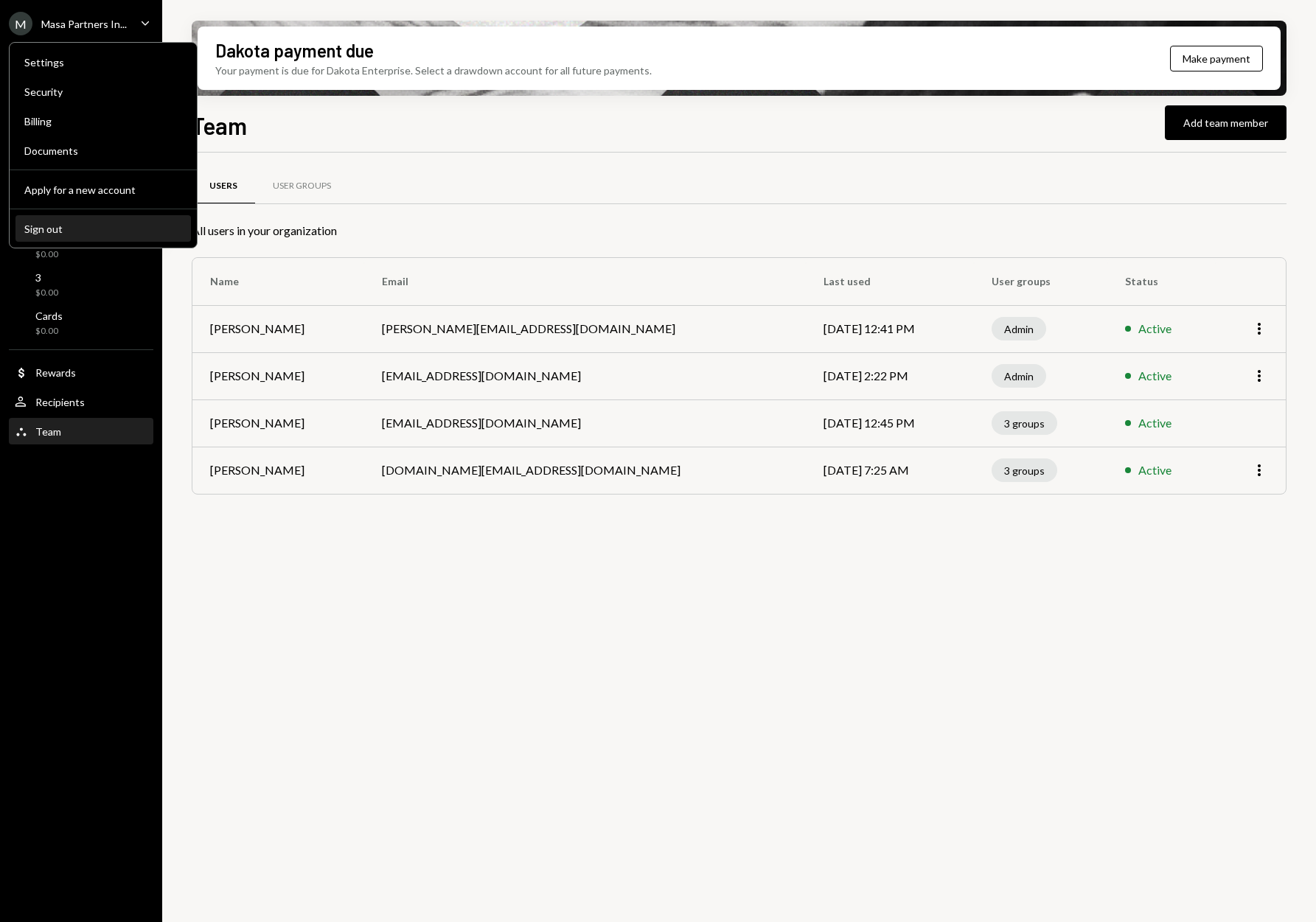
click at [63, 225] on div "Sign out" at bounding box center [103, 228] width 157 height 12
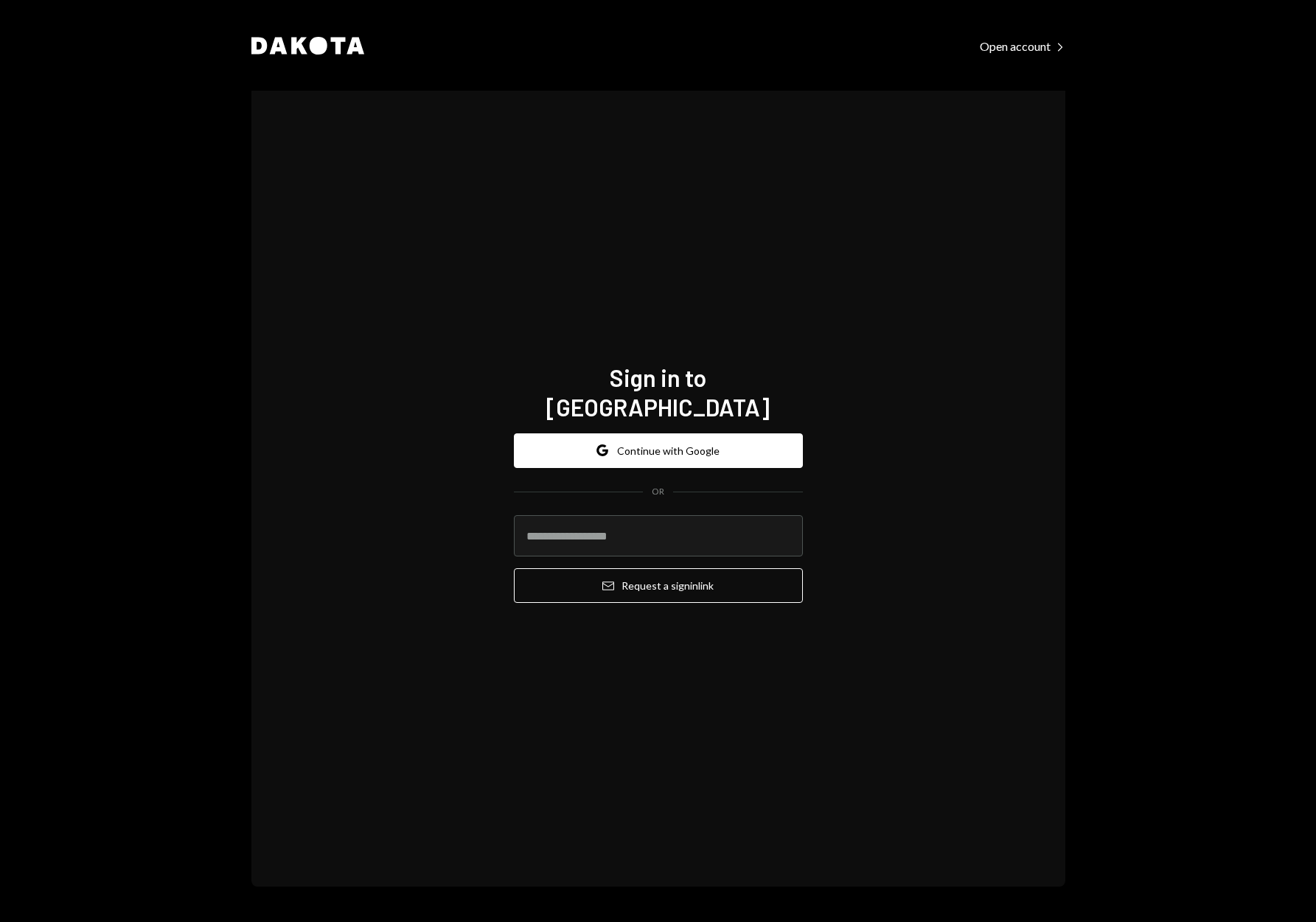
type input "**********"
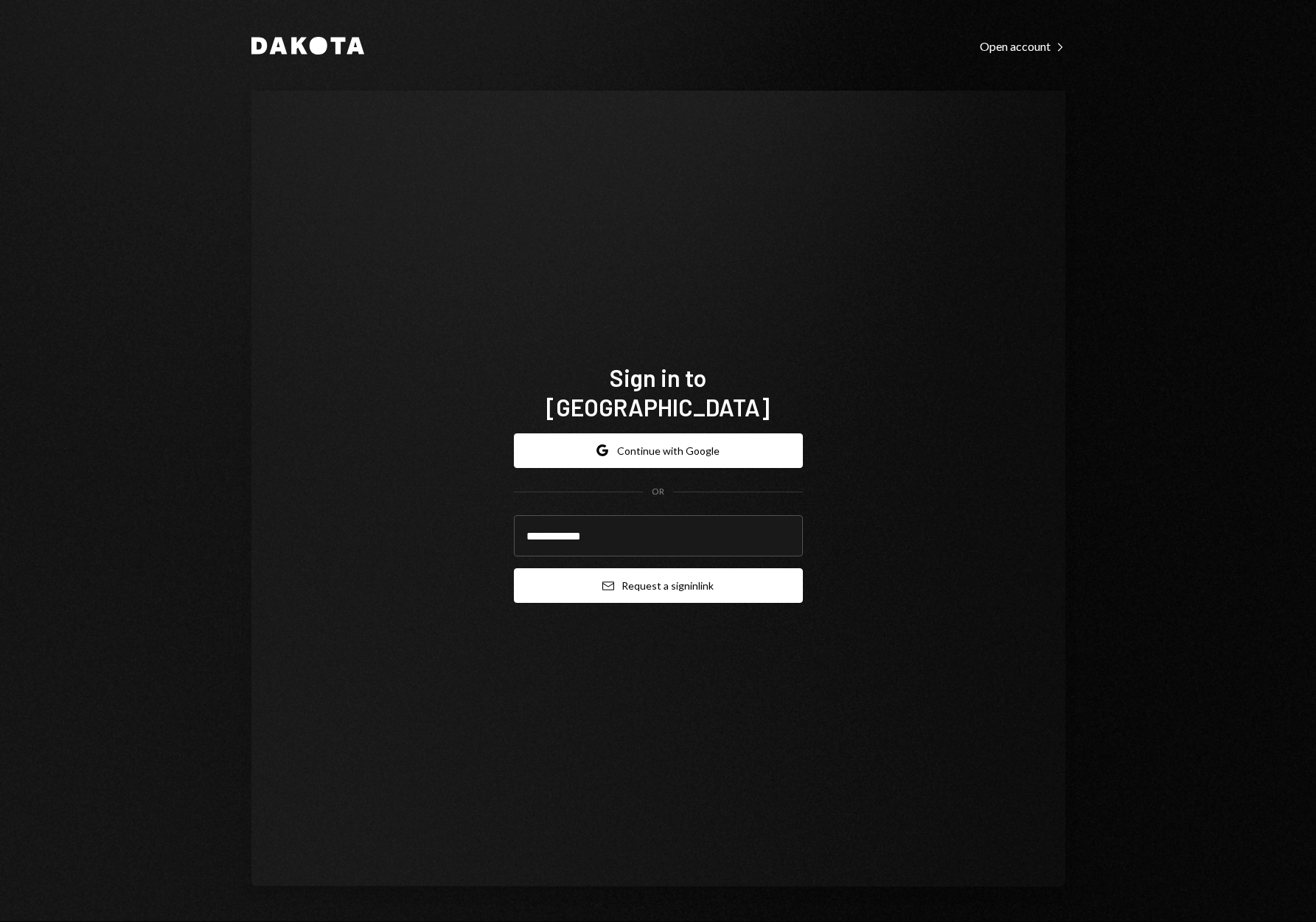
click at [645, 573] on button "Email Request a sign in link" at bounding box center [658, 585] width 289 height 35
